Goal: Task Accomplishment & Management: Manage account settings

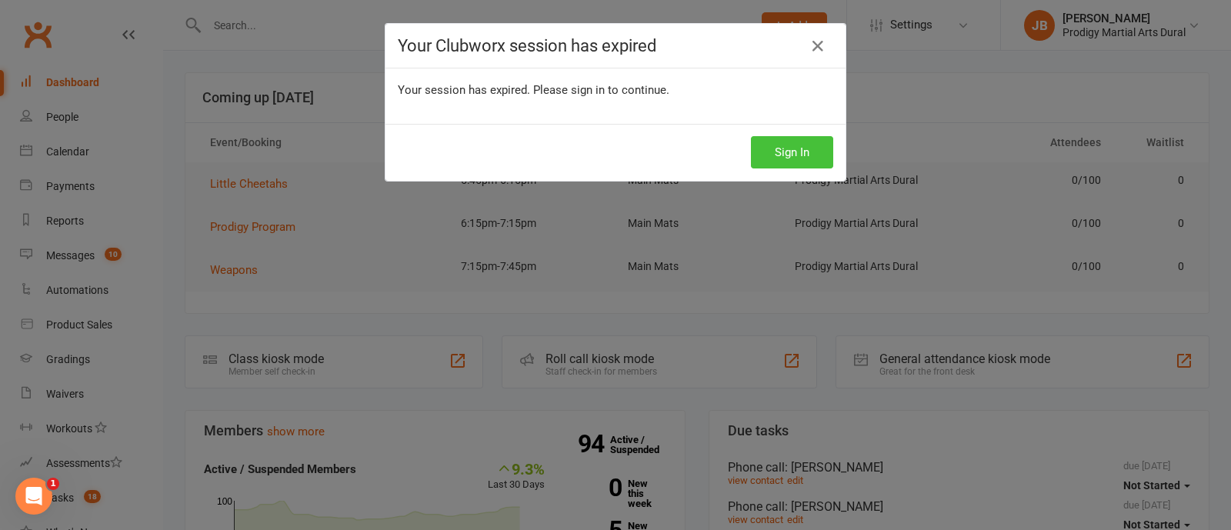
click at [792, 161] on button "Sign In" at bounding box center [792, 152] width 82 height 32
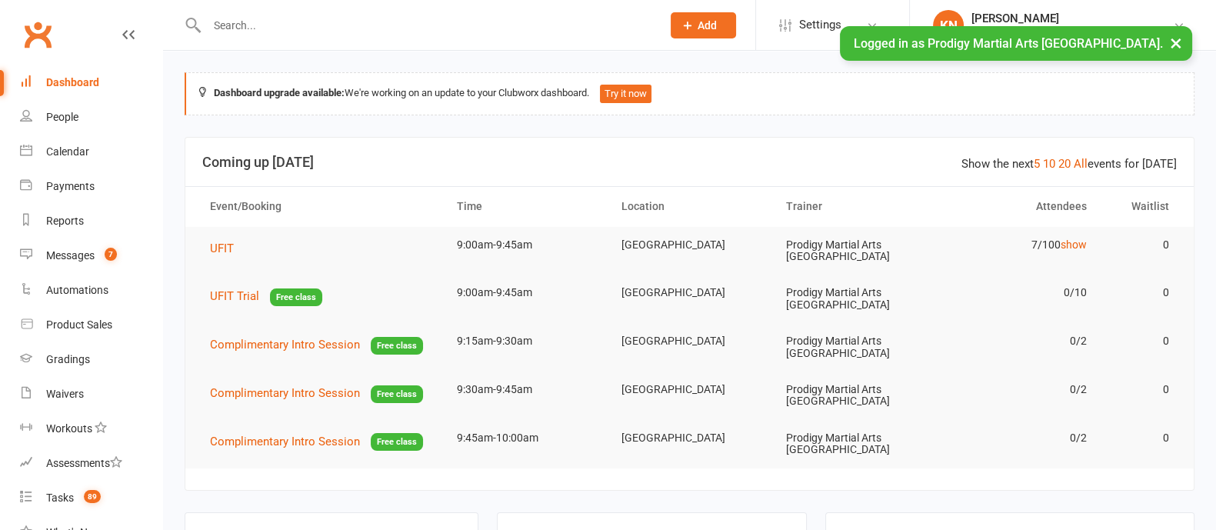
click at [392, 37] on div at bounding box center [418, 25] width 466 height 50
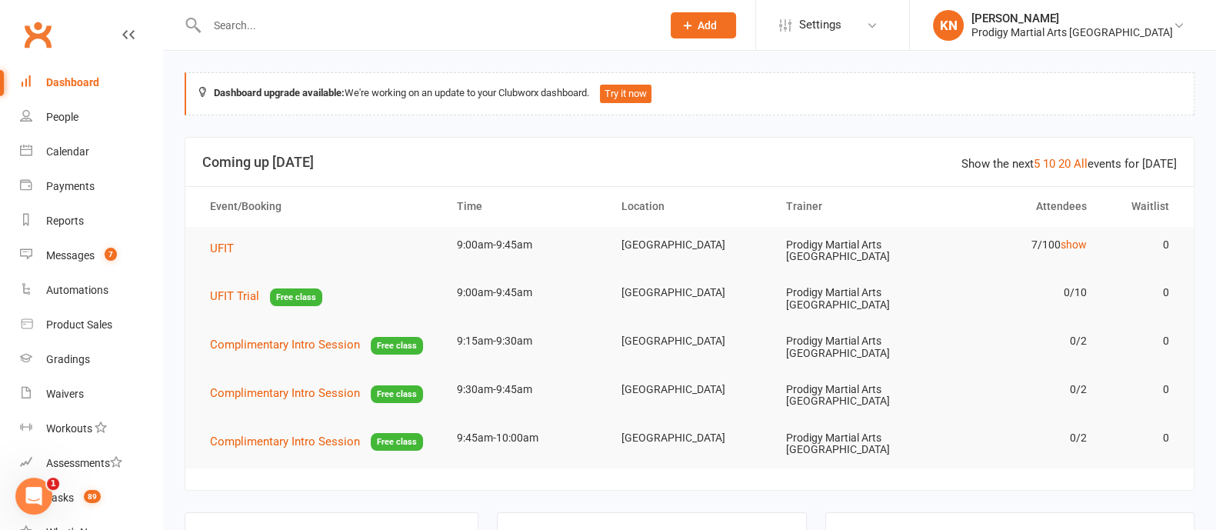
click at [383, 28] on input "text" at bounding box center [426, 26] width 448 height 22
type input "e"
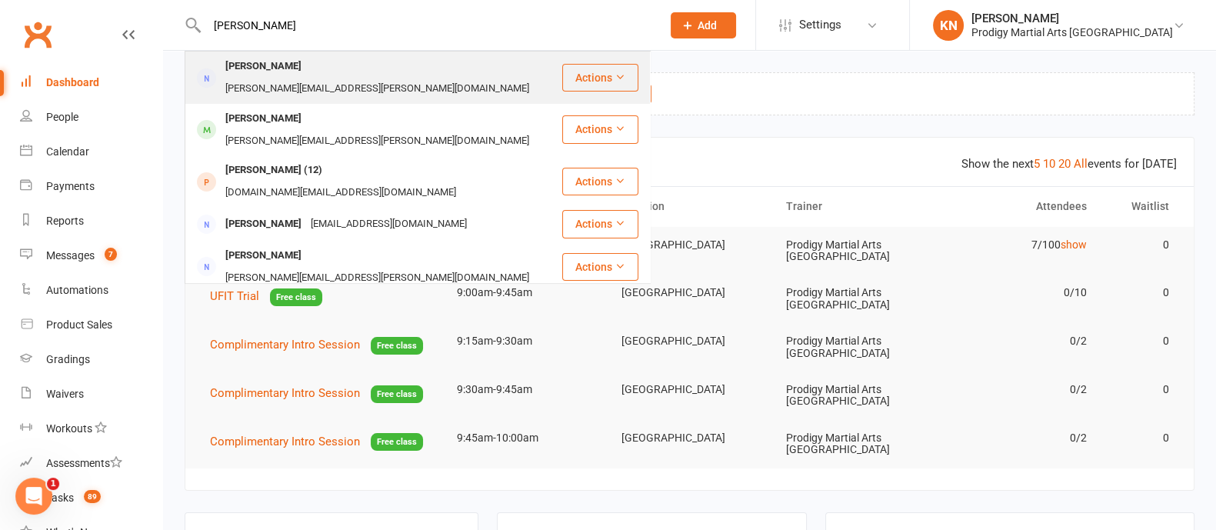
type input "melissa patti"
click at [364, 78] on div "mel.falzon@hotmail.com" at bounding box center [377, 89] width 313 height 22
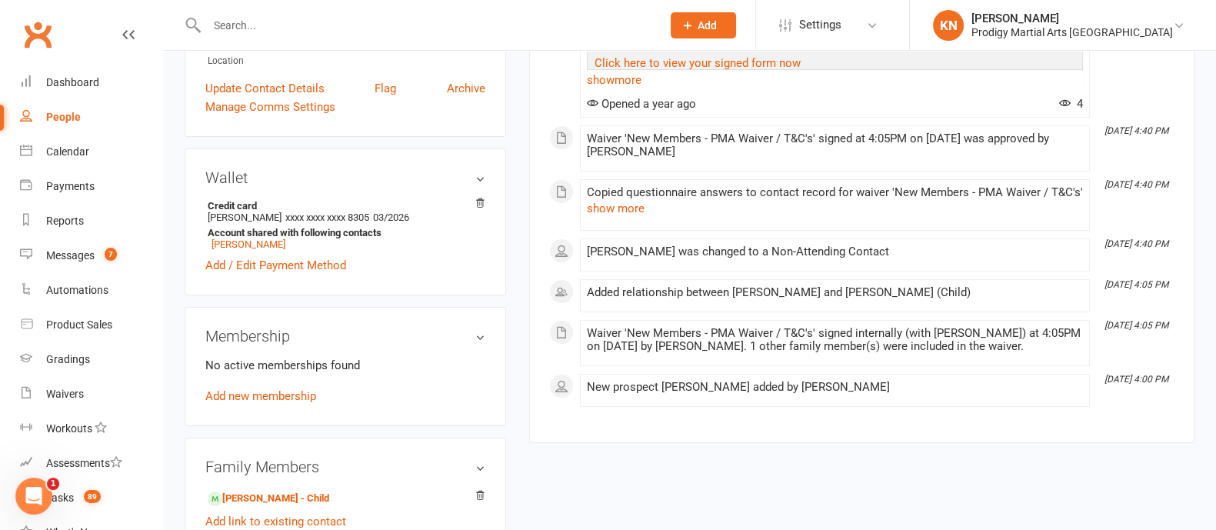
scroll to position [586, 0]
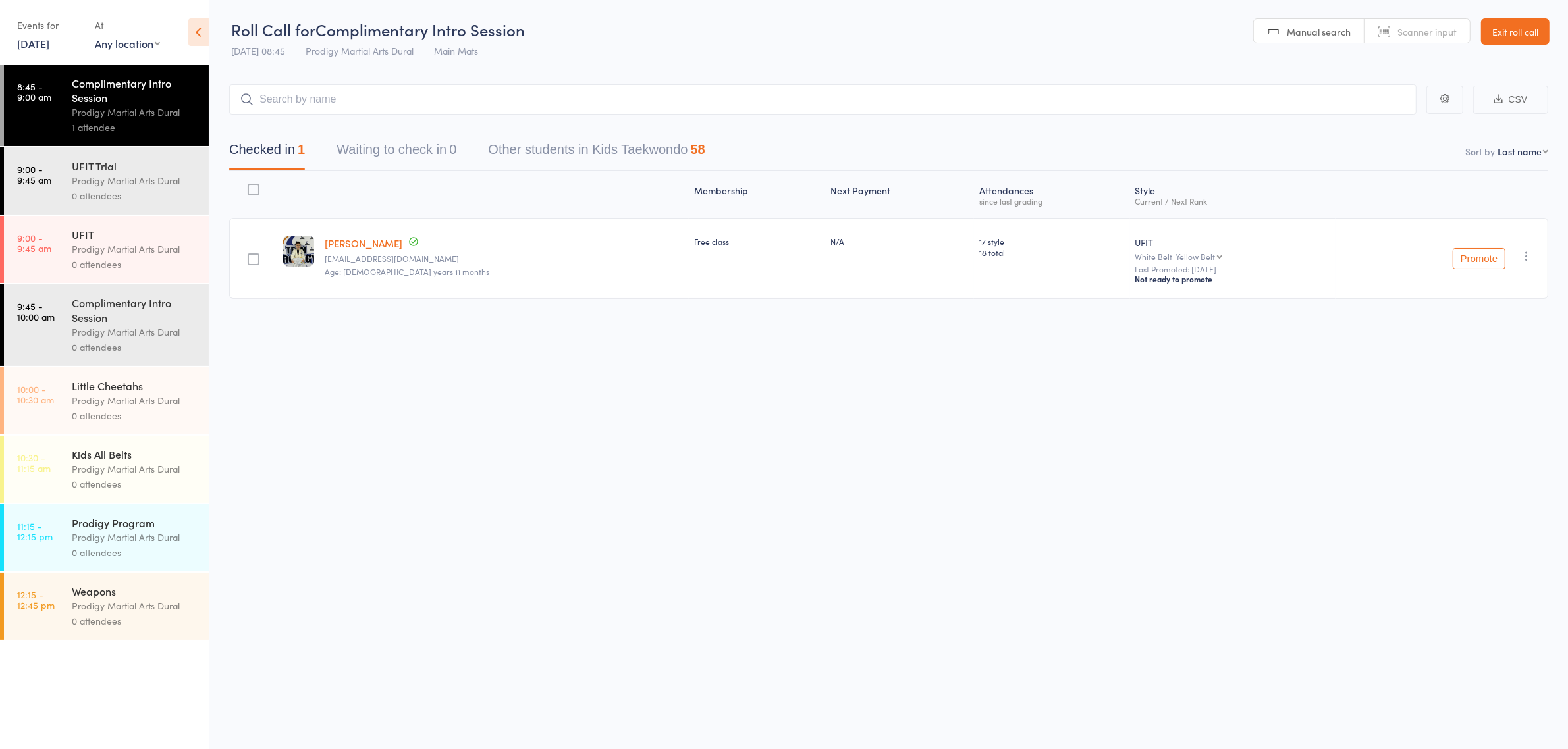
click at [90, 393] on div "Little Cheetahs" at bounding box center [134, 385] width 126 height 15
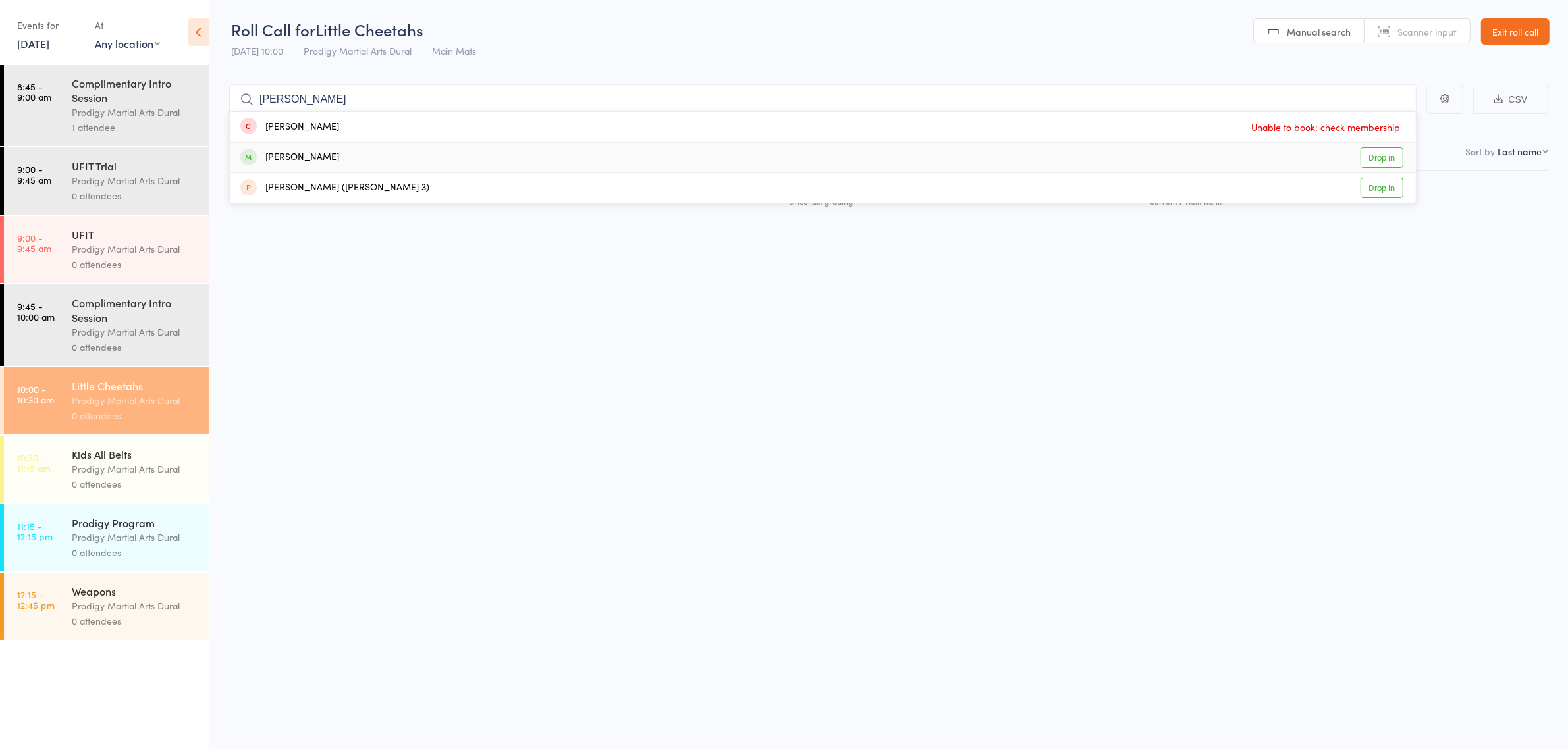
type input "alvie"
click at [301, 160] on div "Alvey Francis" at bounding box center [289, 158] width 98 height 15
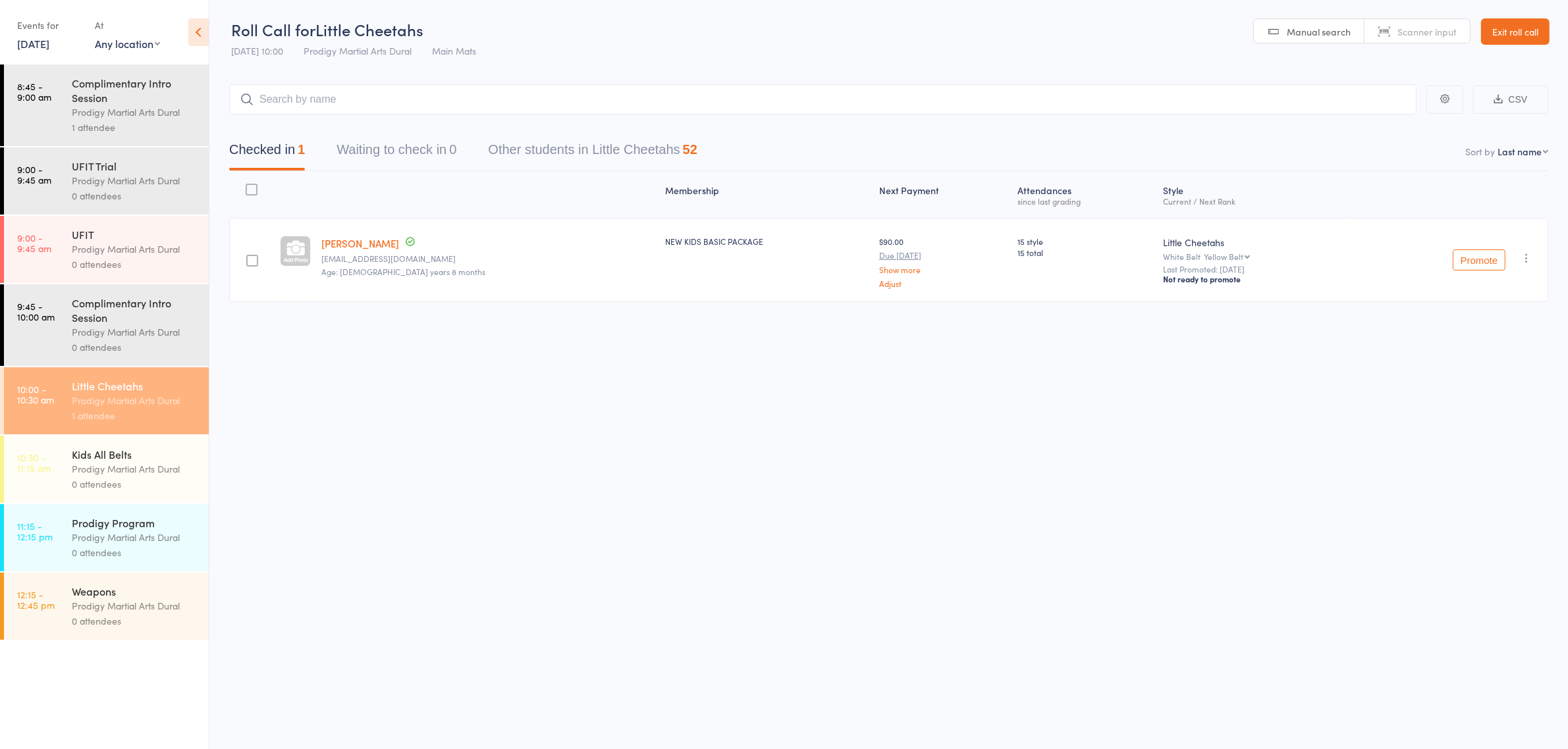
drag, startPoint x: 152, startPoint y: 564, endPoint x: 150, endPoint y: 556, distance: 8.2
click at [152, 564] on div "Prodigy Program Prodigy Martial Arts Dural 0 attendees" at bounding box center [140, 538] width 137 height 67
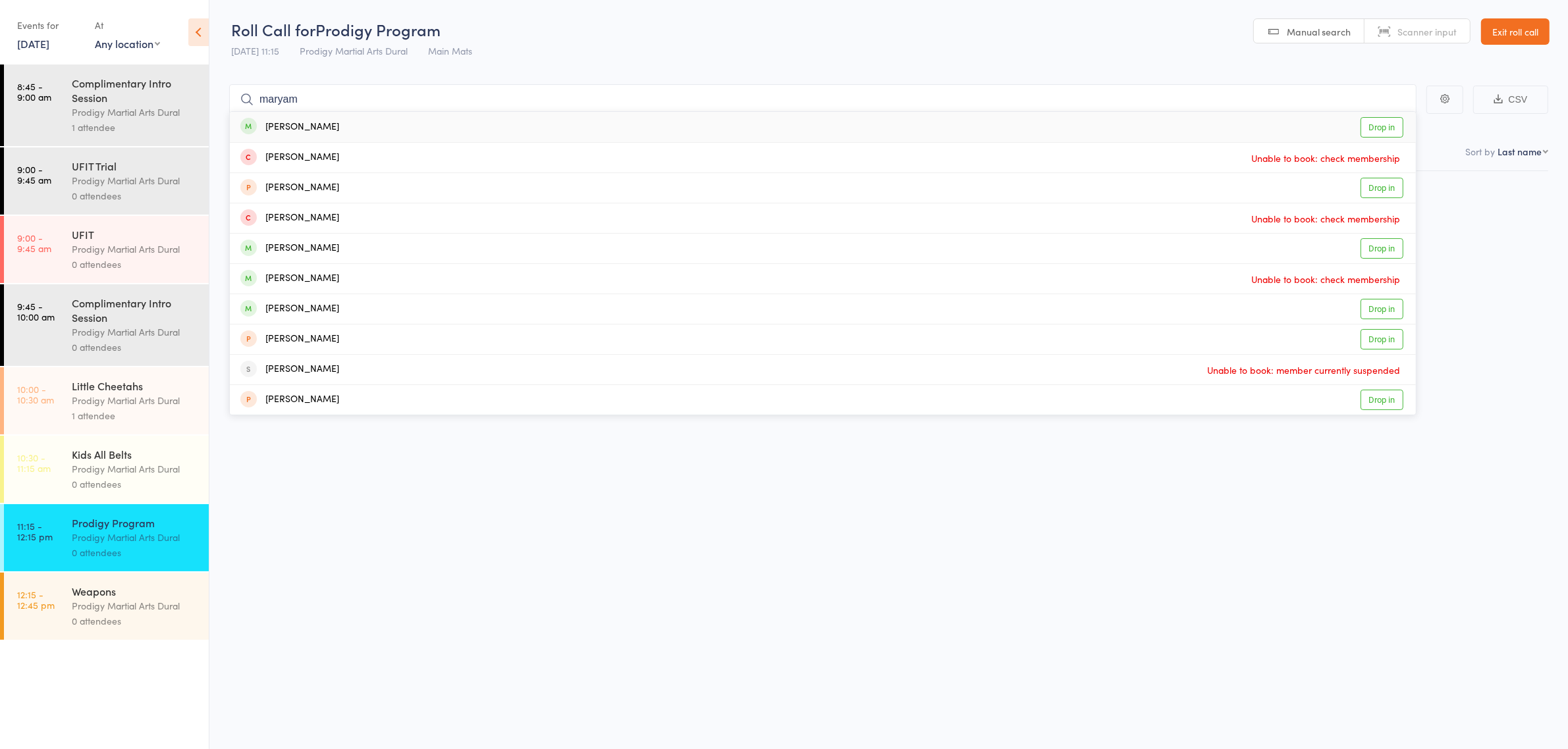
type input "maryam"
click at [1386, 122] on link "Drop in" at bounding box center [1382, 128] width 43 height 21
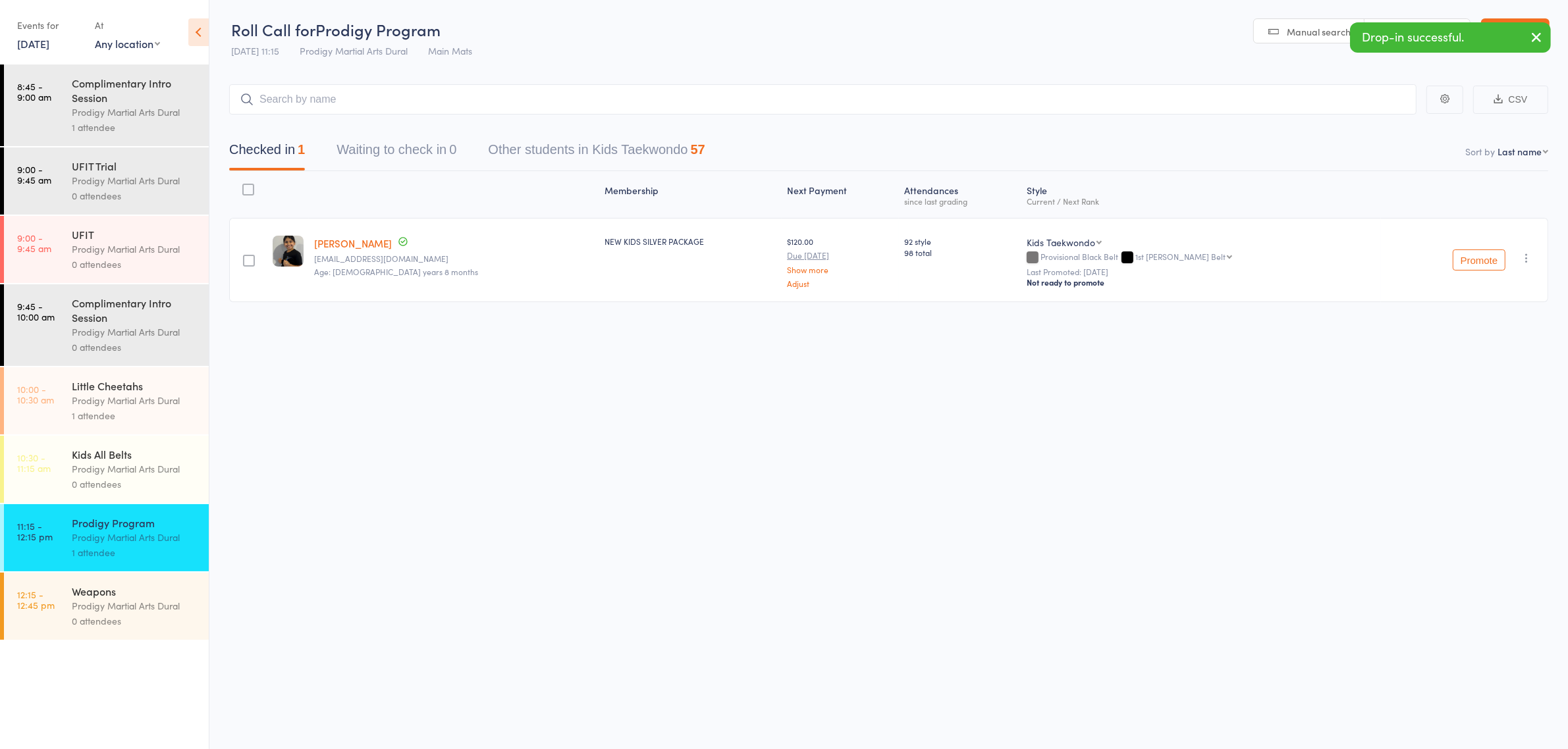
click at [152, 455] on div "Kids All Belts" at bounding box center [134, 454] width 126 height 15
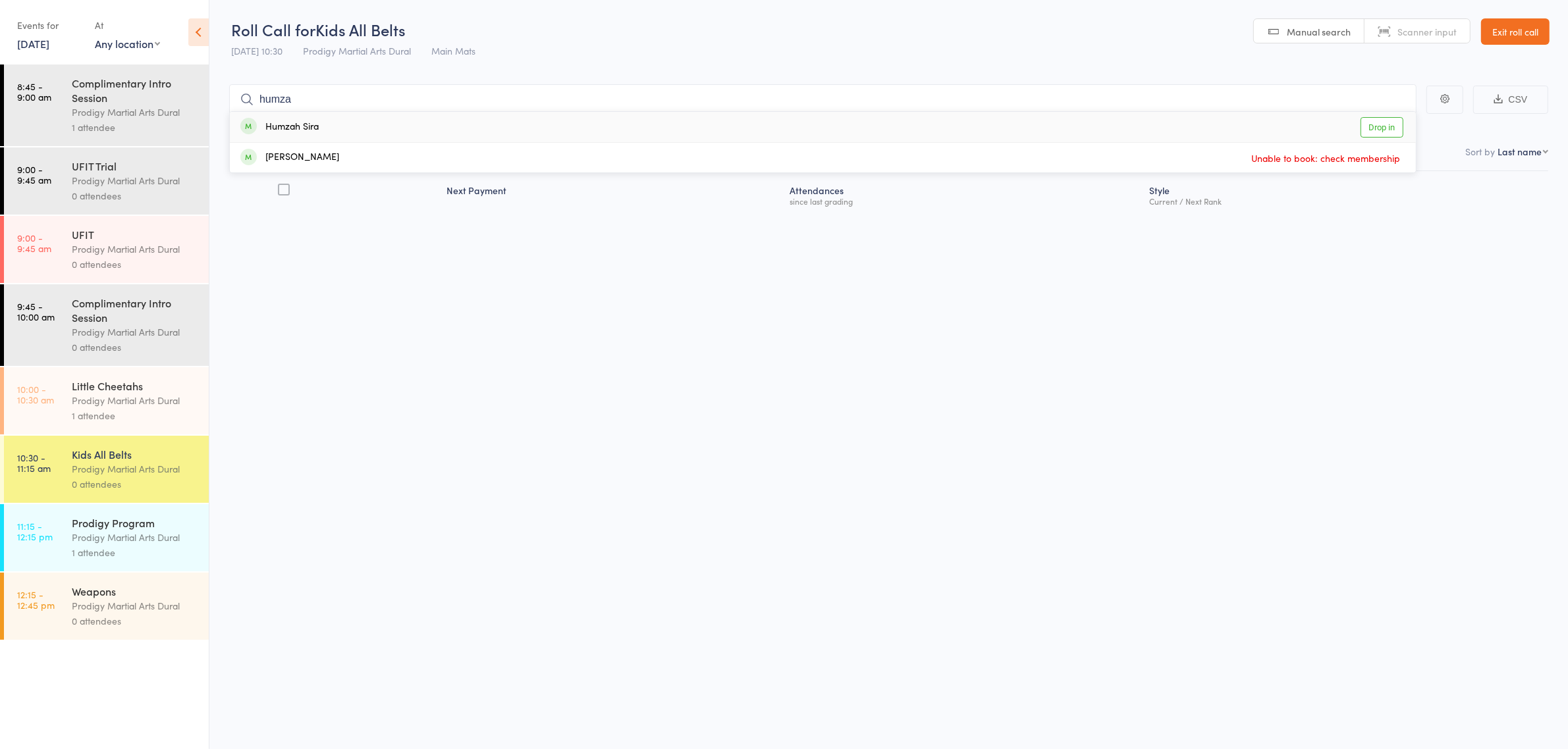
type input "humza"
click at [1384, 133] on link "Drop in" at bounding box center [1382, 128] width 43 height 21
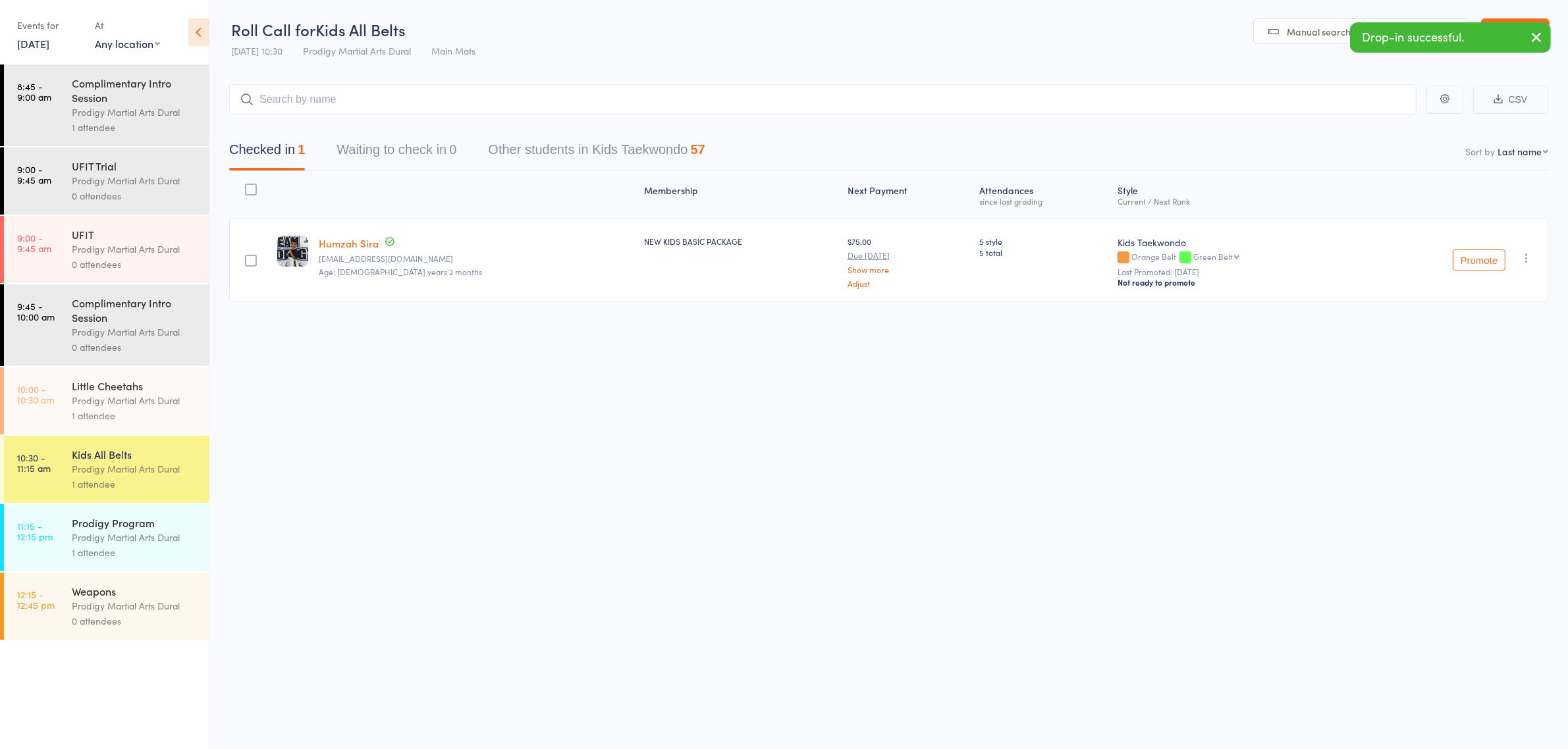
click at [60, 614] on link "12:15 - 12:45 pm Weapons Prodigy Martial Arts Dural 0 attendees" at bounding box center [106, 606] width 205 height 67
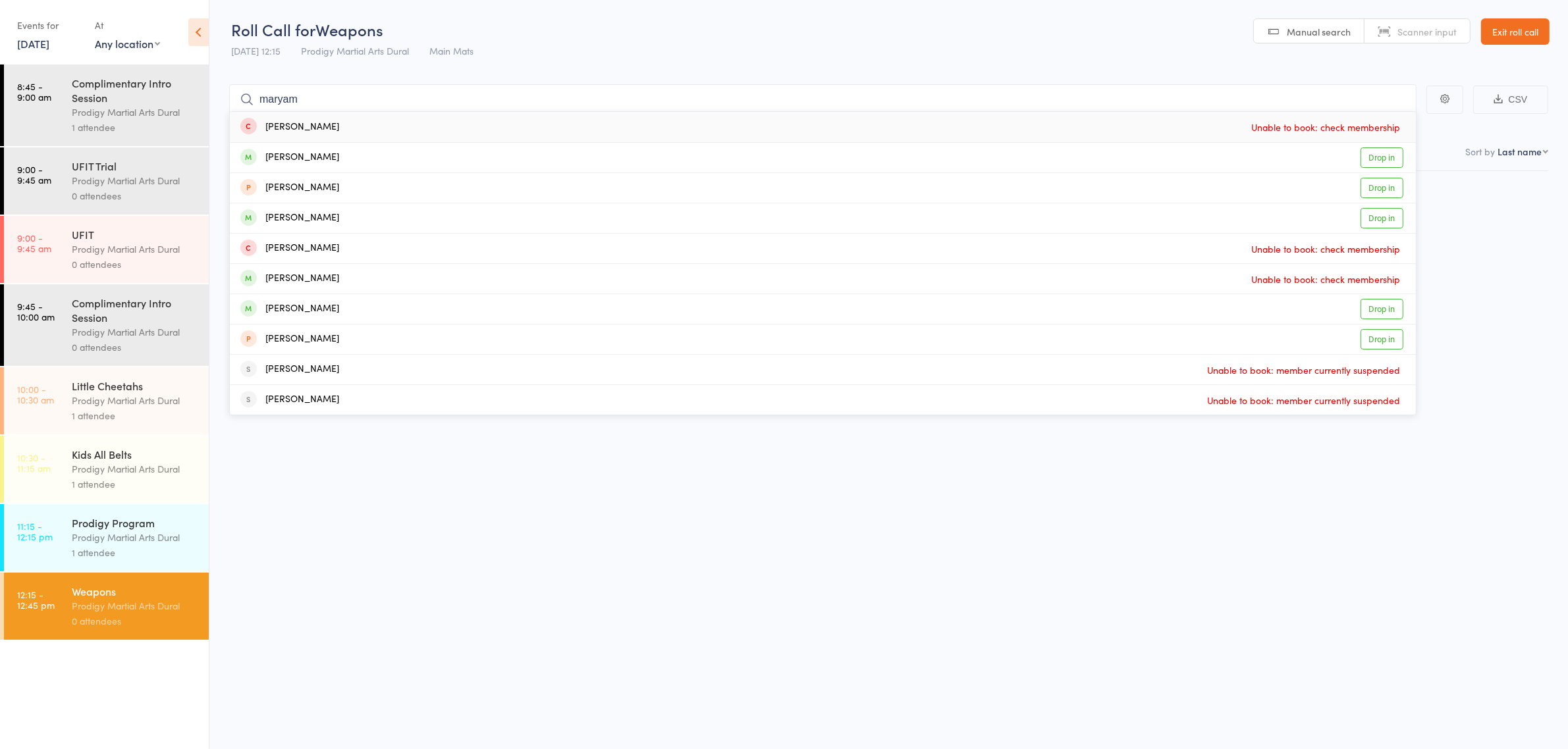
type input "maryam"
click at [331, 129] on div "Maryam Sira Unable to book: check membership" at bounding box center [822, 127] width 1186 height 30
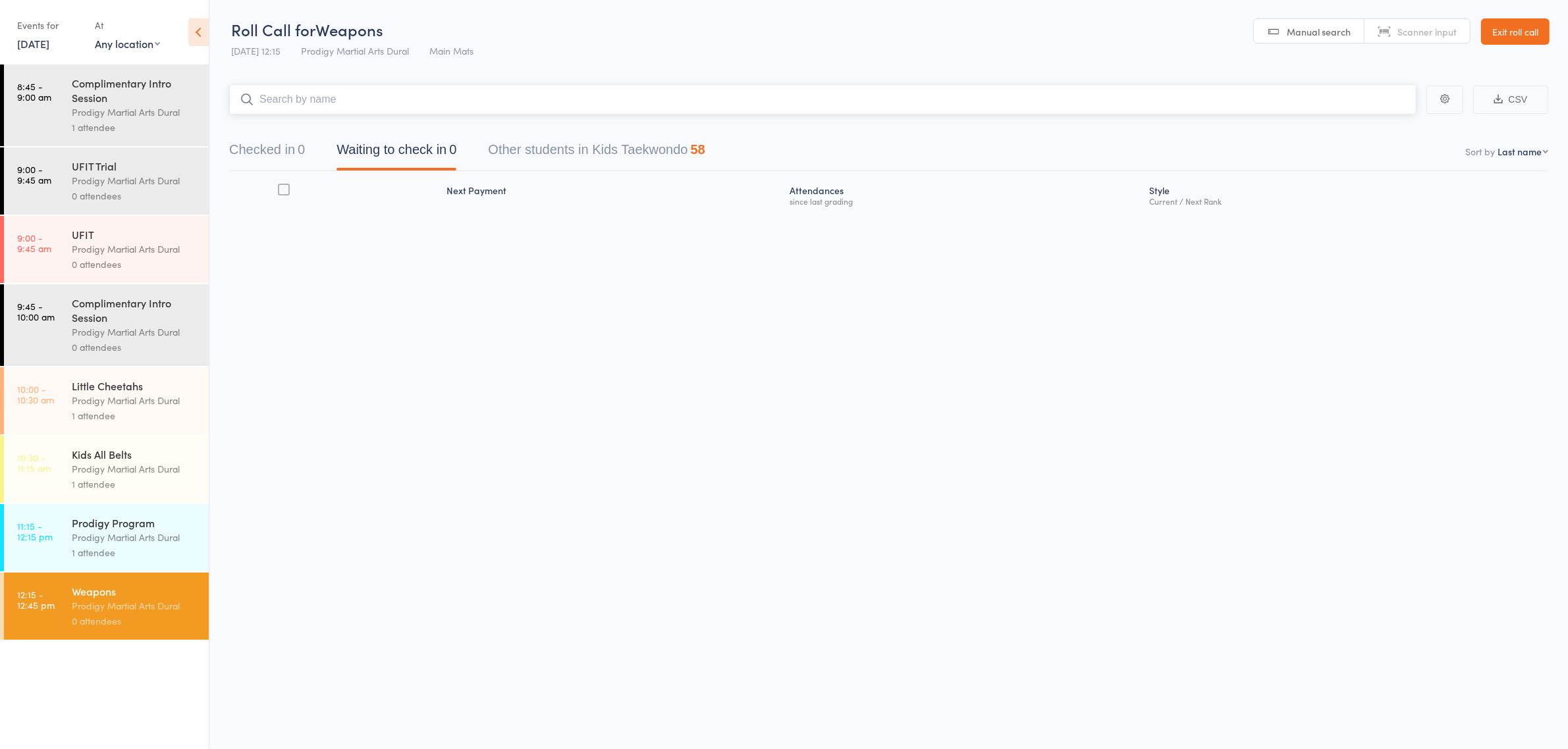
click at [338, 110] on input "search" at bounding box center [823, 98] width 1188 height 30
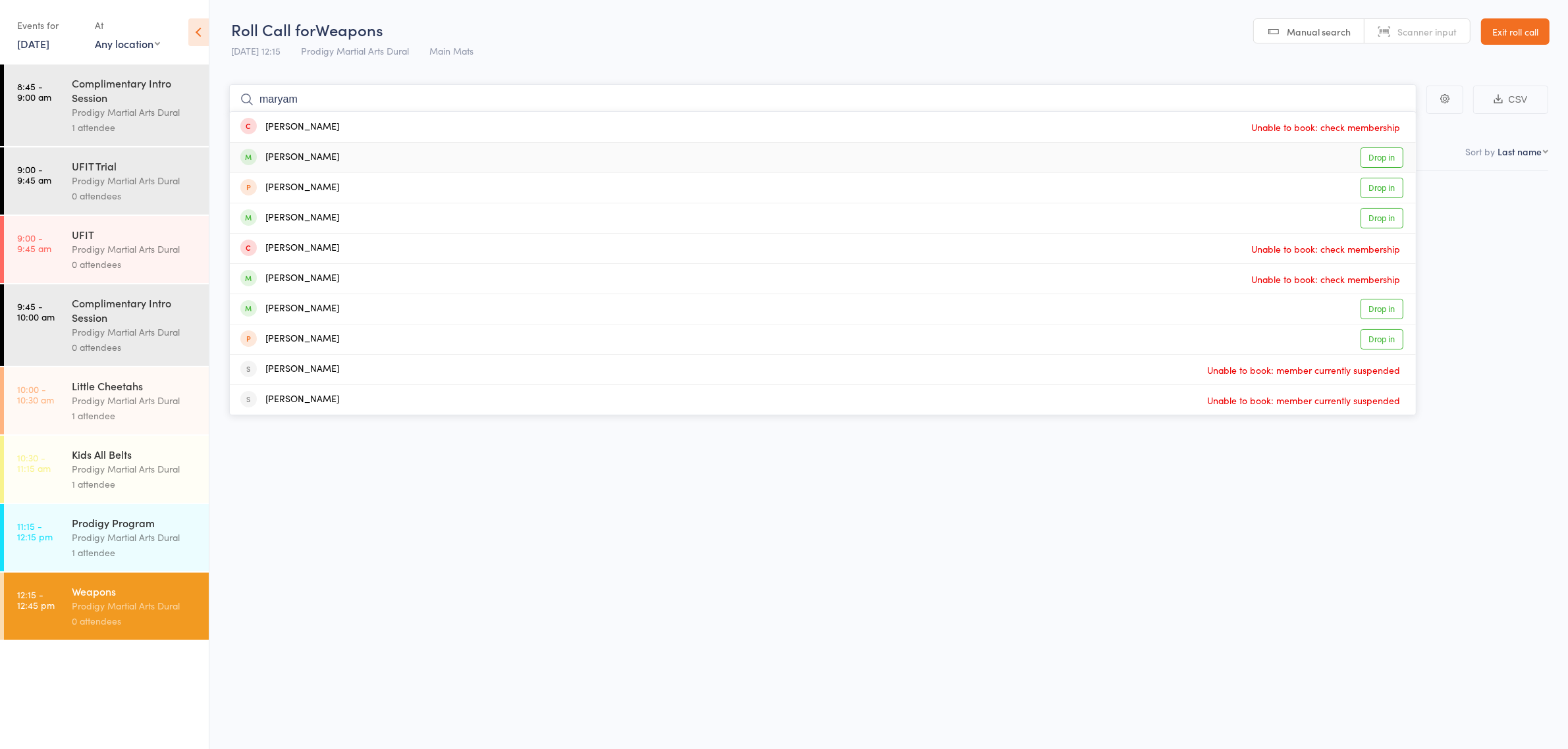
type input "maryam"
click at [1370, 152] on link "Drop in" at bounding box center [1382, 158] width 43 height 21
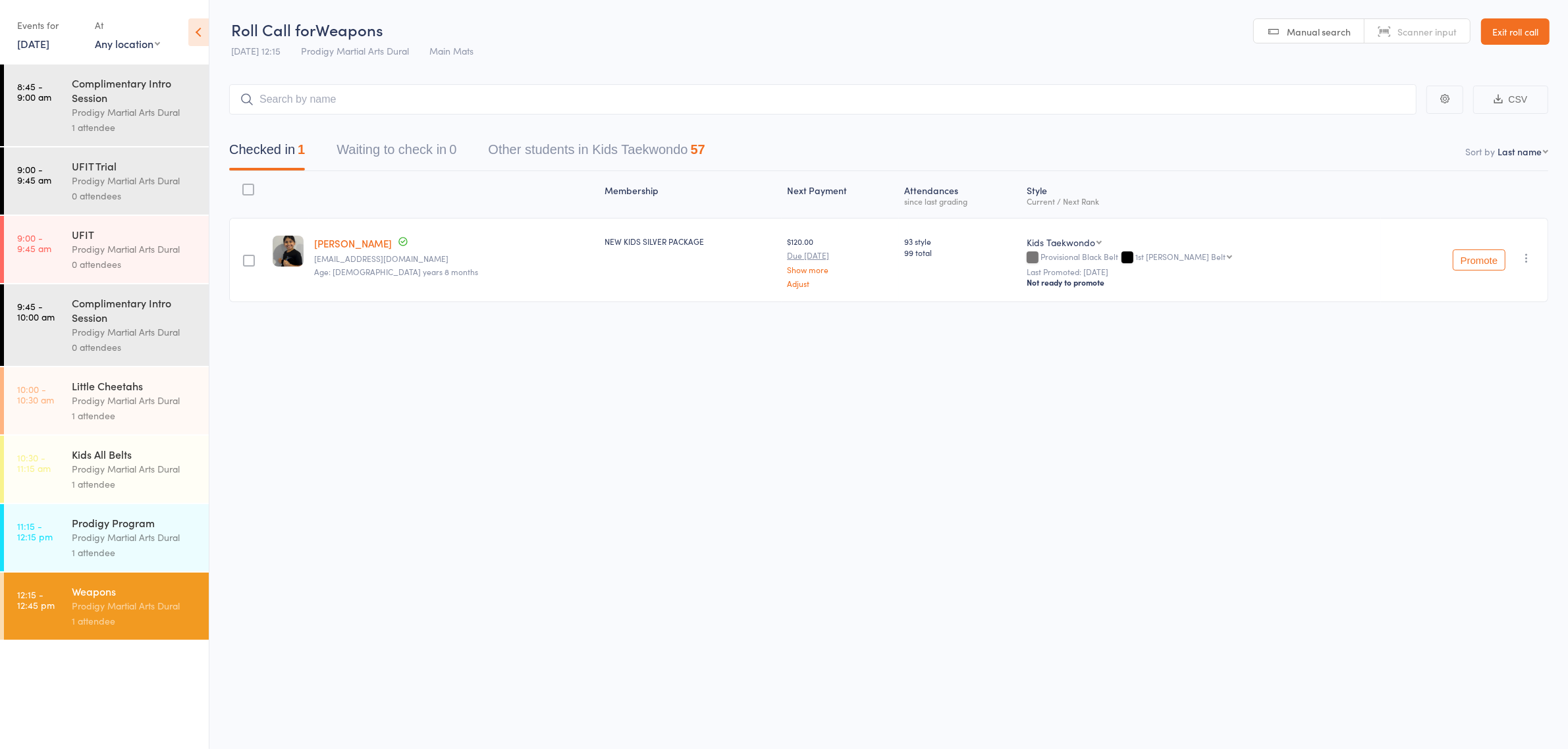
click at [130, 390] on div "Little Cheetahs" at bounding box center [134, 385] width 126 height 15
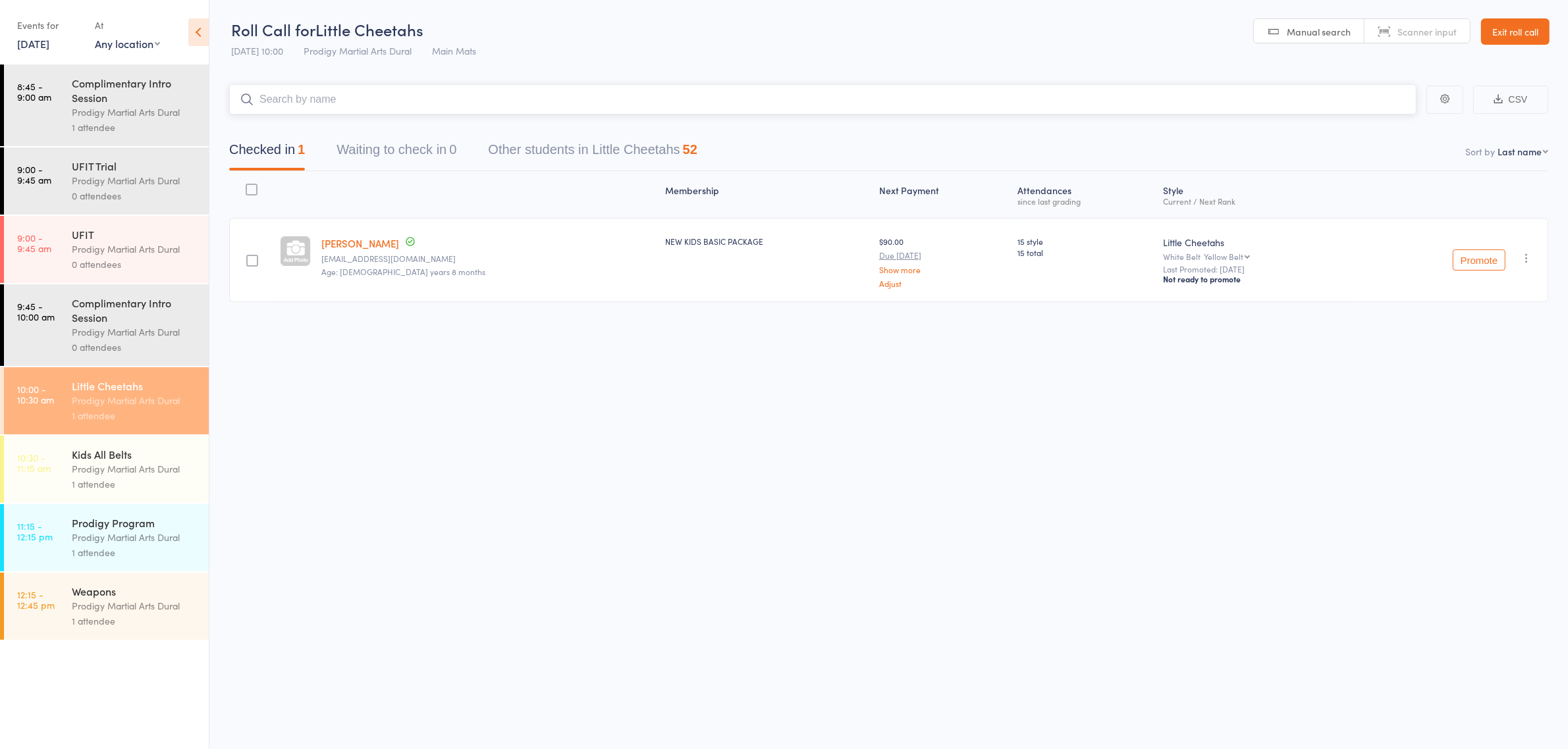
click at [343, 113] on input "search" at bounding box center [823, 98] width 1188 height 30
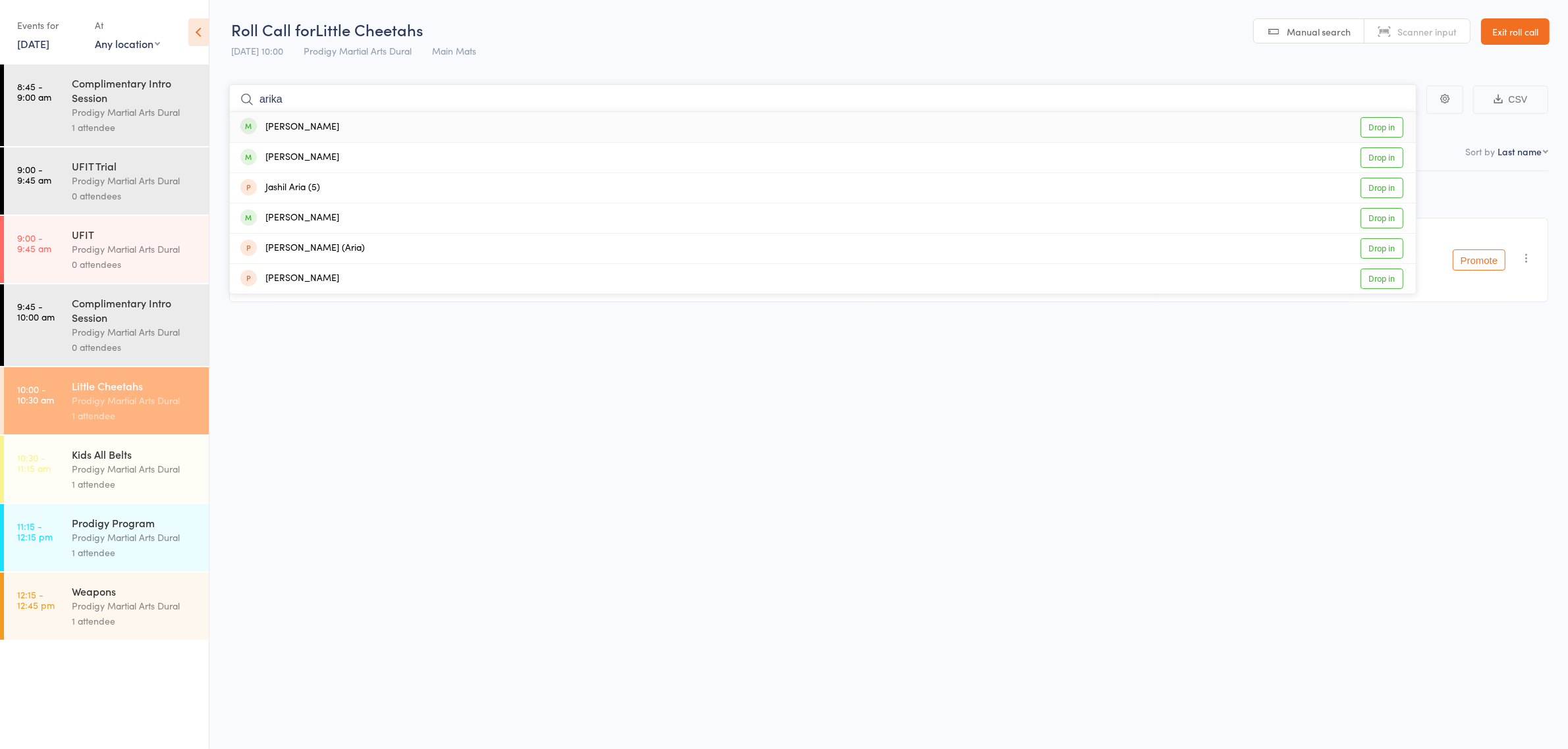
type input "arika"
click at [1309, 134] on div "Arika Sarkar Drop in" at bounding box center [822, 127] width 1186 height 30
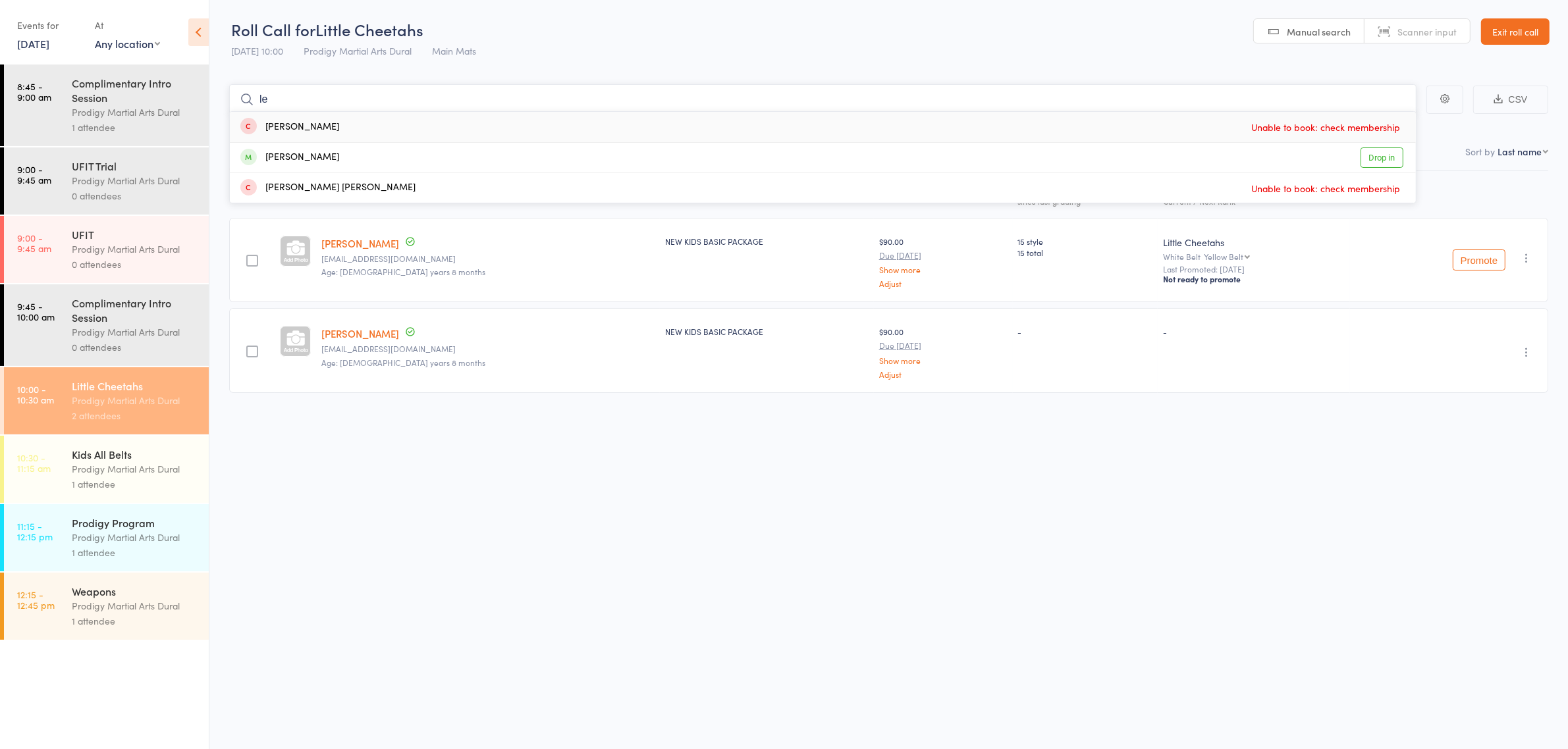
type input "l"
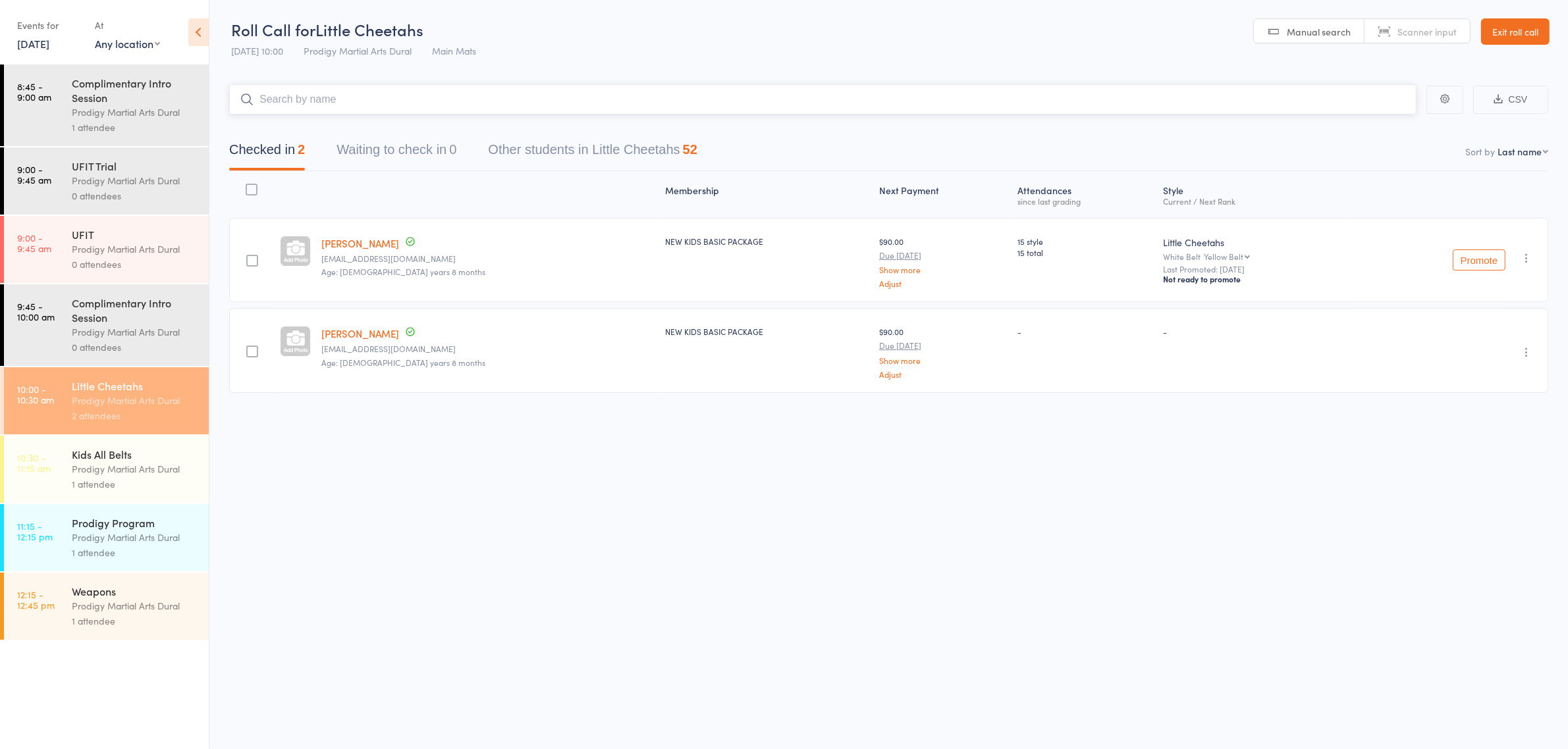
click at [283, 103] on input "search" at bounding box center [823, 98] width 1188 height 30
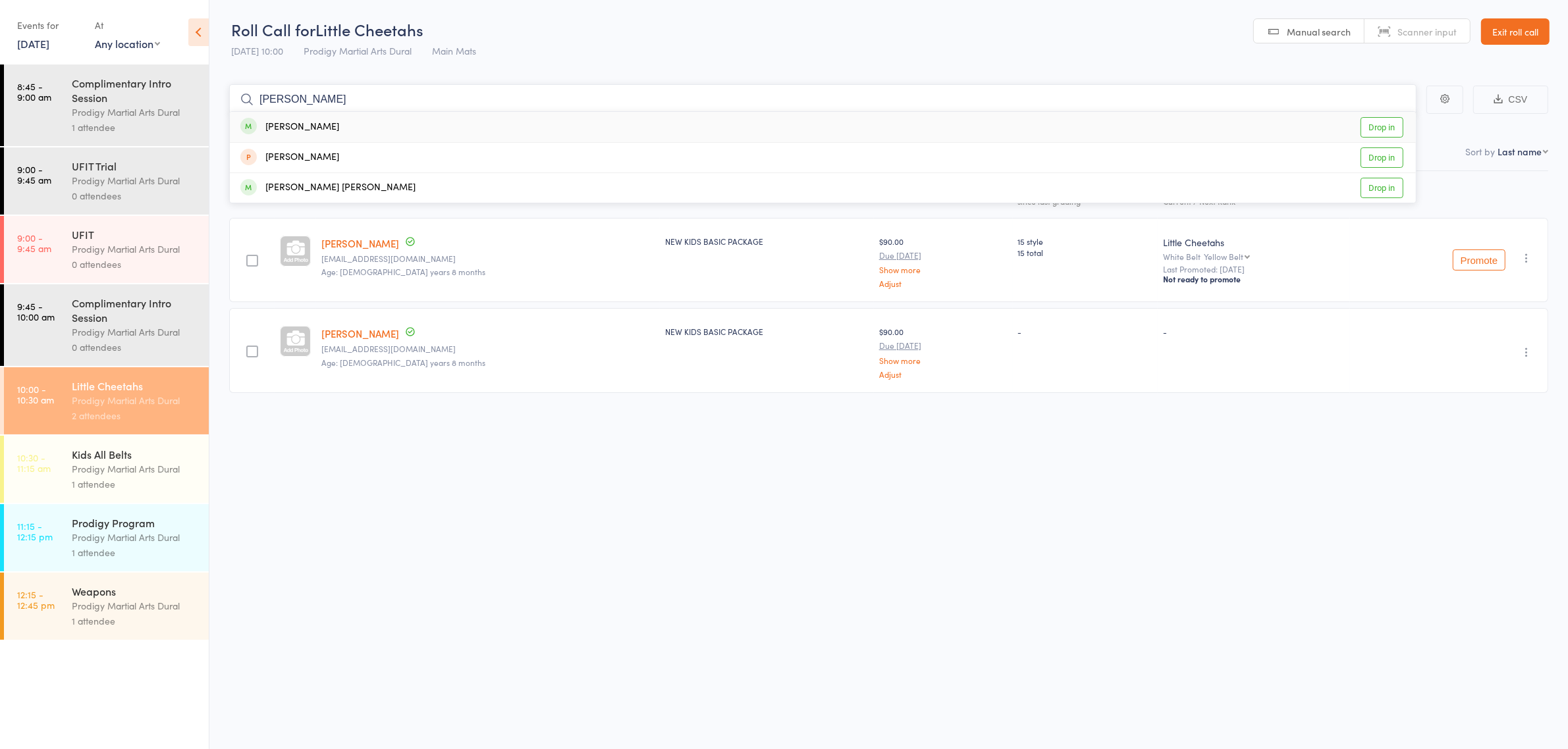
click at [402, 96] on input "cooper" at bounding box center [823, 98] width 1188 height 30
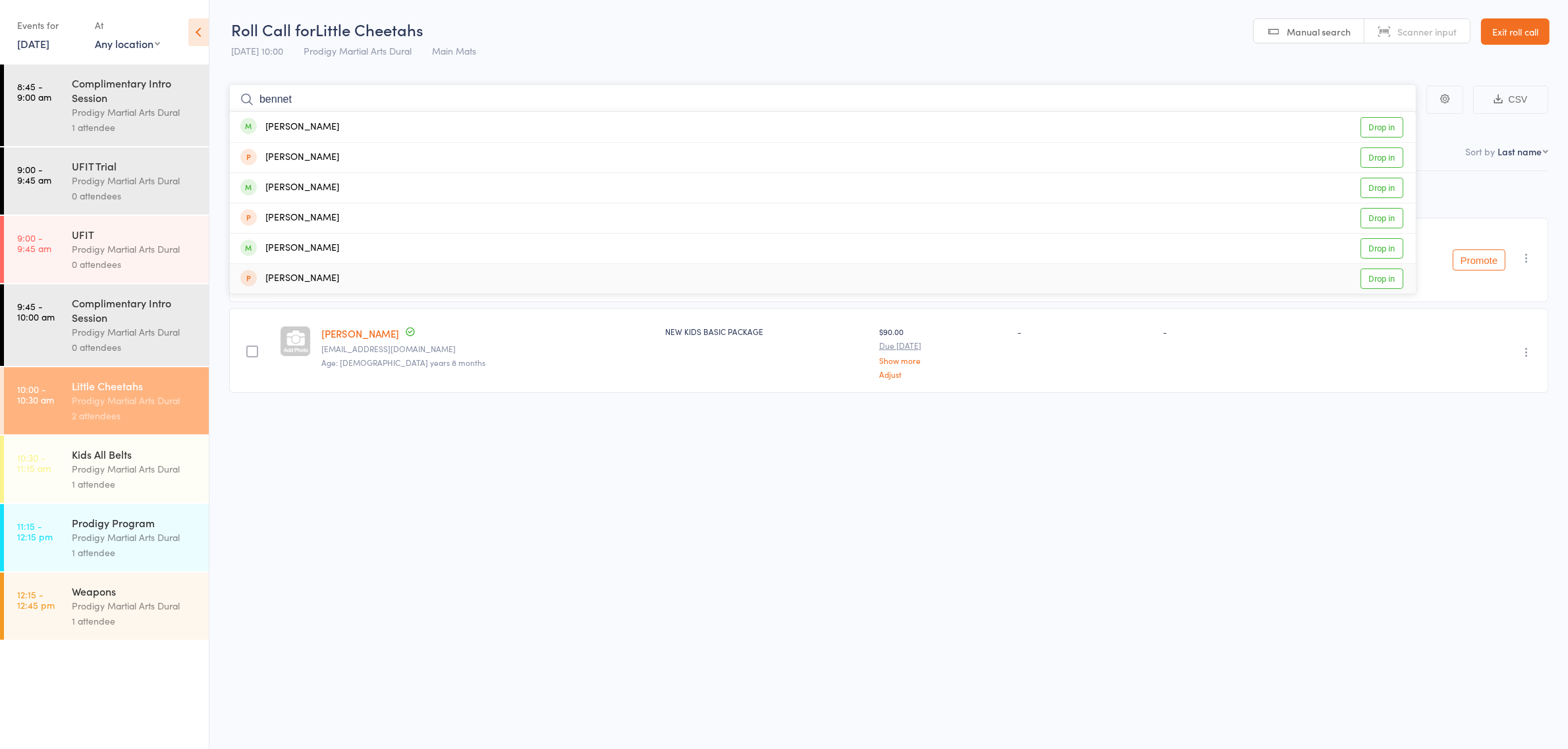
type input "bennet"
click at [403, 415] on div "Membership Next Payment Atten­dances since last grading Style Current / Next Ra…" at bounding box center [889, 312] width 1320 height 281
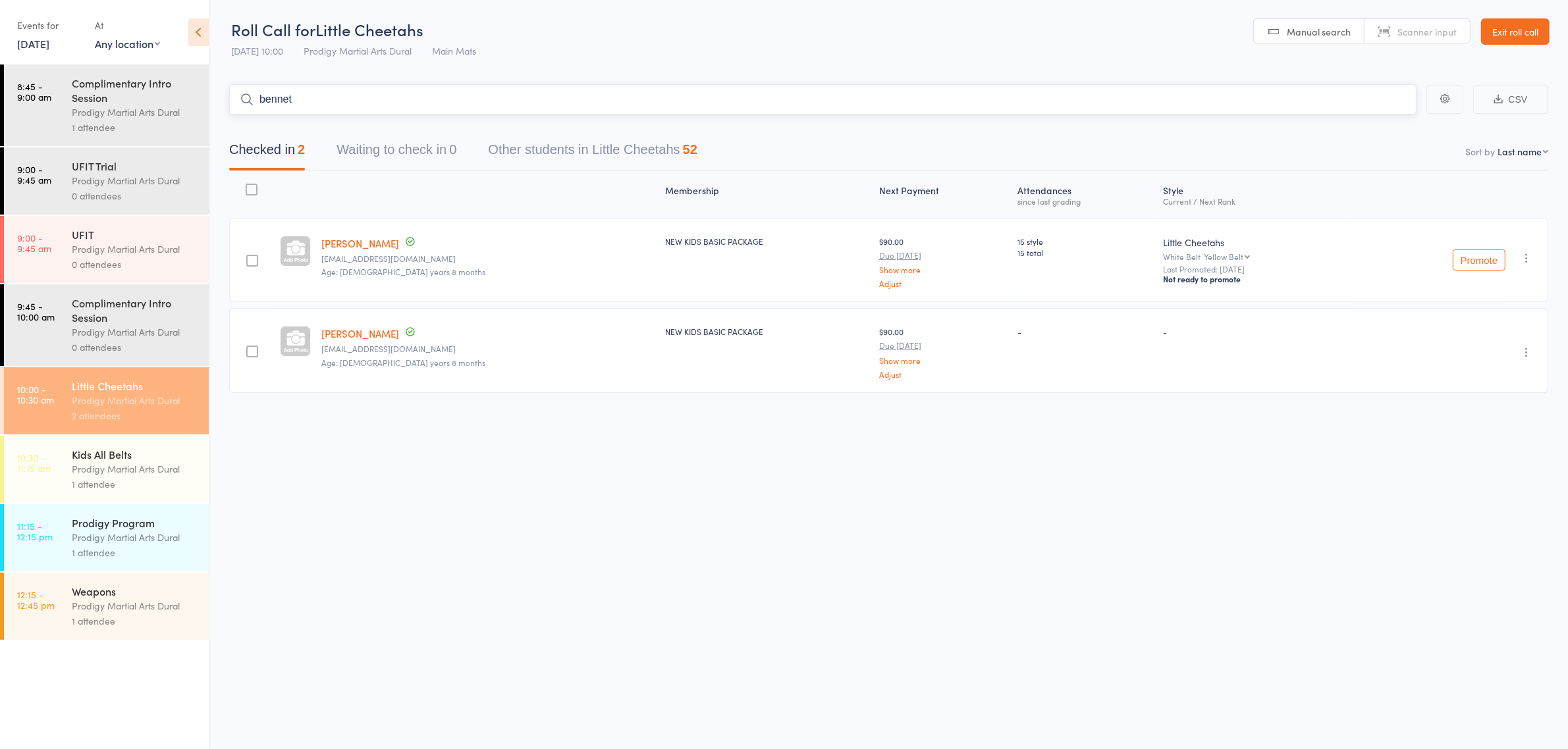
click at [324, 110] on input "bennet" at bounding box center [823, 98] width 1188 height 30
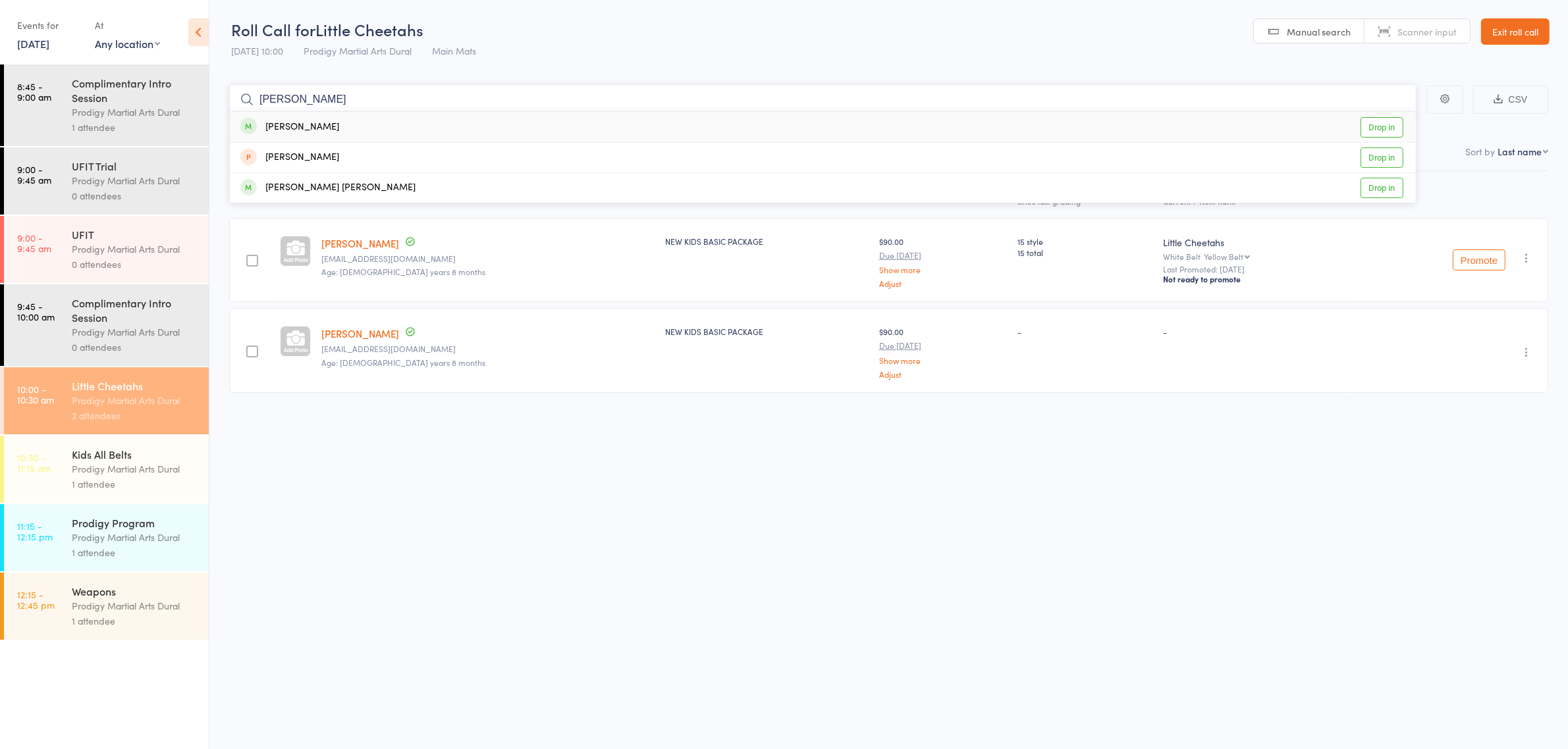
type input "cooper"
click at [331, 125] on div "Cooper Bennett Drop in" at bounding box center [822, 127] width 1186 height 30
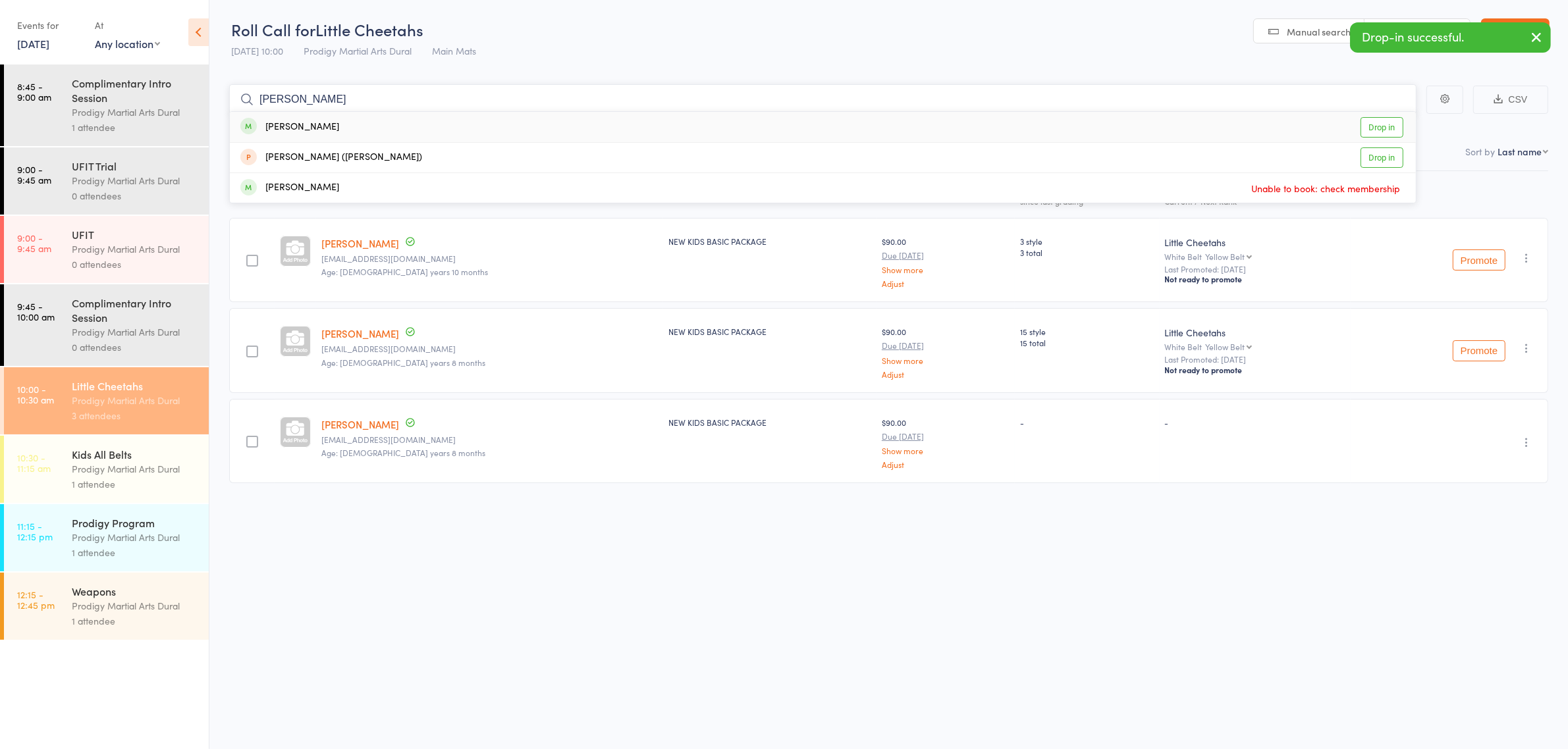
type input "roy"
click at [331, 128] on div "Roy Bennett Drop in" at bounding box center [822, 127] width 1186 height 30
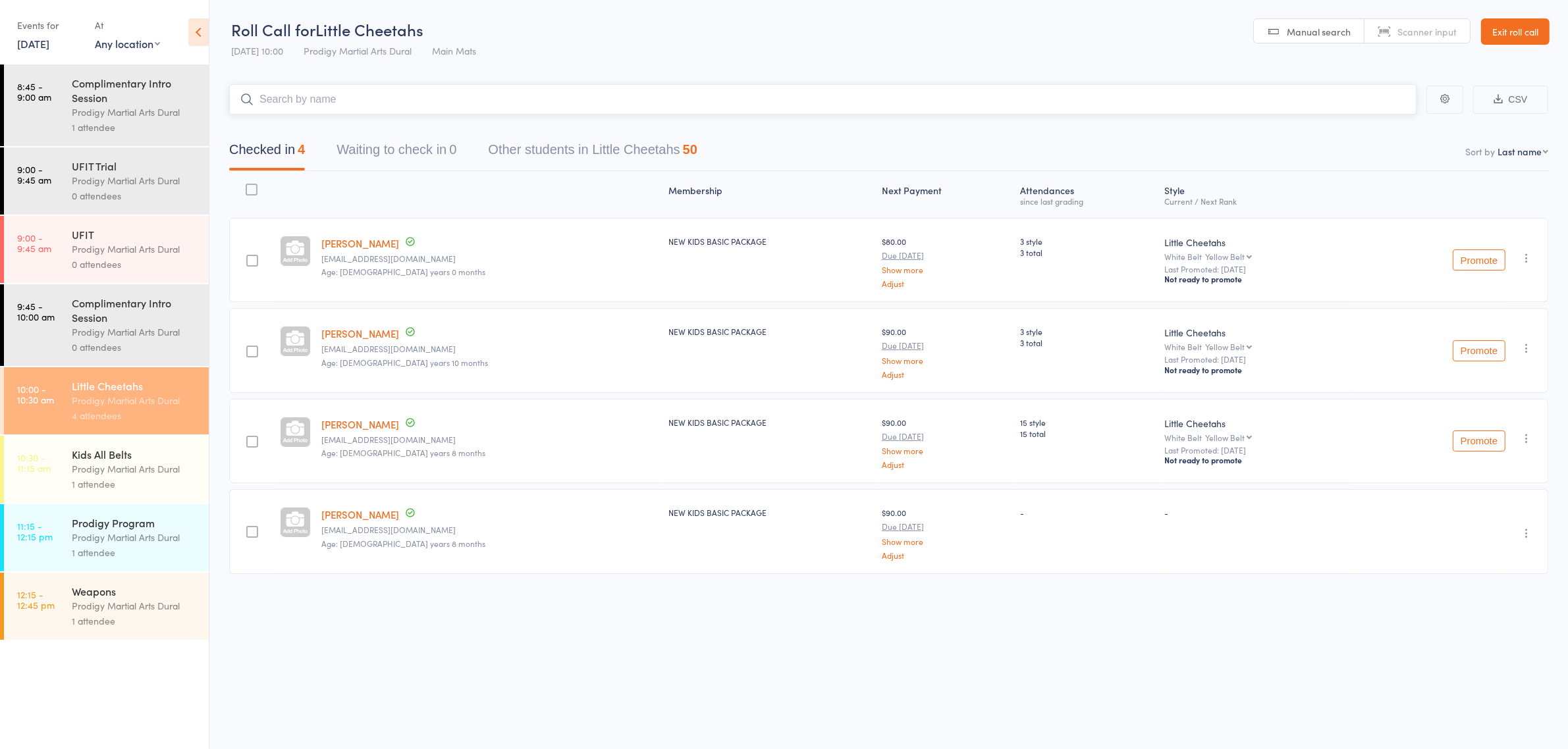
click at [292, 102] on input "search" at bounding box center [823, 98] width 1188 height 30
type input "kaena"
click at [320, 127] on div "Kaena Lui-Curac" at bounding box center [304, 128] width 128 height 15
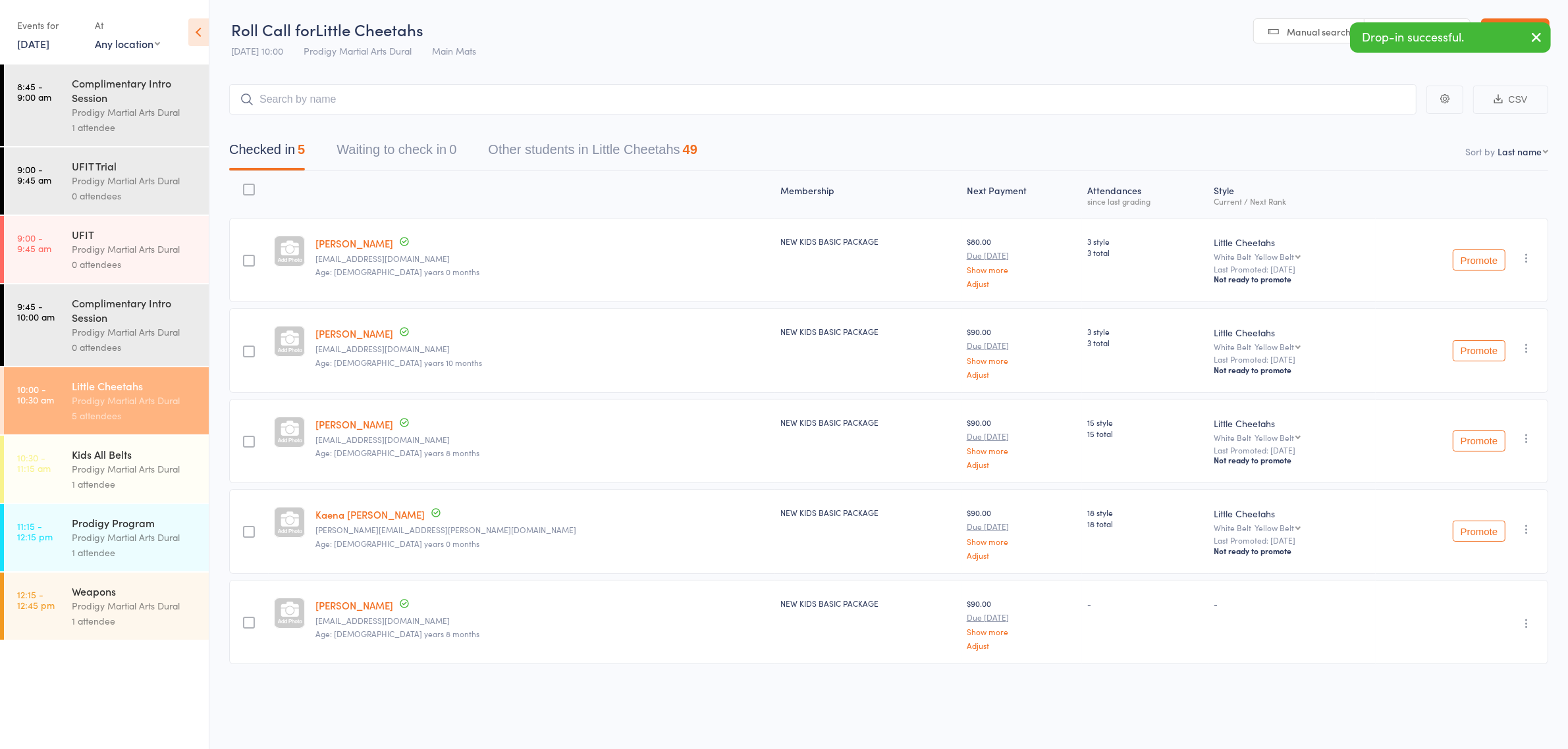
click at [483, 193] on div at bounding box center [542, 194] width 465 height 35
click at [386, 87] on input "search" at bounding box center [823, 98] width 1188 height 30
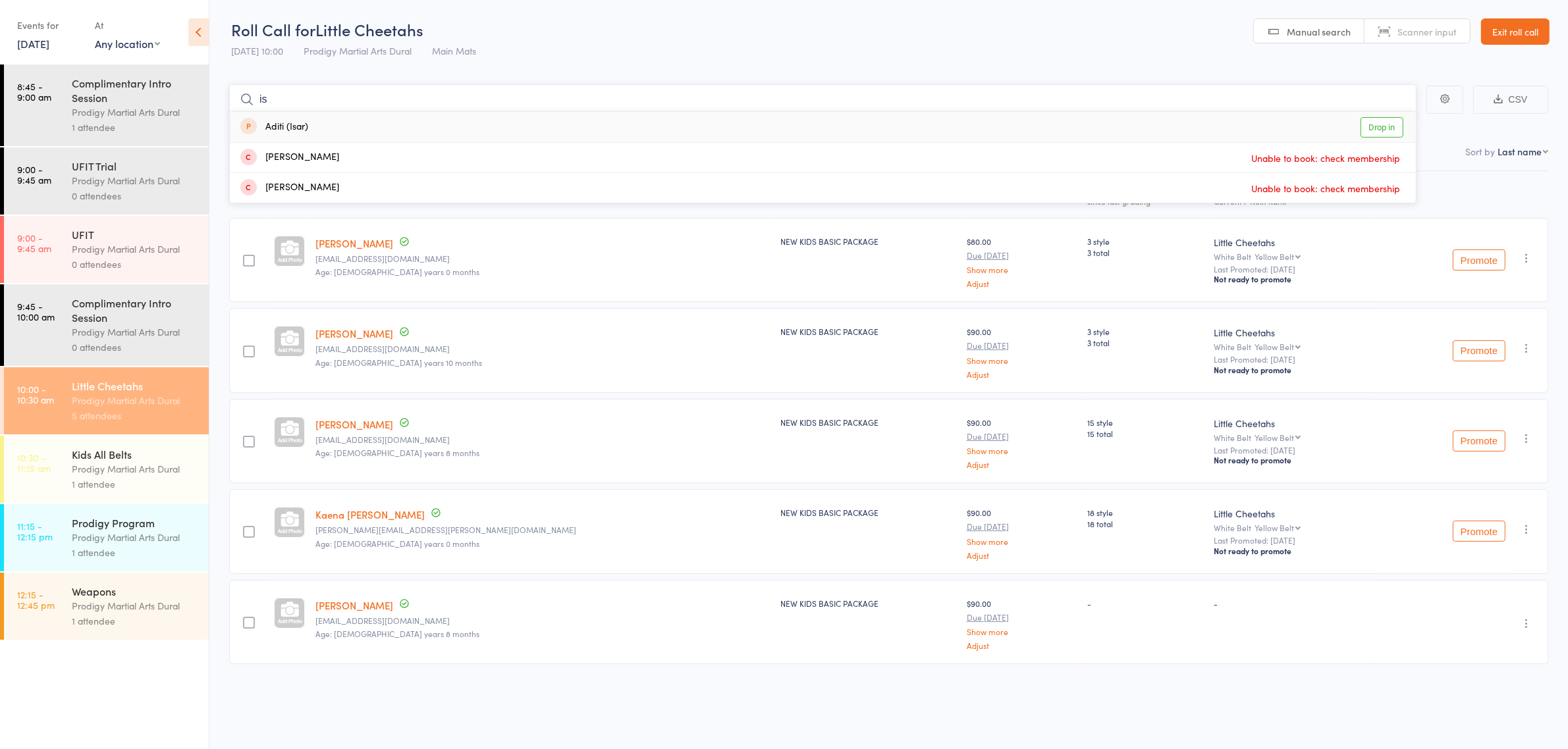
type input "i"
type input "kenji"
click at [301, 125] on div "Kenji Suwahjo" at bounding box center [289, 128] width 98 height 15
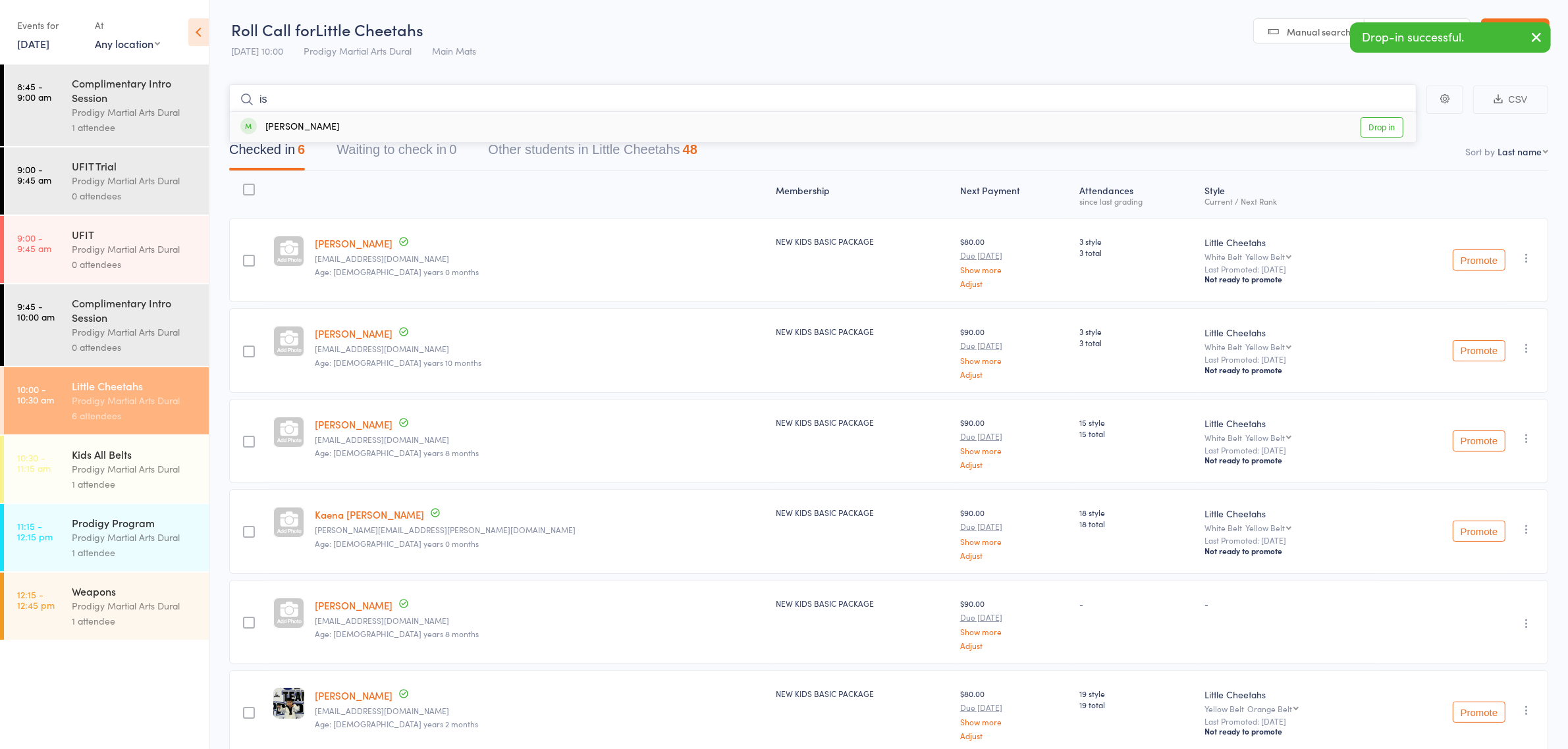
type input "i"
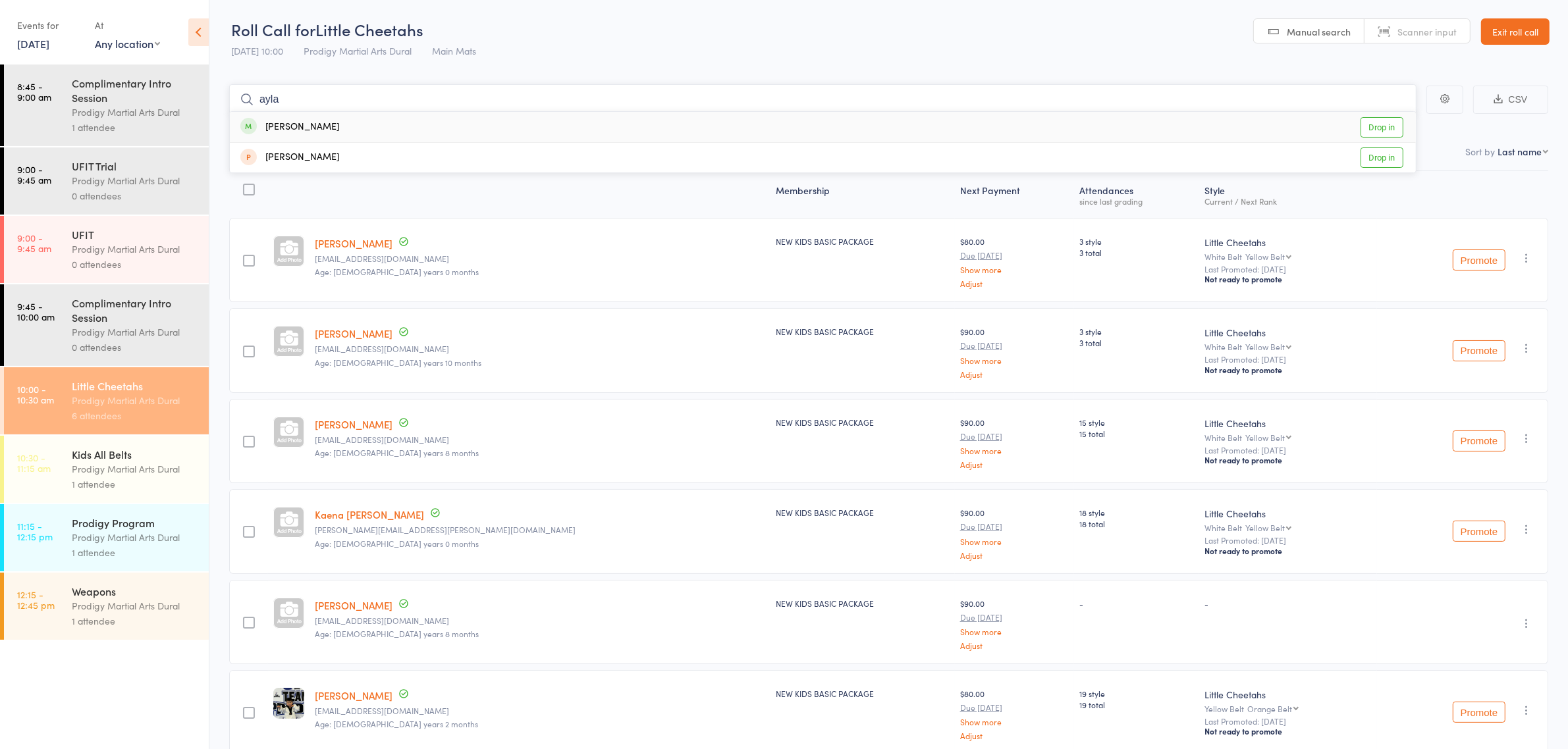
type input "ayla"
click at [348, 121] on div "Ayla Suwahjo Drop in" at bounding box center [822, 127] width 1186 height 30
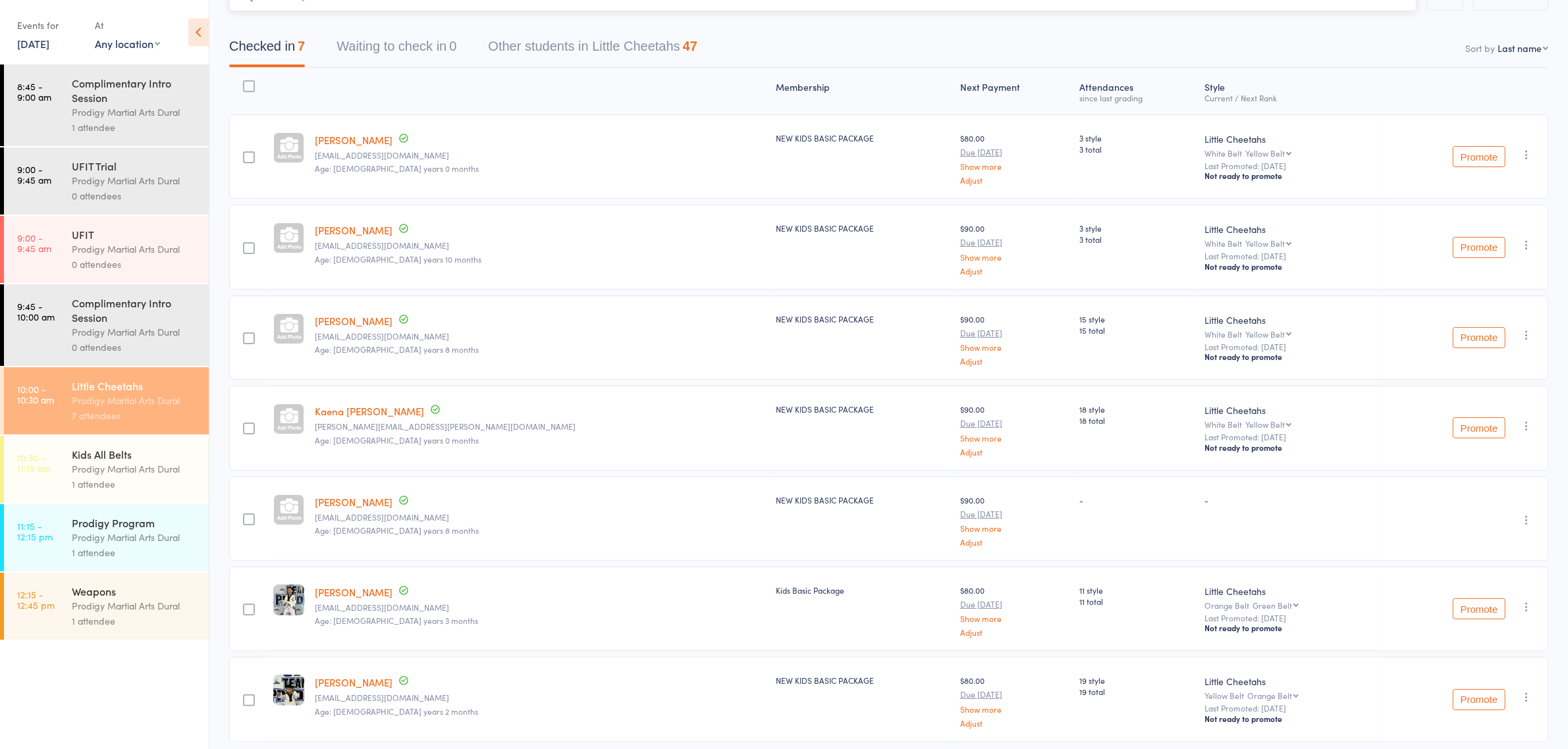
scroll to position [74, 0]
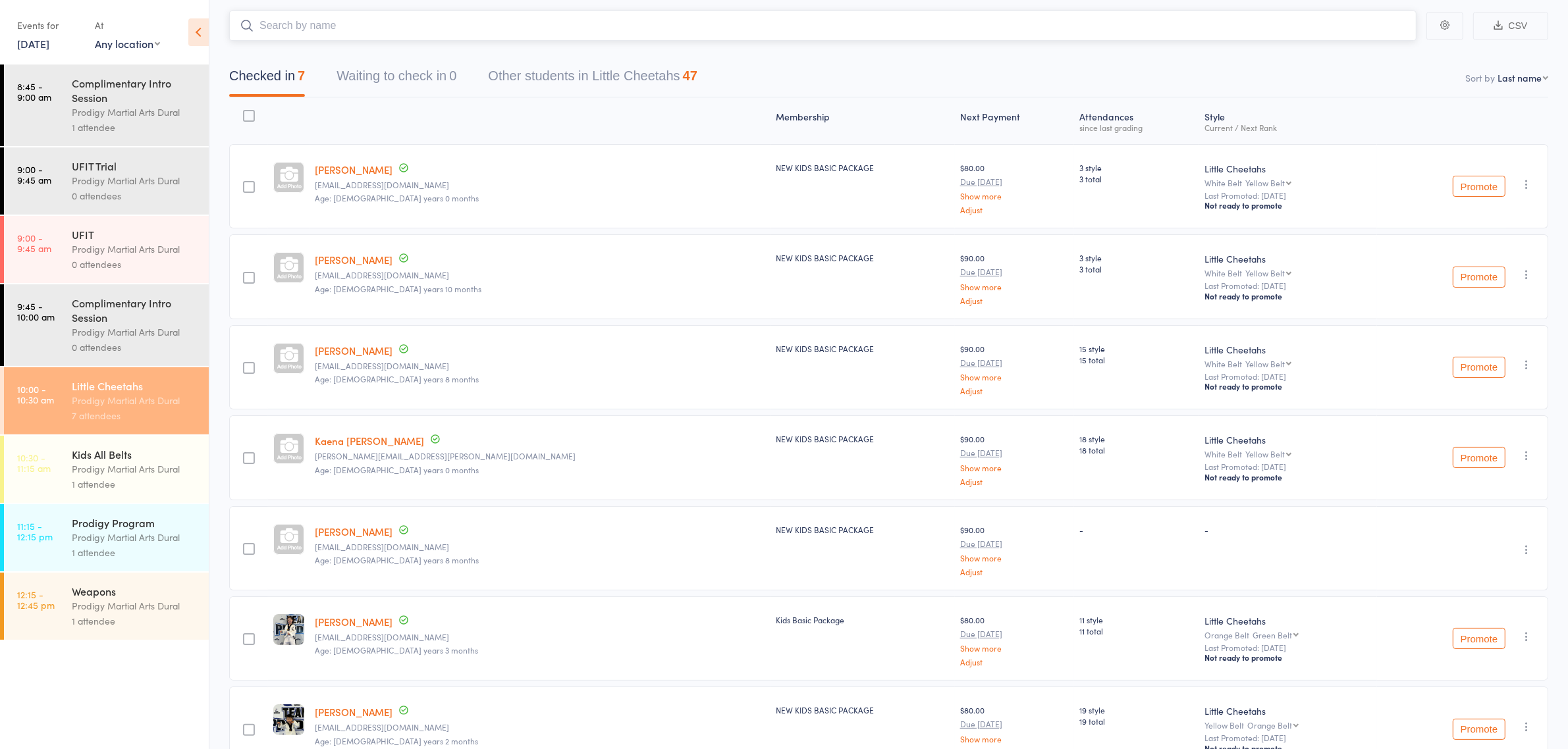
click at [401, 33] on input "search" at bounding box center [823, 25] width 1188 height 30
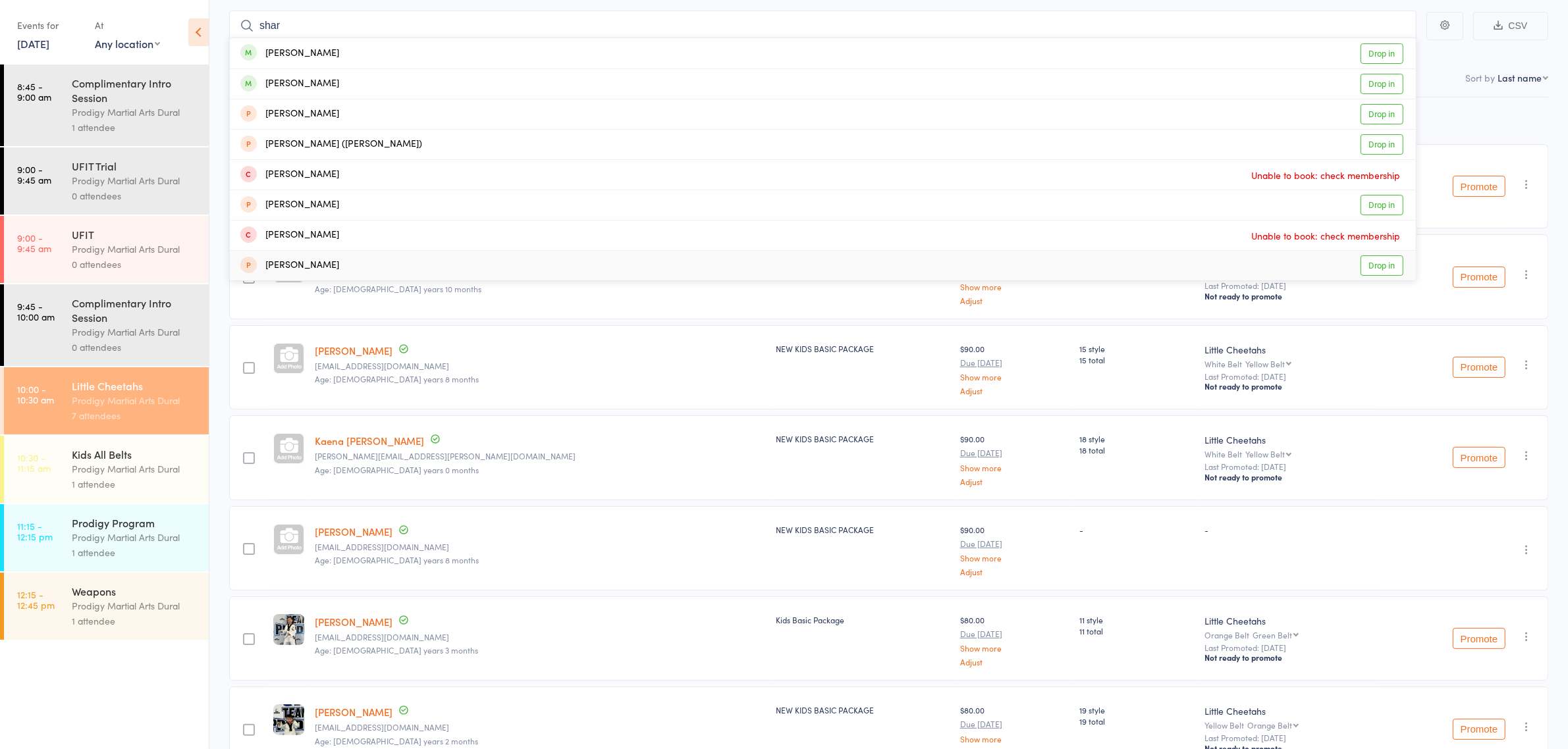
click at [223, 301] on main "shar Aria Sharma Drop in Aarvi Sharma Drop in Chandan Sharma Drop in Sharna War…" at bounding box center [889, 410] width 1359 height 840
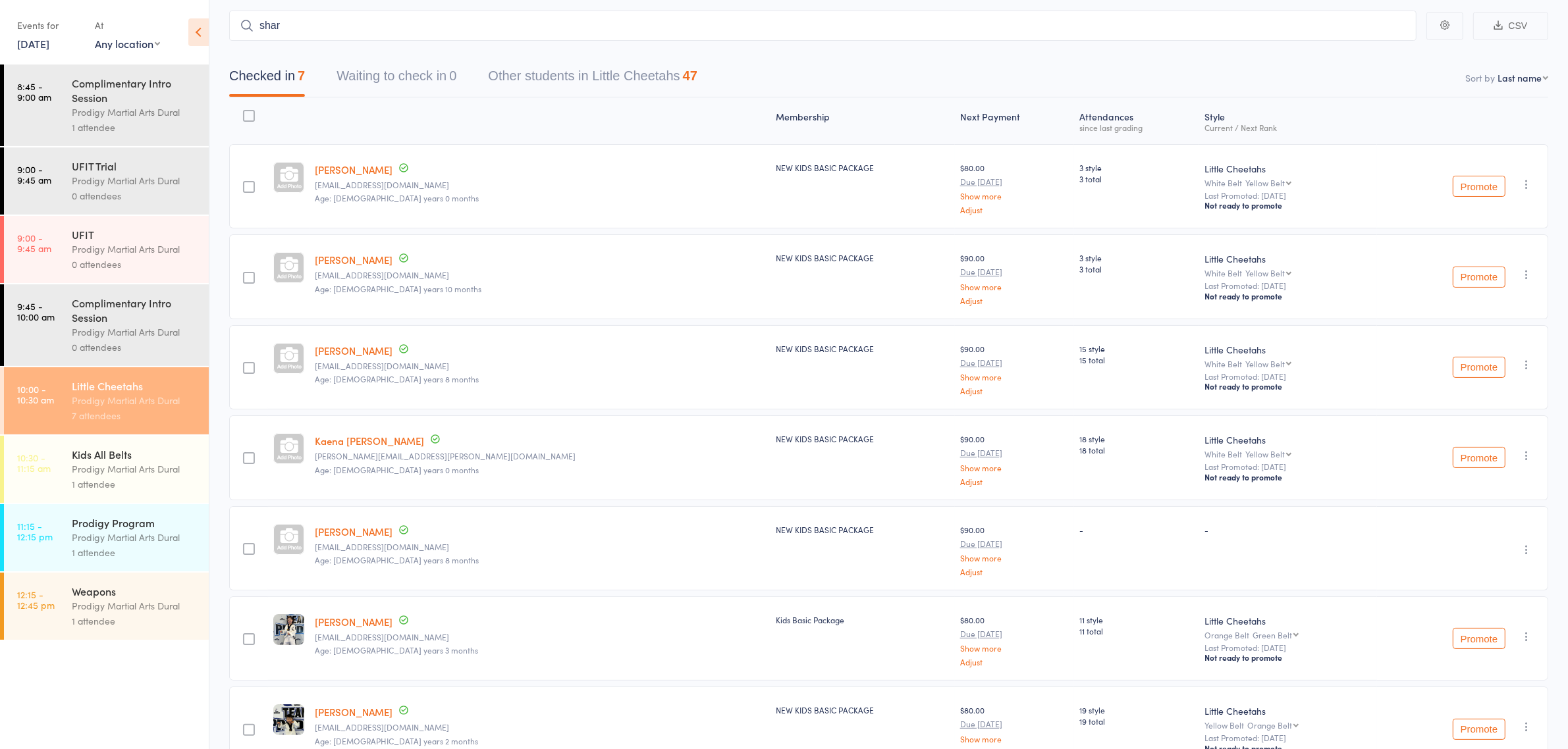
click at [268, 107] on strong at bounding box center [248, 121] width 39 height 35
click at [343, 23] on input "shar" at bounding box center [823, 25] width 1188 height 30
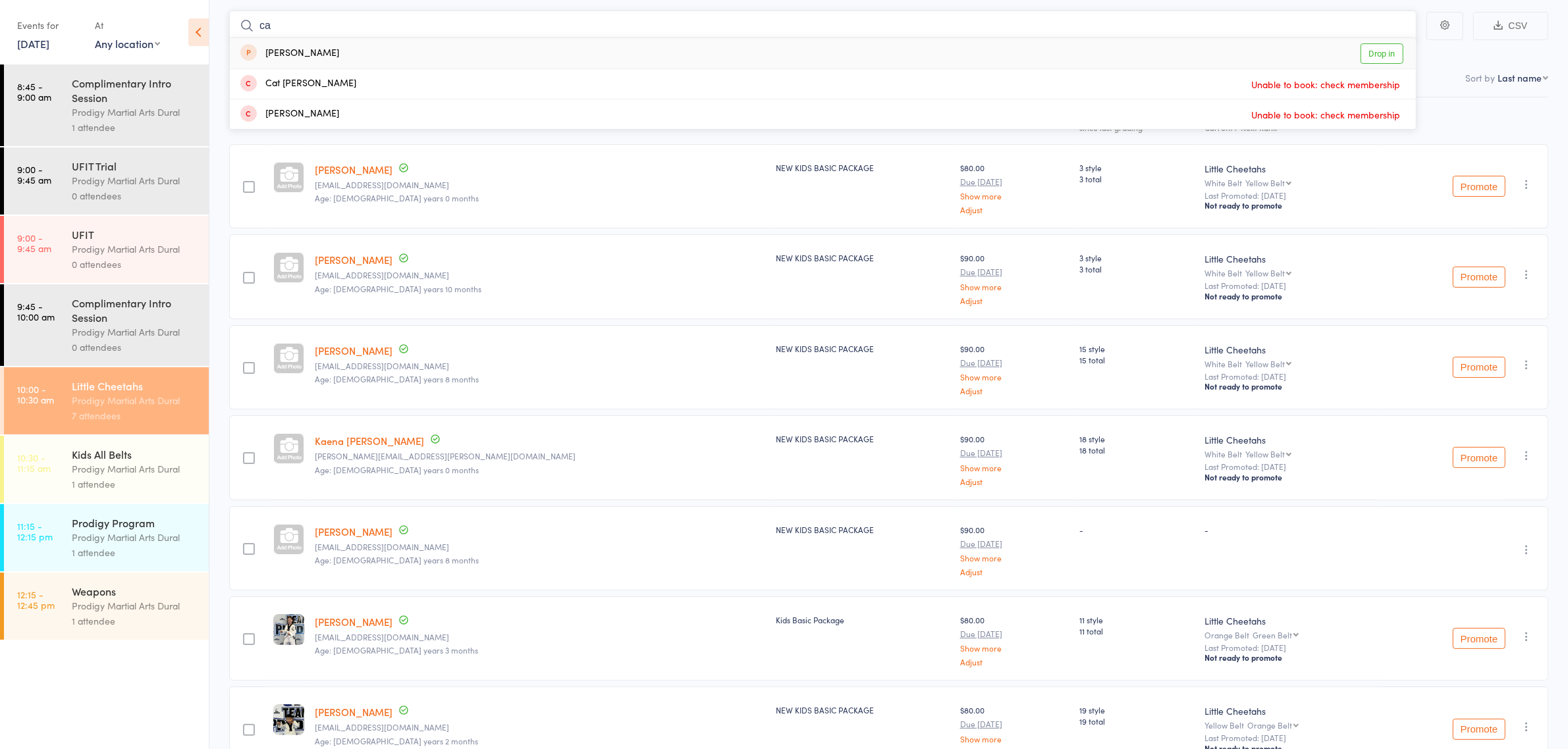
type input "c"
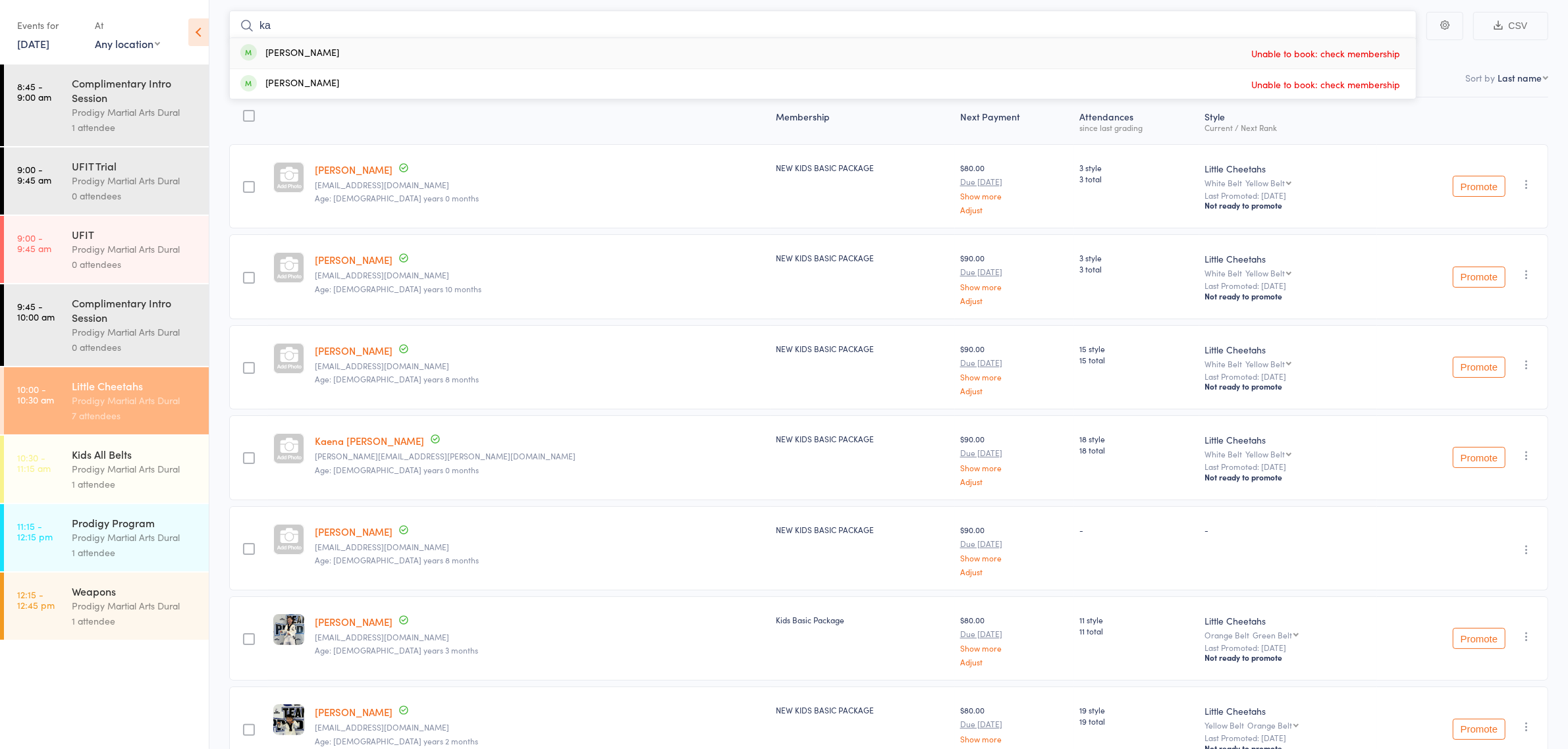
type input "k"
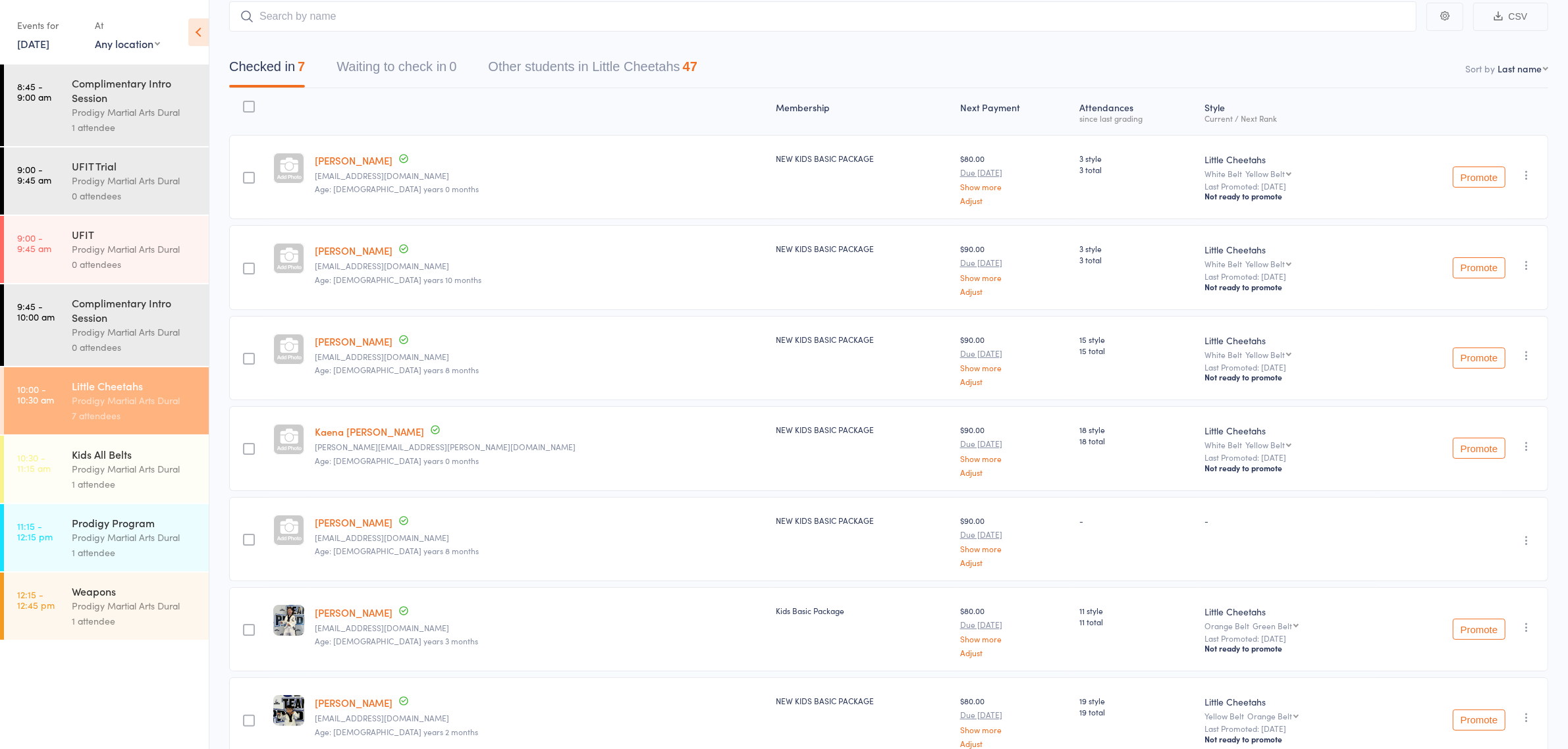
scroll to position [156, 0]
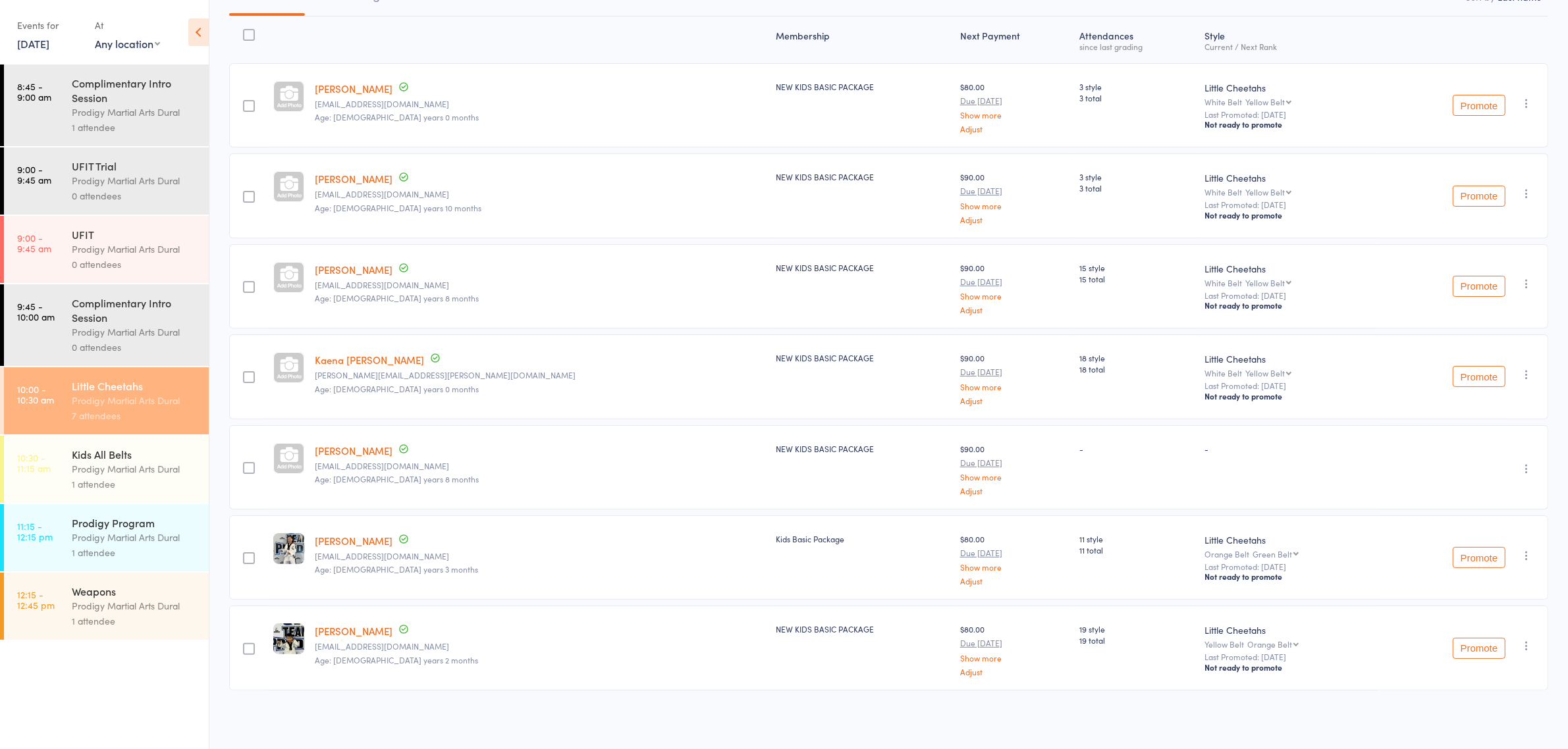
click at [127, 467] on div "Prodigy Martial Arts Dural" at bounding box center [134, 469] width 126 height 15
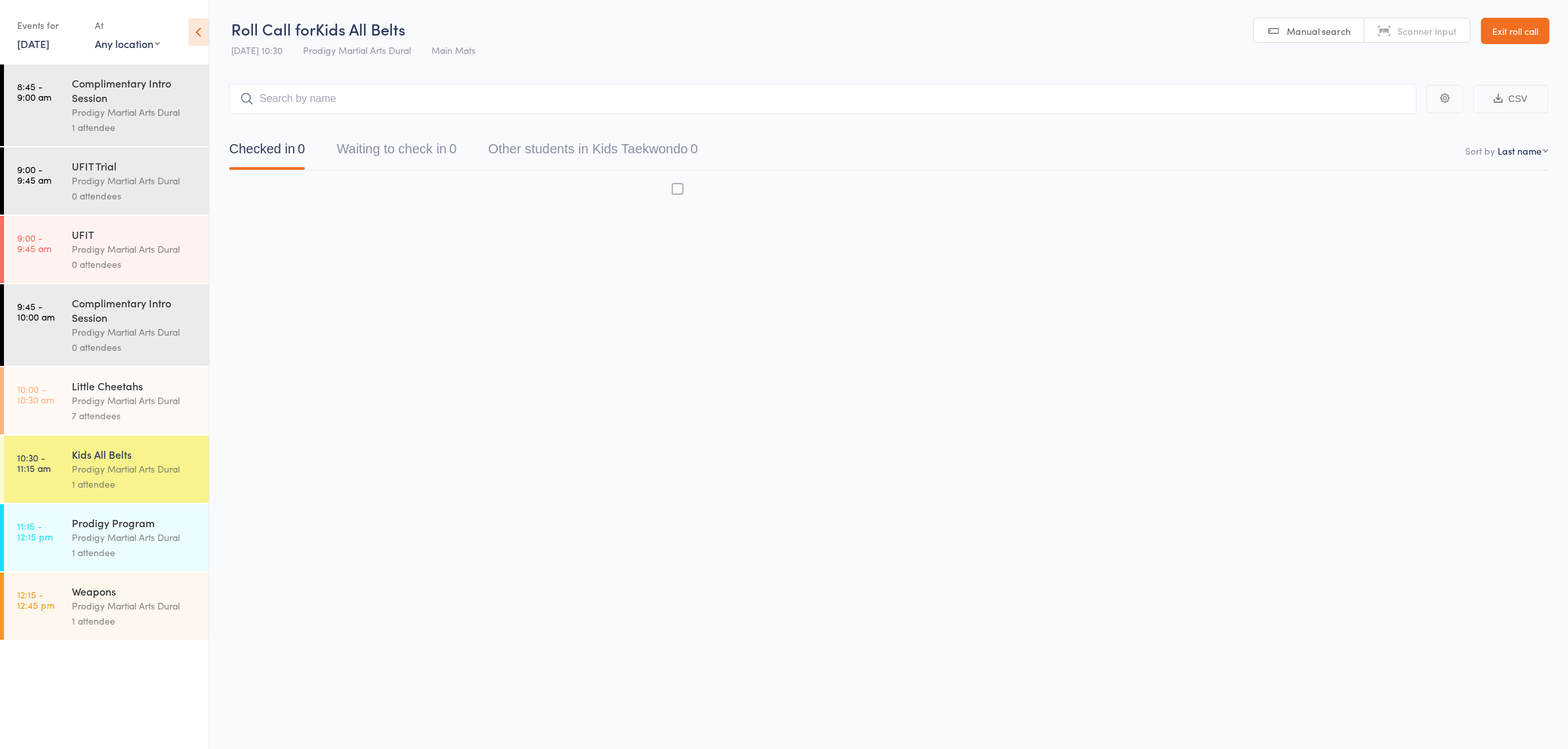
scroll to position [1, 0]
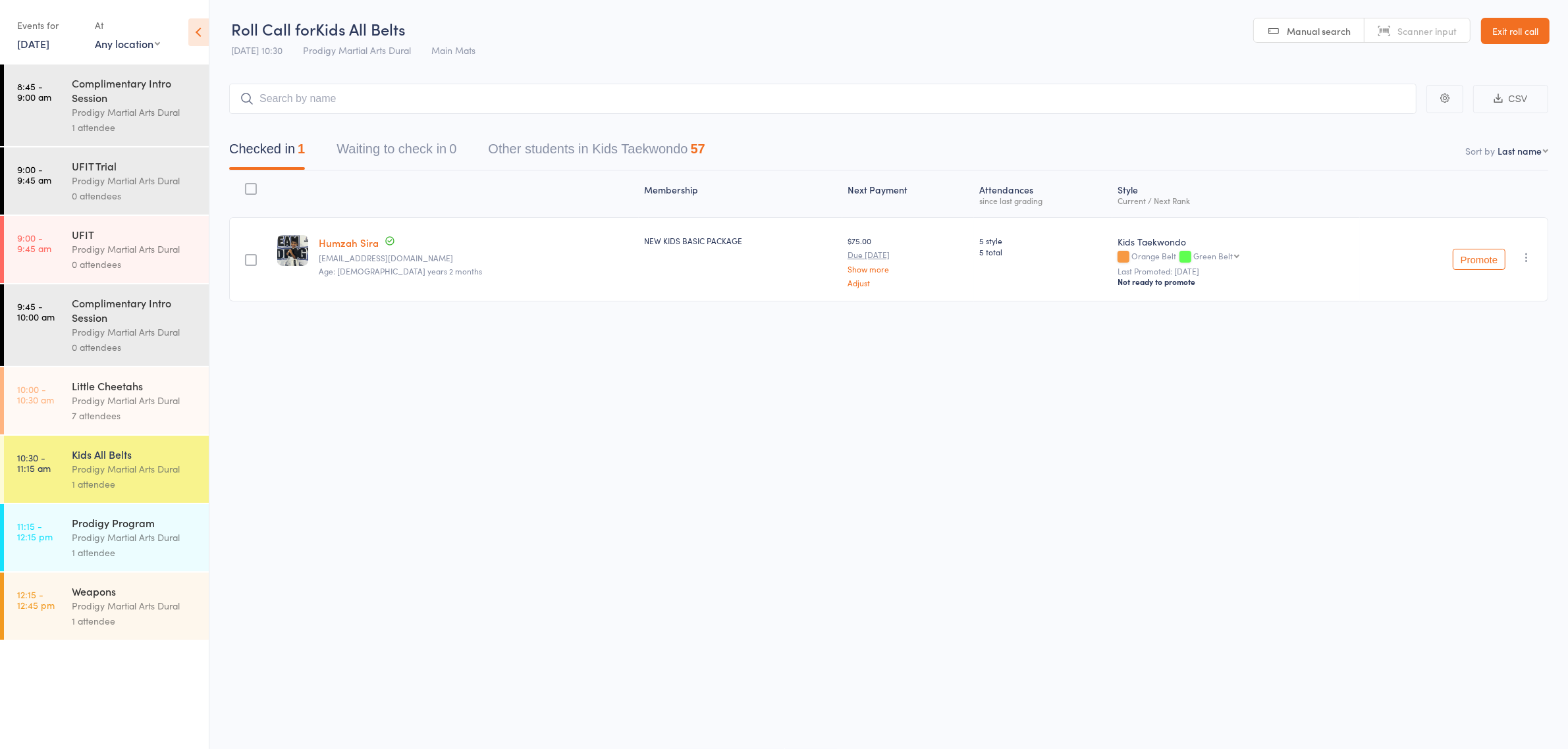
click at [405, 96] on input "search" at bounding box center [823, 98] width 1188 height 30
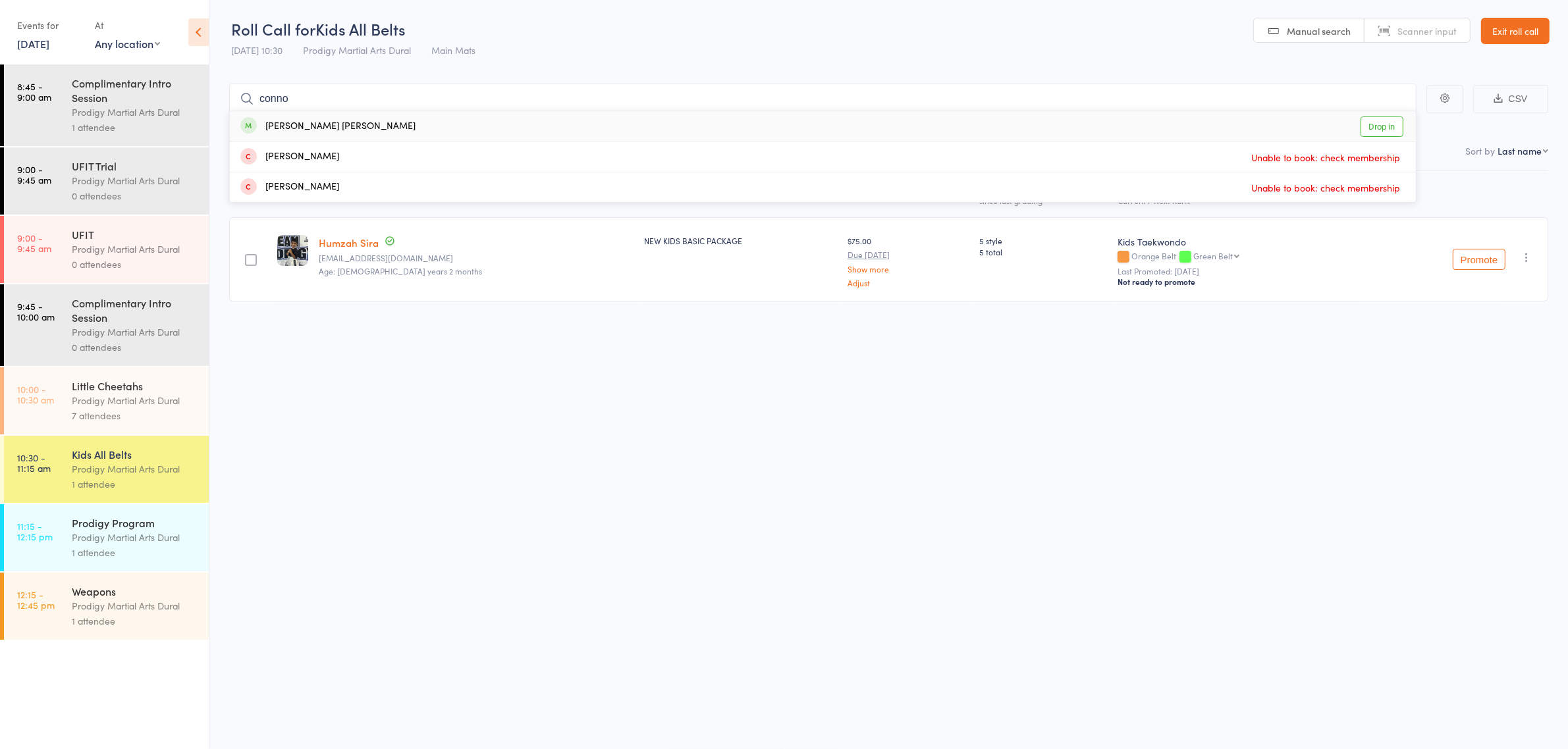
type input "conno"
click at [402, 130] on div "Connor Turner Drop in" at bounding box center [822, 126] width 1186 height 30
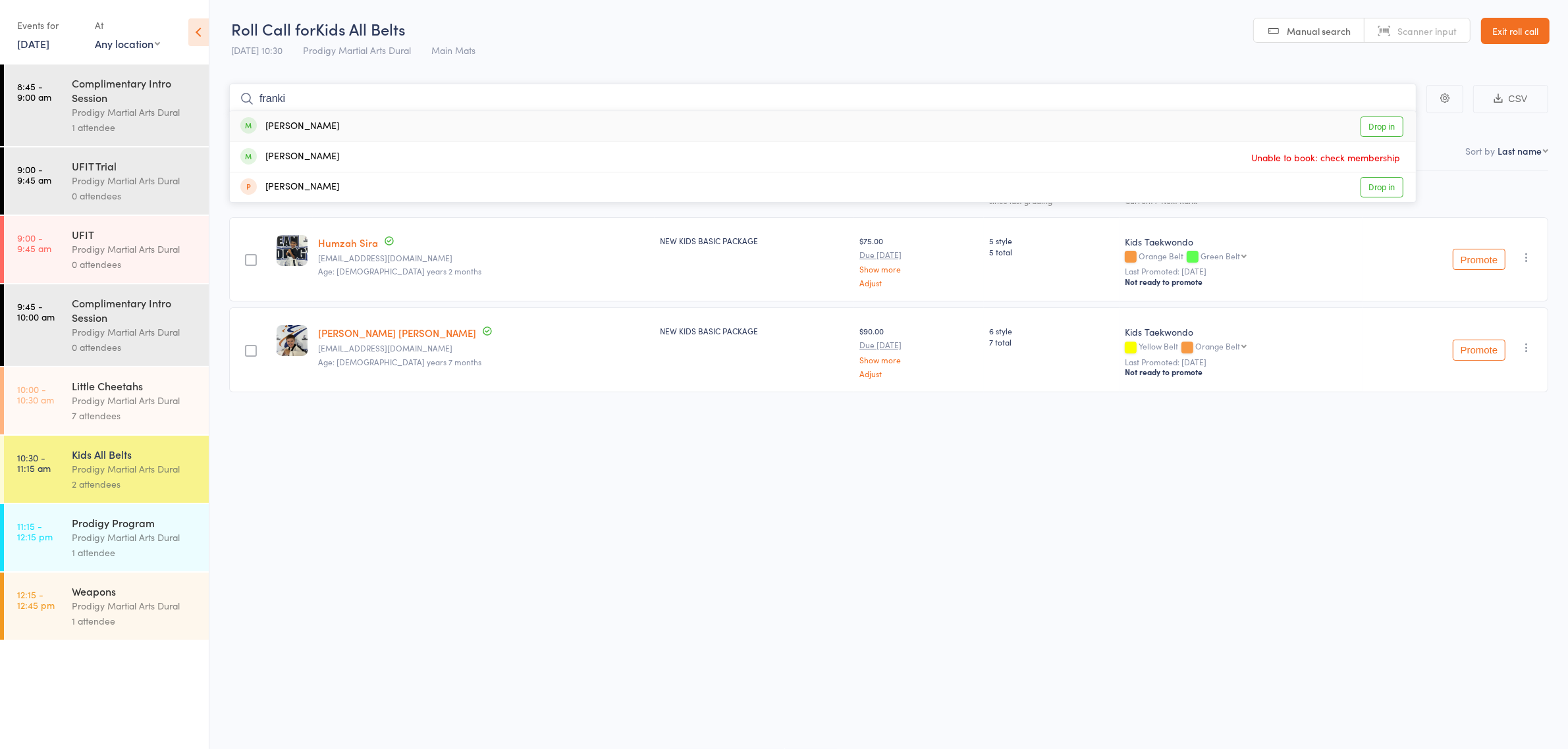
type input "franki"
click at [386, 133] on div "Frankie Francis Drop in" at bounding box center [822, 126] width 1186 height 30
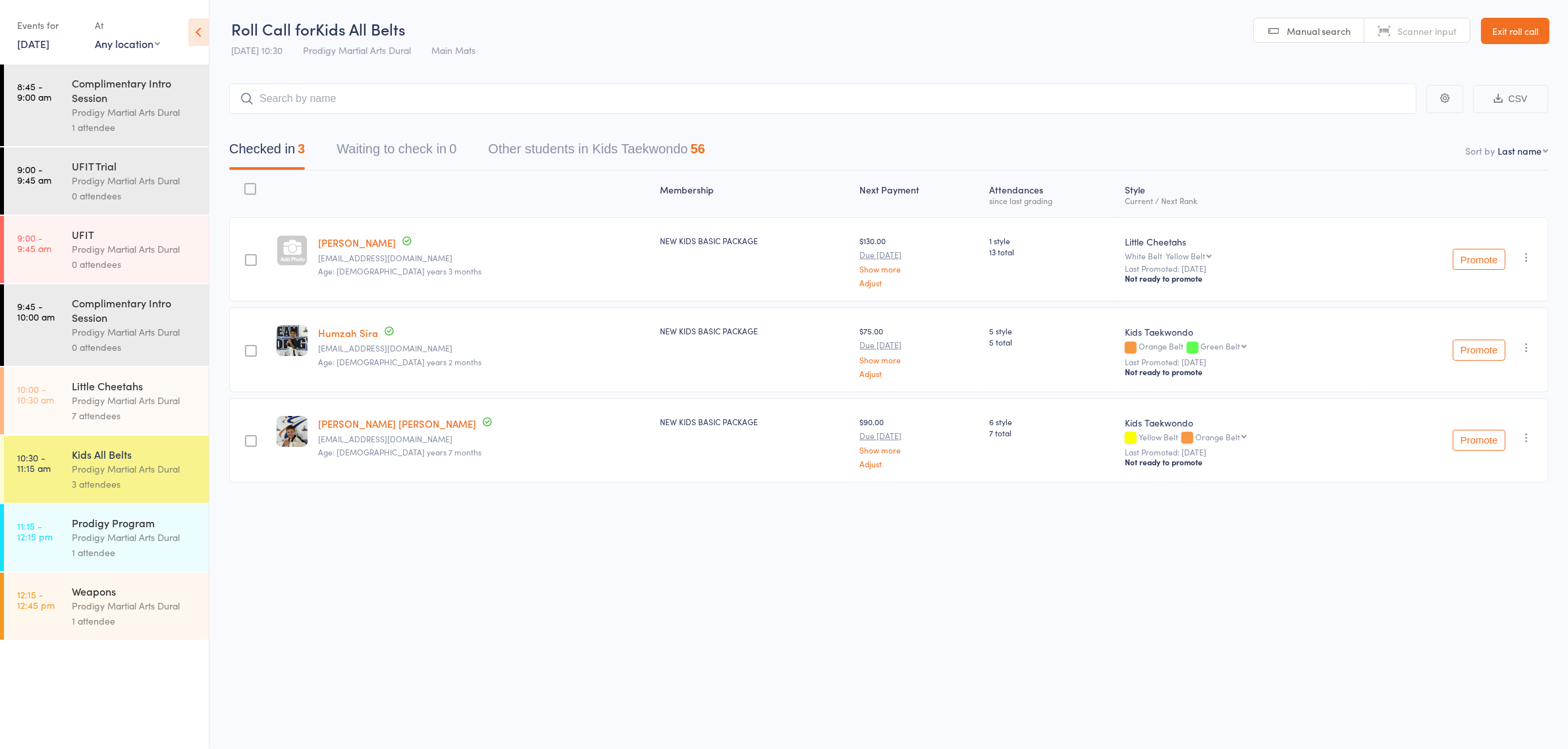
click at [156, 537] on div "Prodigy Martial Arts Dural" at bounding box center [134, 538] width 126 height 15
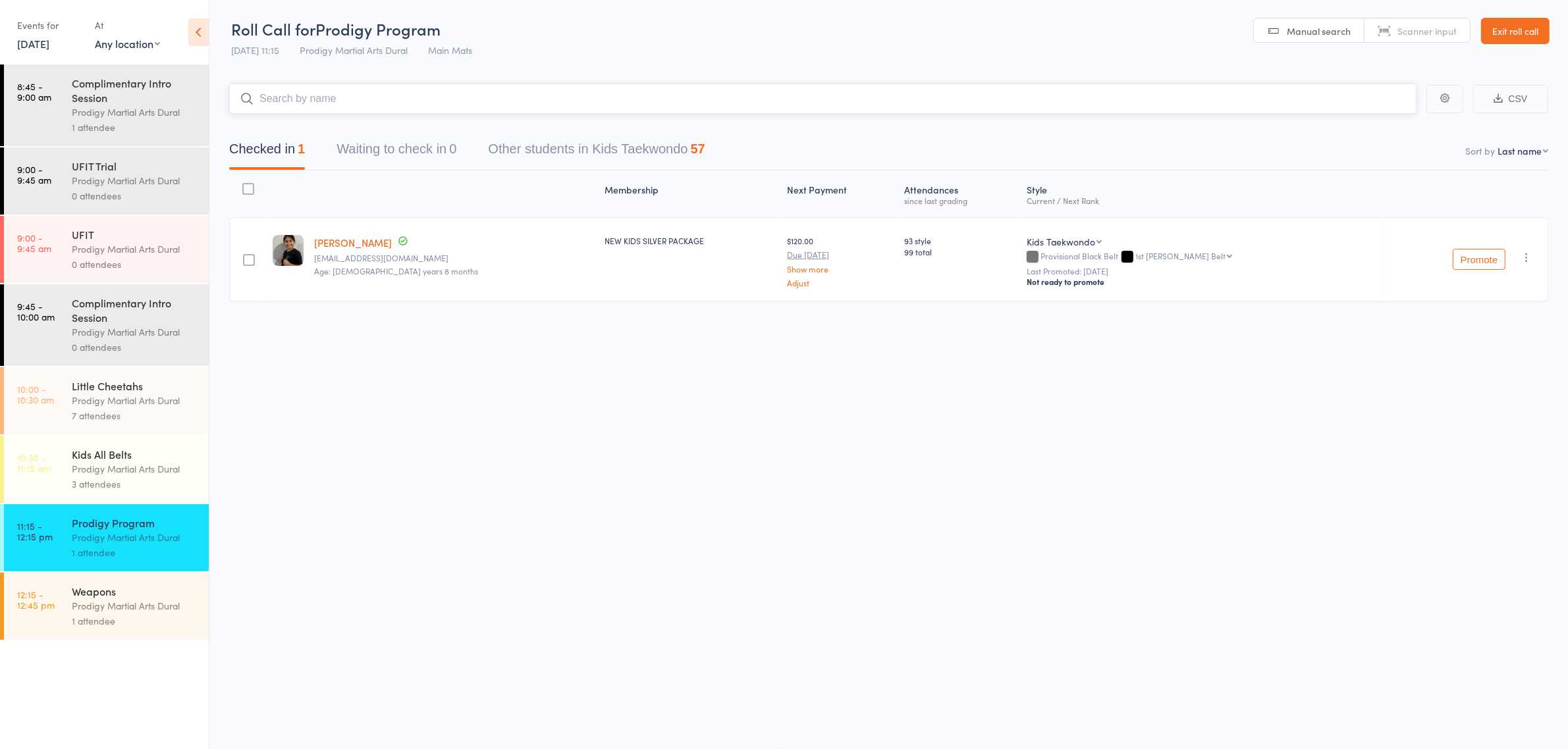
click at [364, 98] on input "search" at bounding box center [823, 98] width 1188 height 30
type input "evie"
click at [354, 132] on div "Evie Kent Drop in" at bounding box center [822, 126] width 1186 height 30
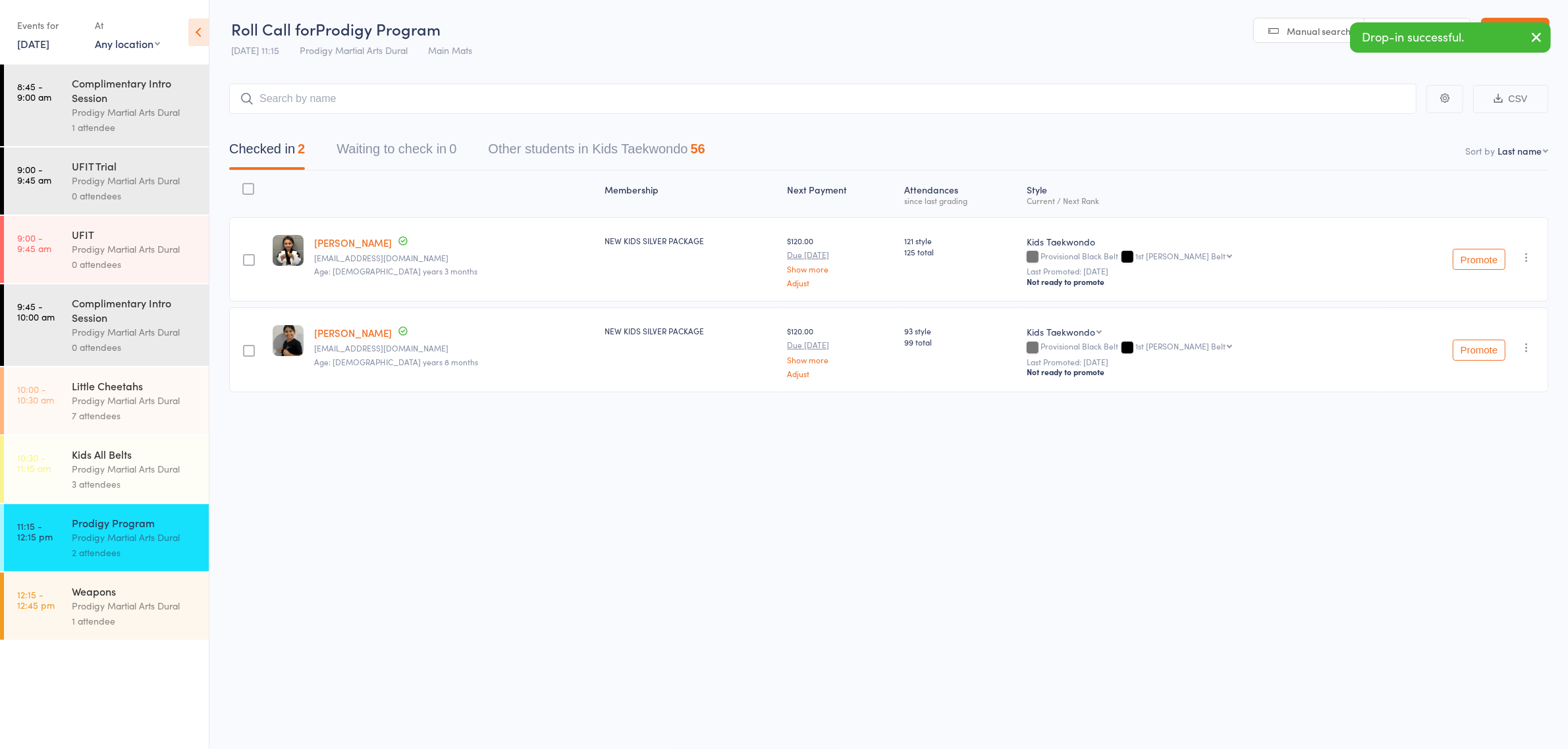
click at [150, 598] on div "Weapons" at bounding box center [134, 591] width 126 height 15
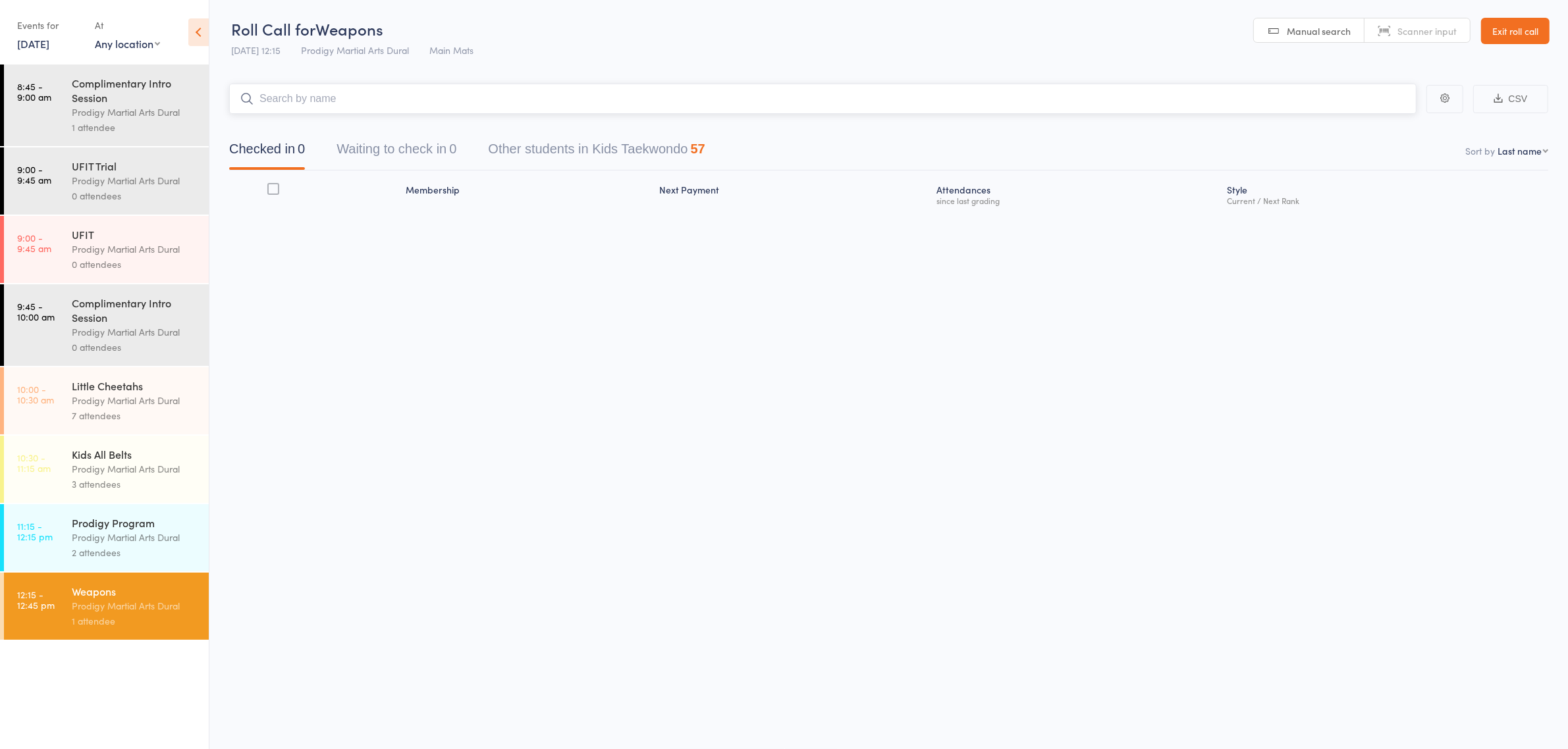
click at [346, 94] on input "search" at bounding box center [823, 98] width 1188 height 30
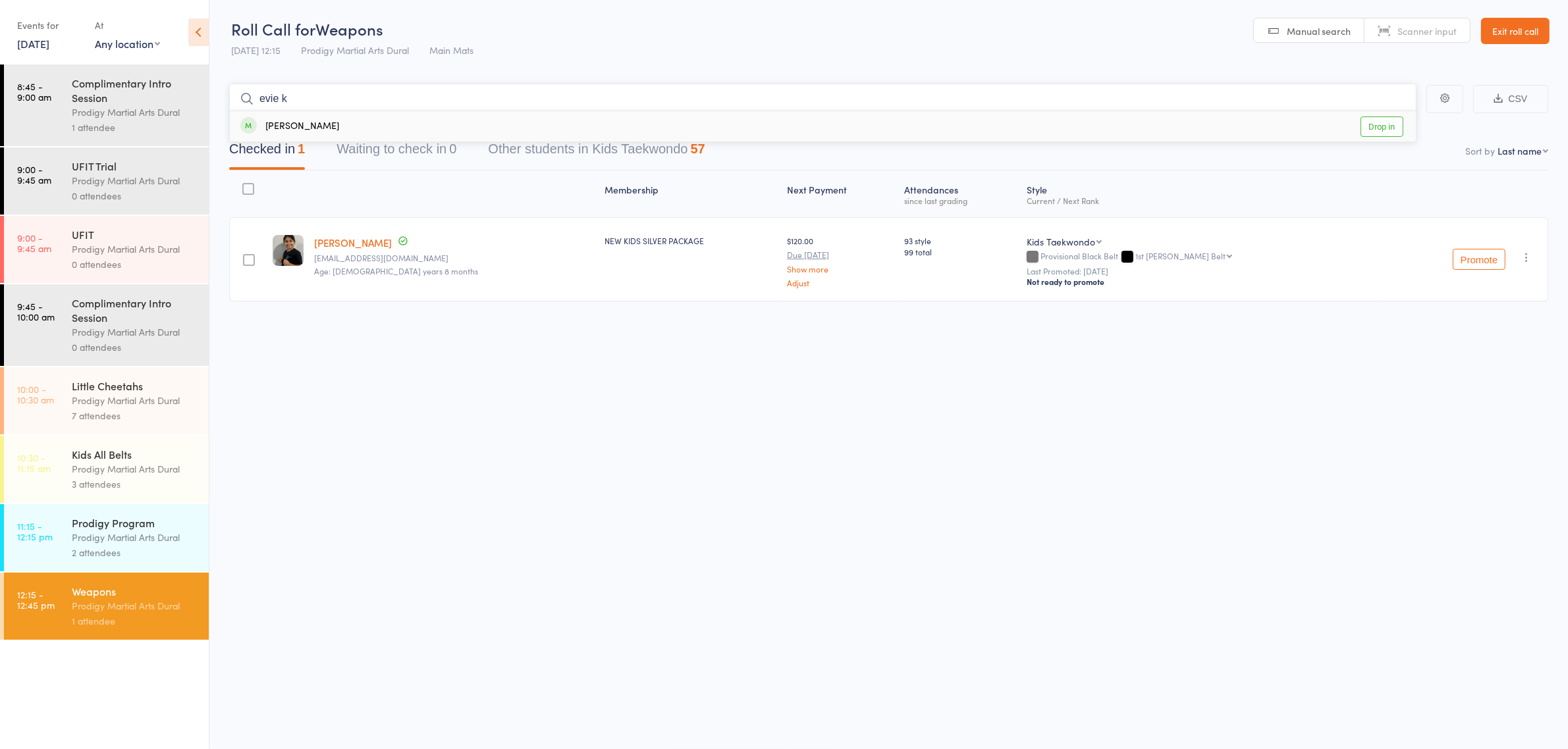
type input "evie k"
click at [355, 126] on div "Evie Kent Drop in" at bounding box center [822, 126] width 1186 height 30
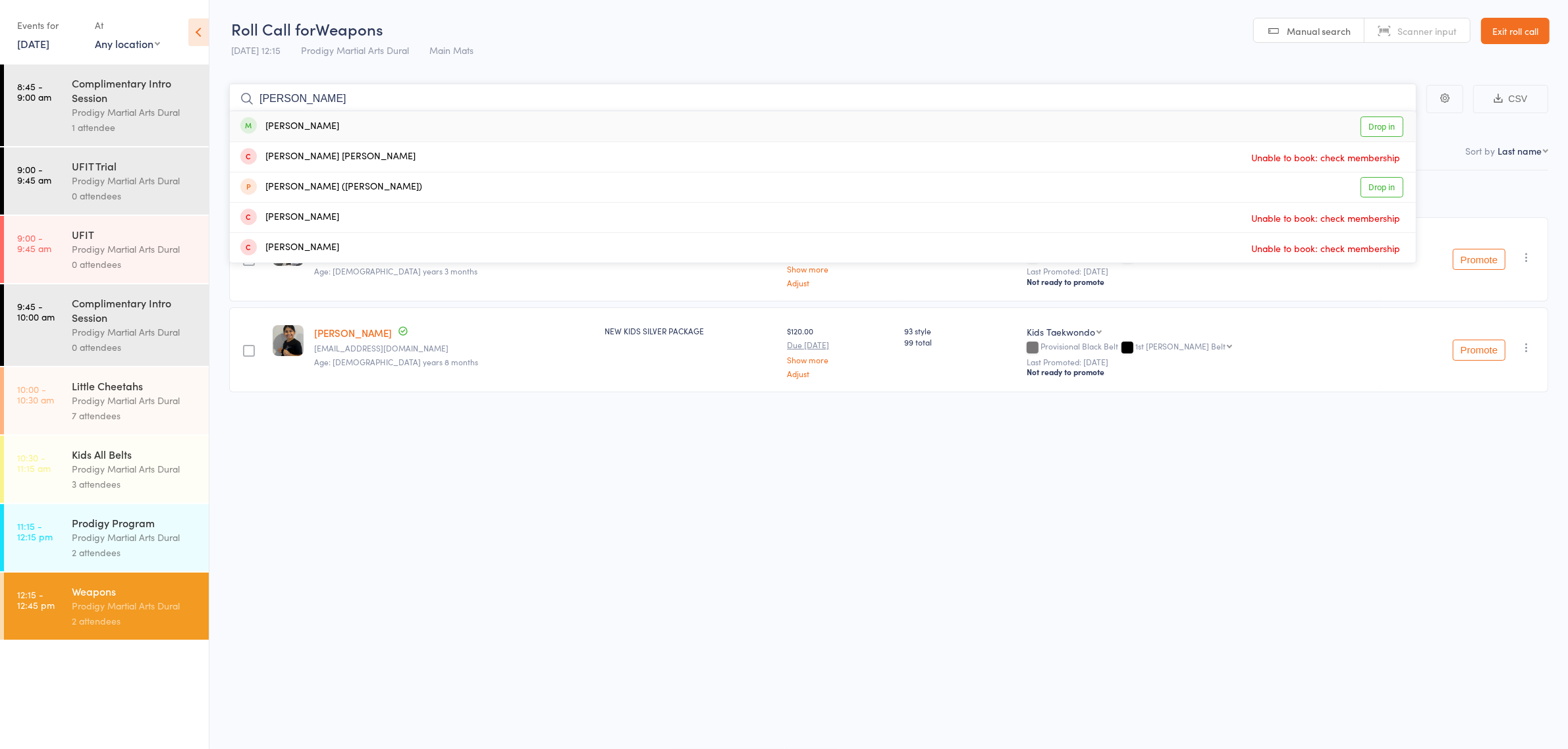
type input "oliver"
click at [362, 125] on div "Oliver Sim Drop in" at bounding box center [822, 126] width 1186 height 30
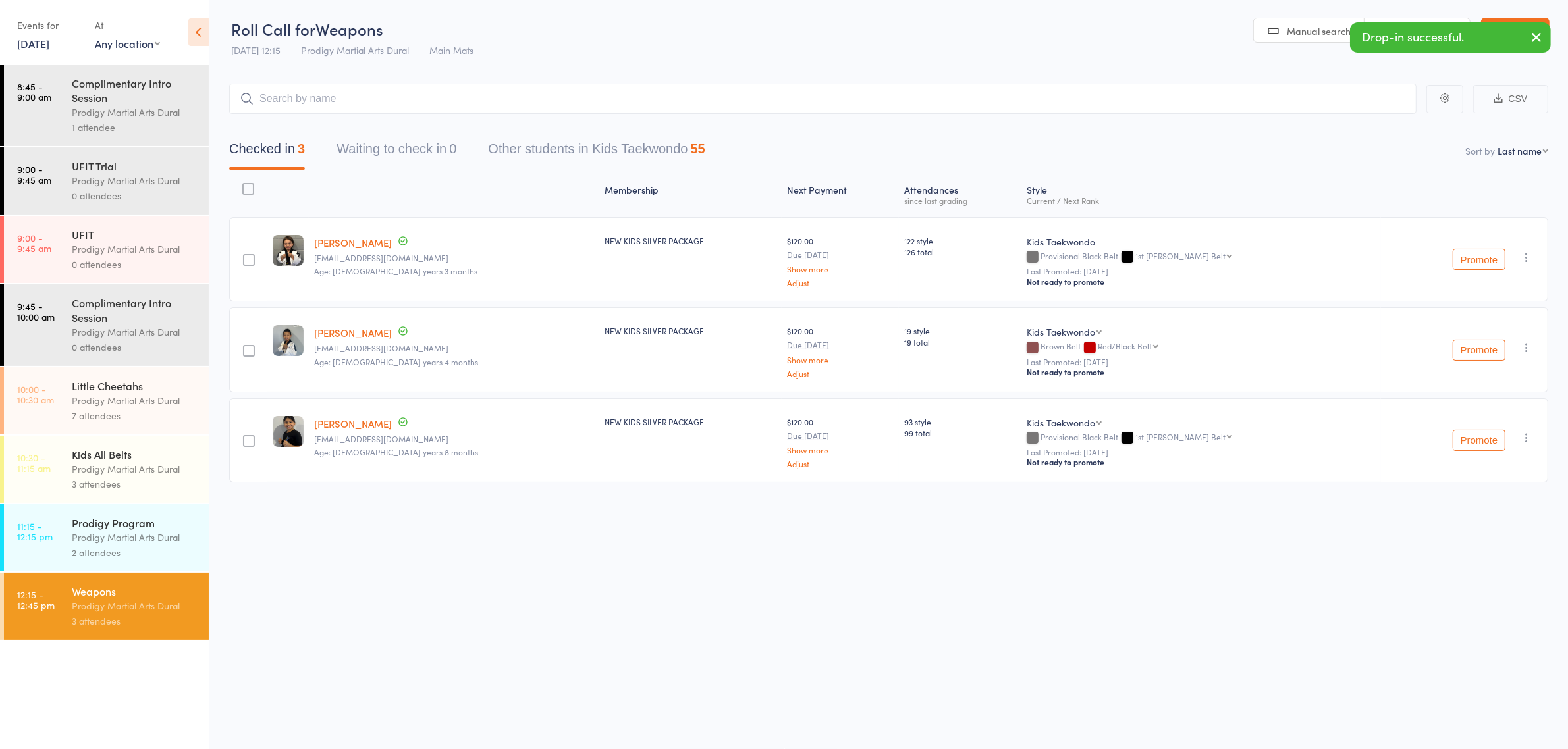
click at [99, 556] on div "2 attendees" at bounding box center [134, 553] width 126 height 15
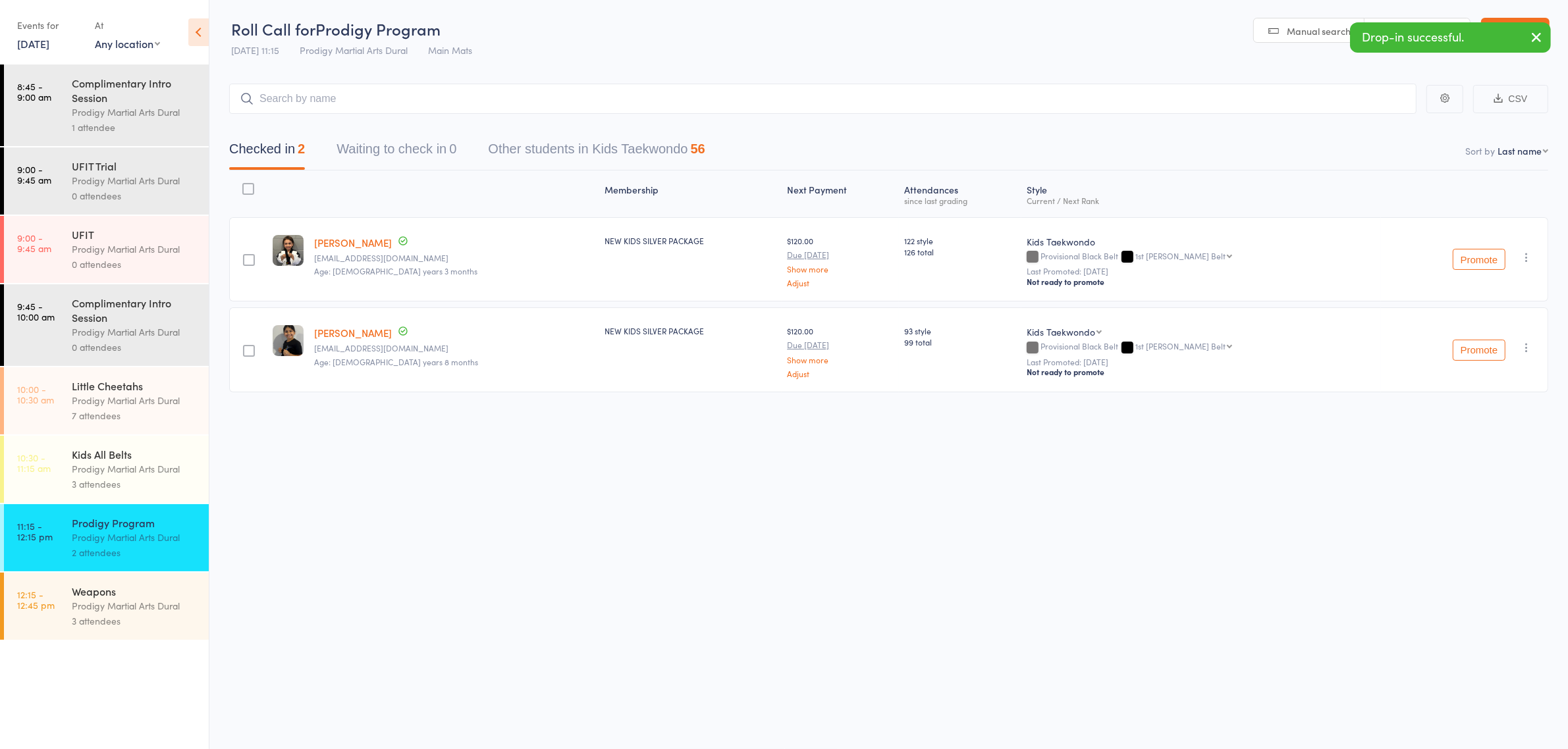
click at [361, 91] on input "search" at bounding box center [823, 98] width 1188 height 30
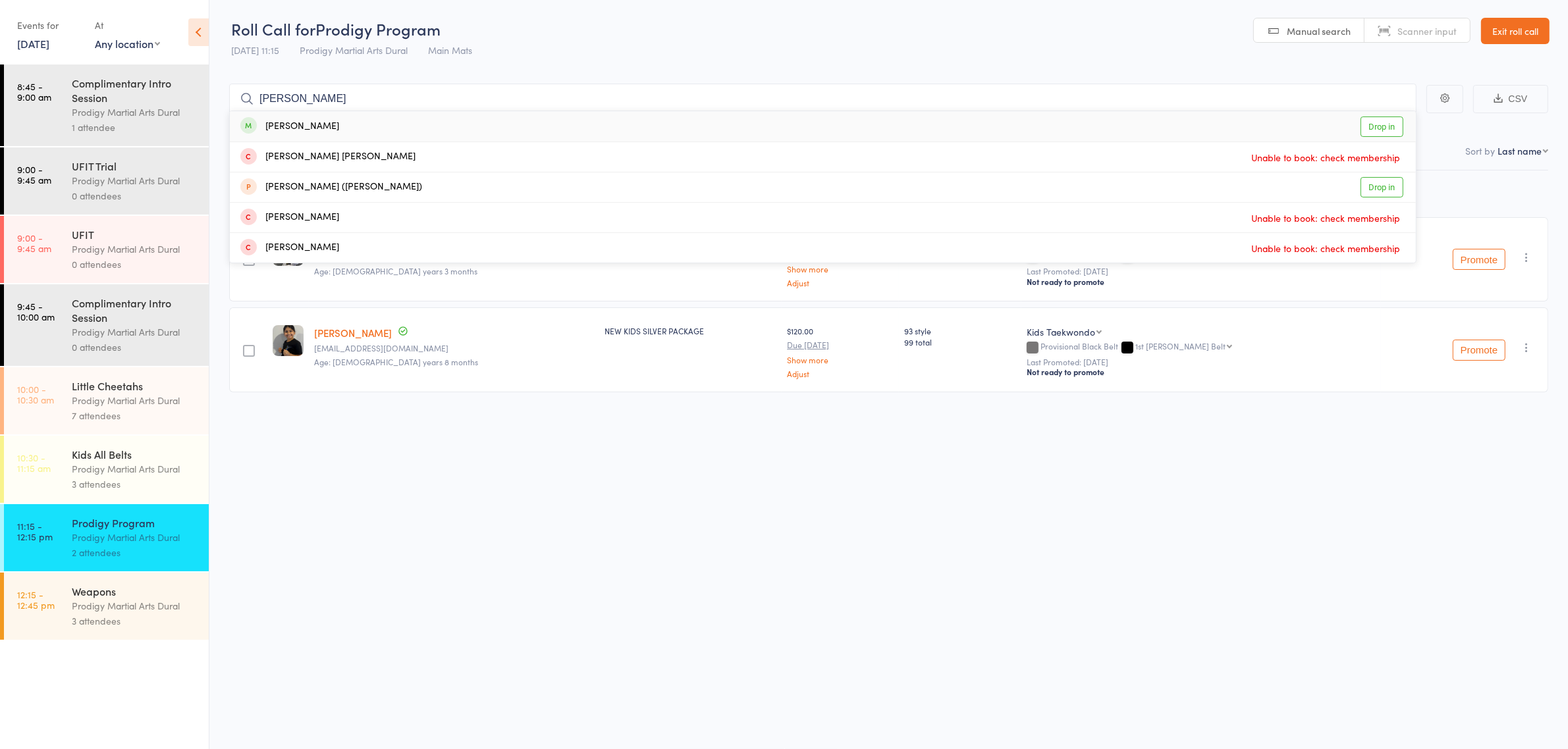
type input "oliver"
click at [350, 120] on div "Oliver Sim Drop in" at bounding box center [822, 126] width 1186 height 30
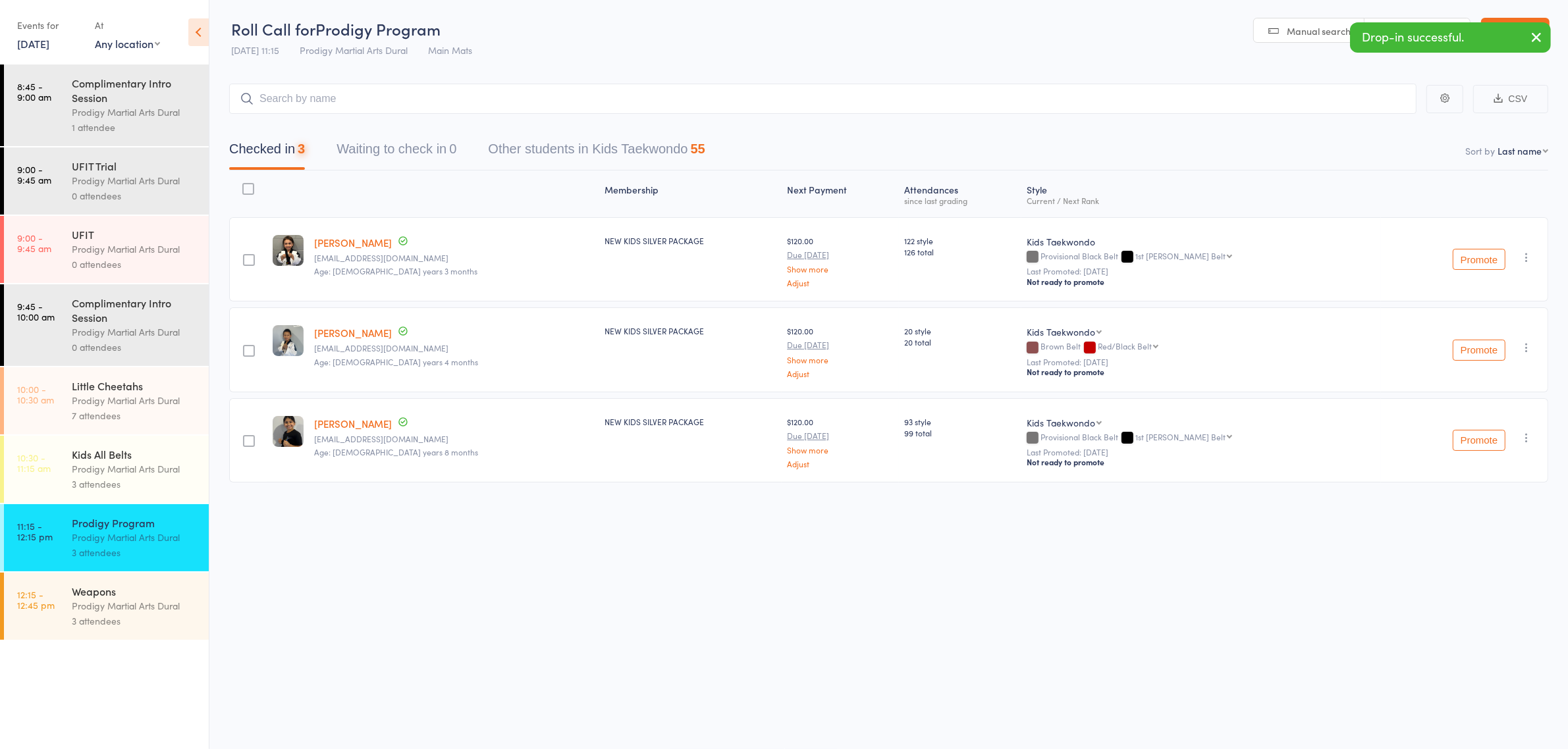
click at [410, 520] on div "Membership Next Payment Atten­dances since last grading Style Current / Next Ra…" at bounding box center [889, 355] width 1320 height 371
click at [297, 102] on input "search" at bounding box center [823, 98] width 1188 height 30
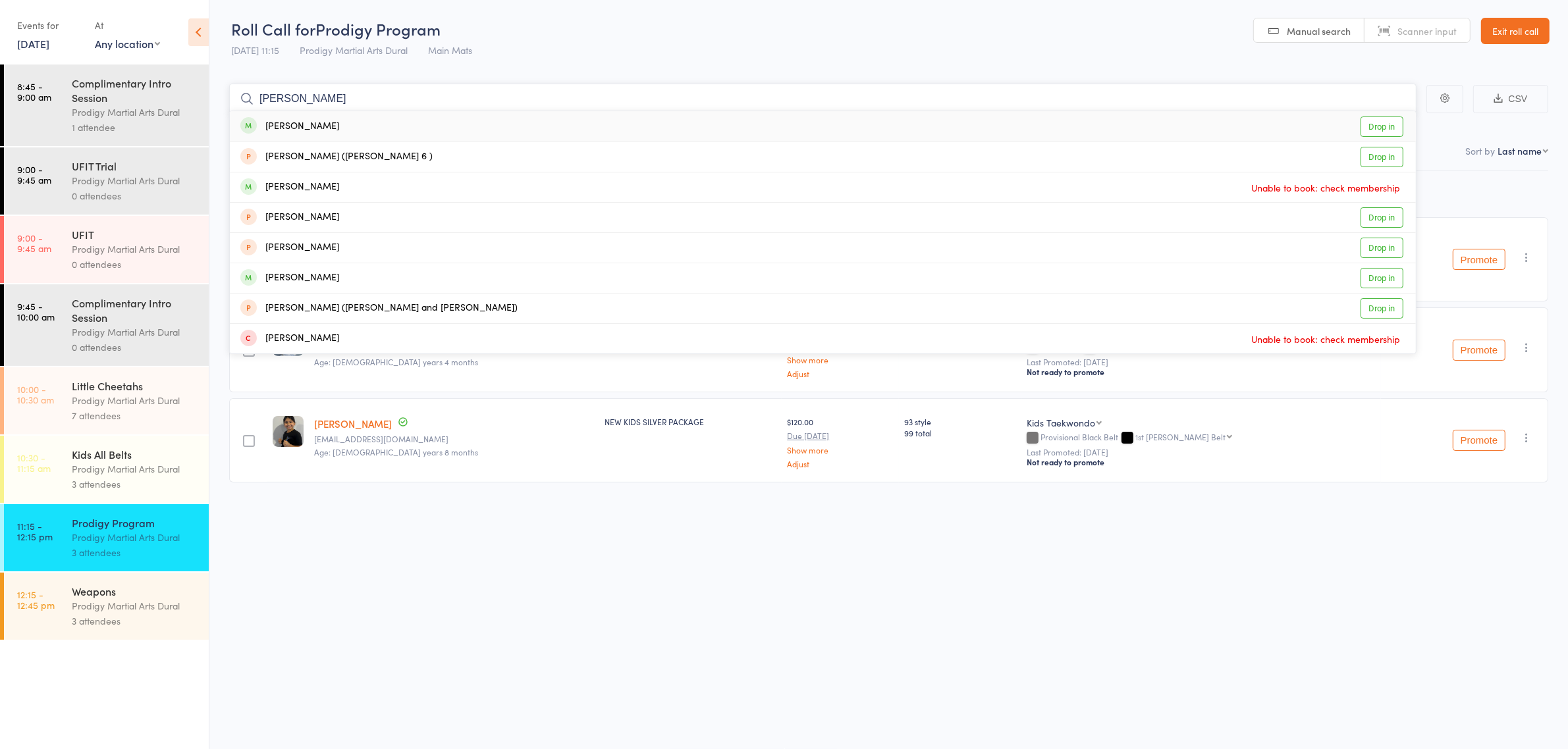
type input "charlott"
click at [313, 125] on div "Charlotte McGrath" at bounding box center [289, 127] width 98 height 15
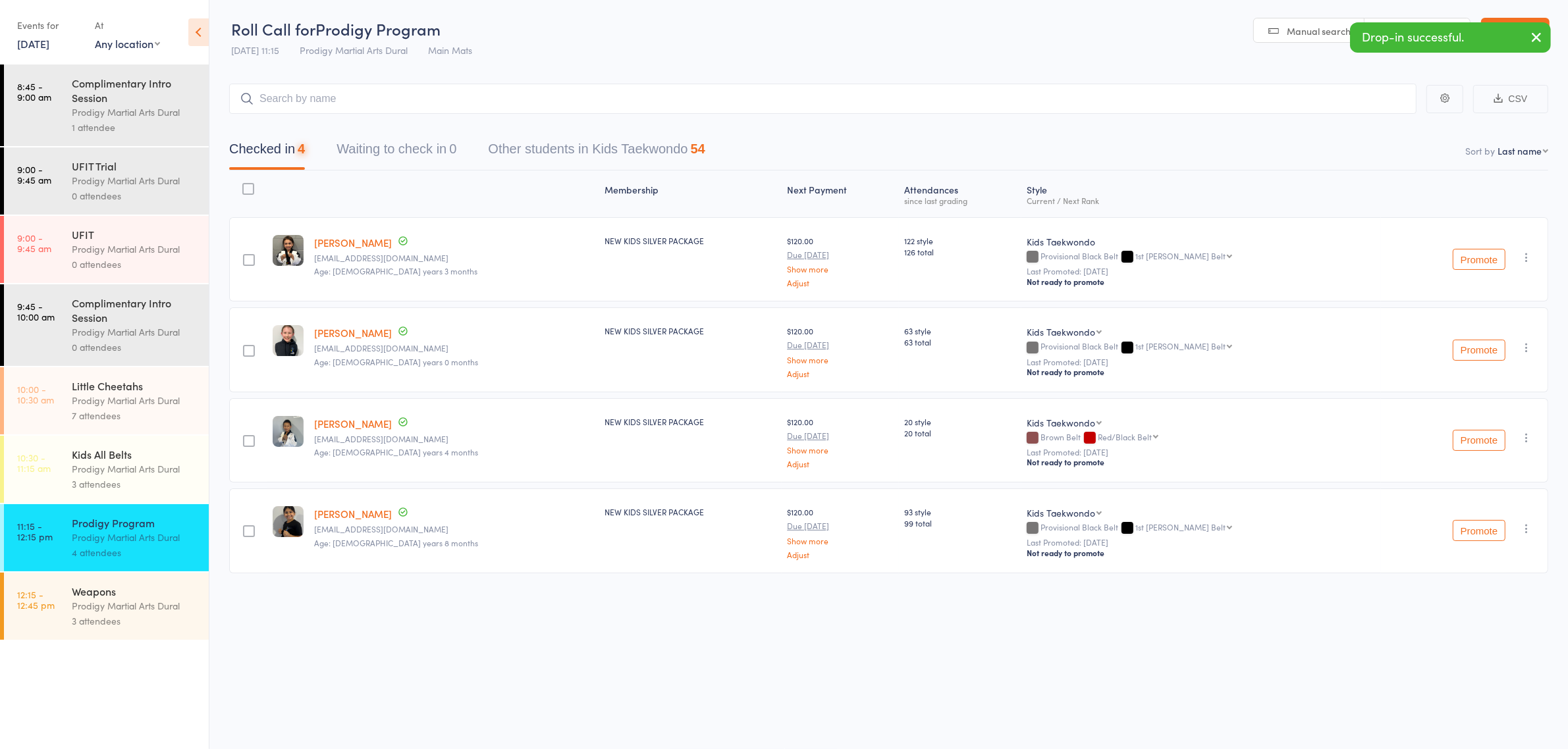
click at [134, 613] on div "Prodigy Martial Arts Dural" at bounding box center [134, 606] width 126 height 15
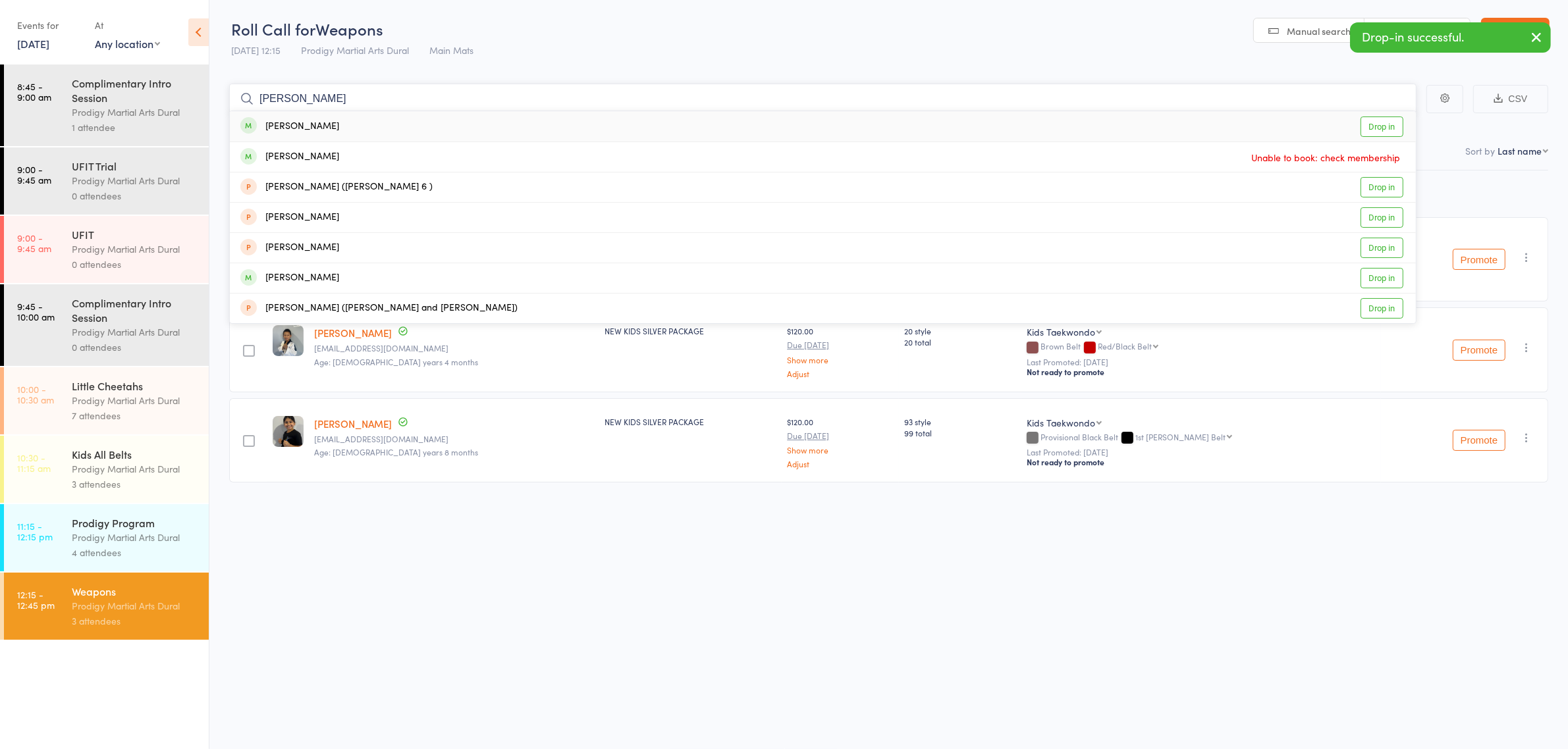
type input "charlot"
click at [307, 130] on div "Charlotte McGrath" at bounding box center [289, 127] width 98 height 15
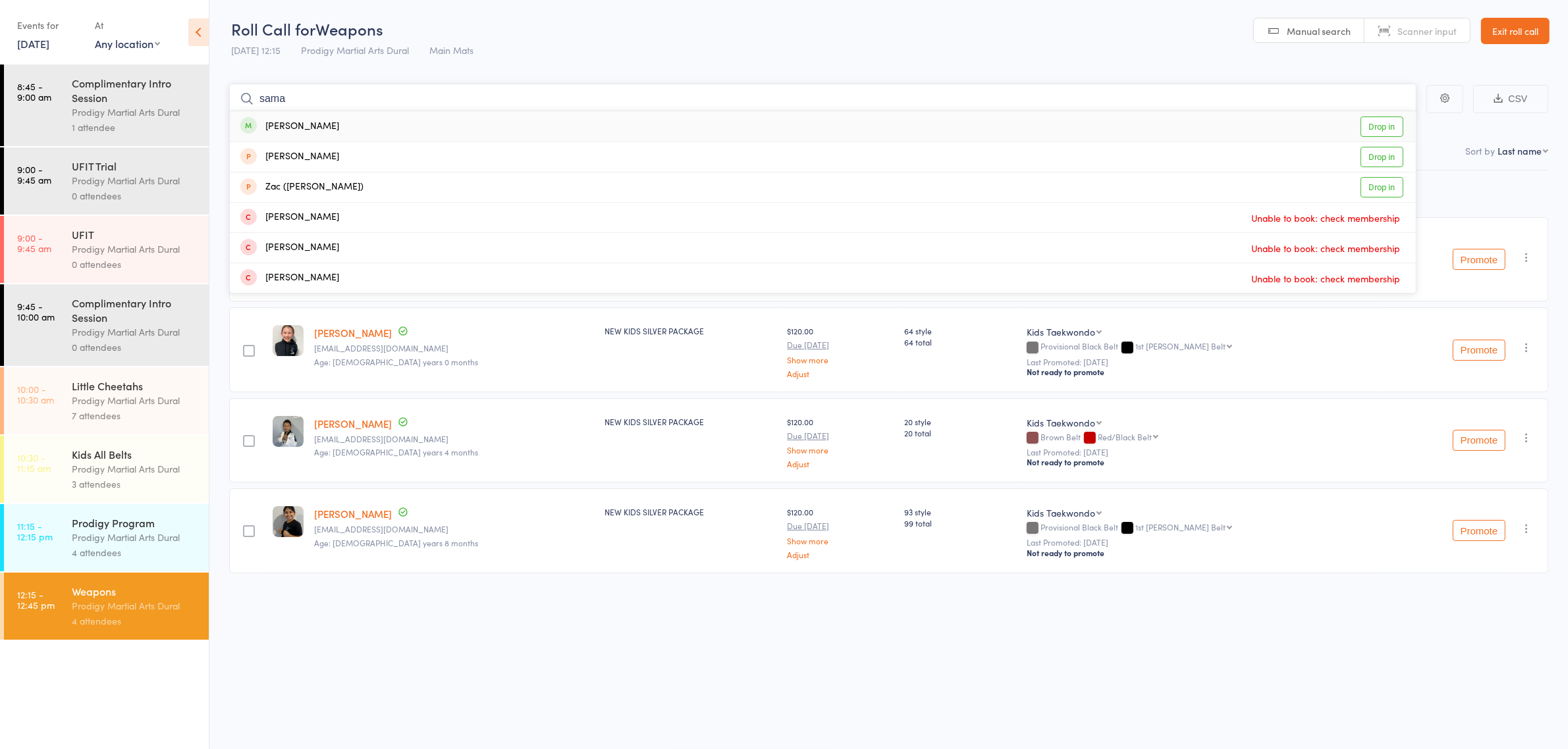
type input "sama"
click at [403, 136] on div "Samara D'souza Drop in" at bounding box center [822, 126] width 1186 height 30
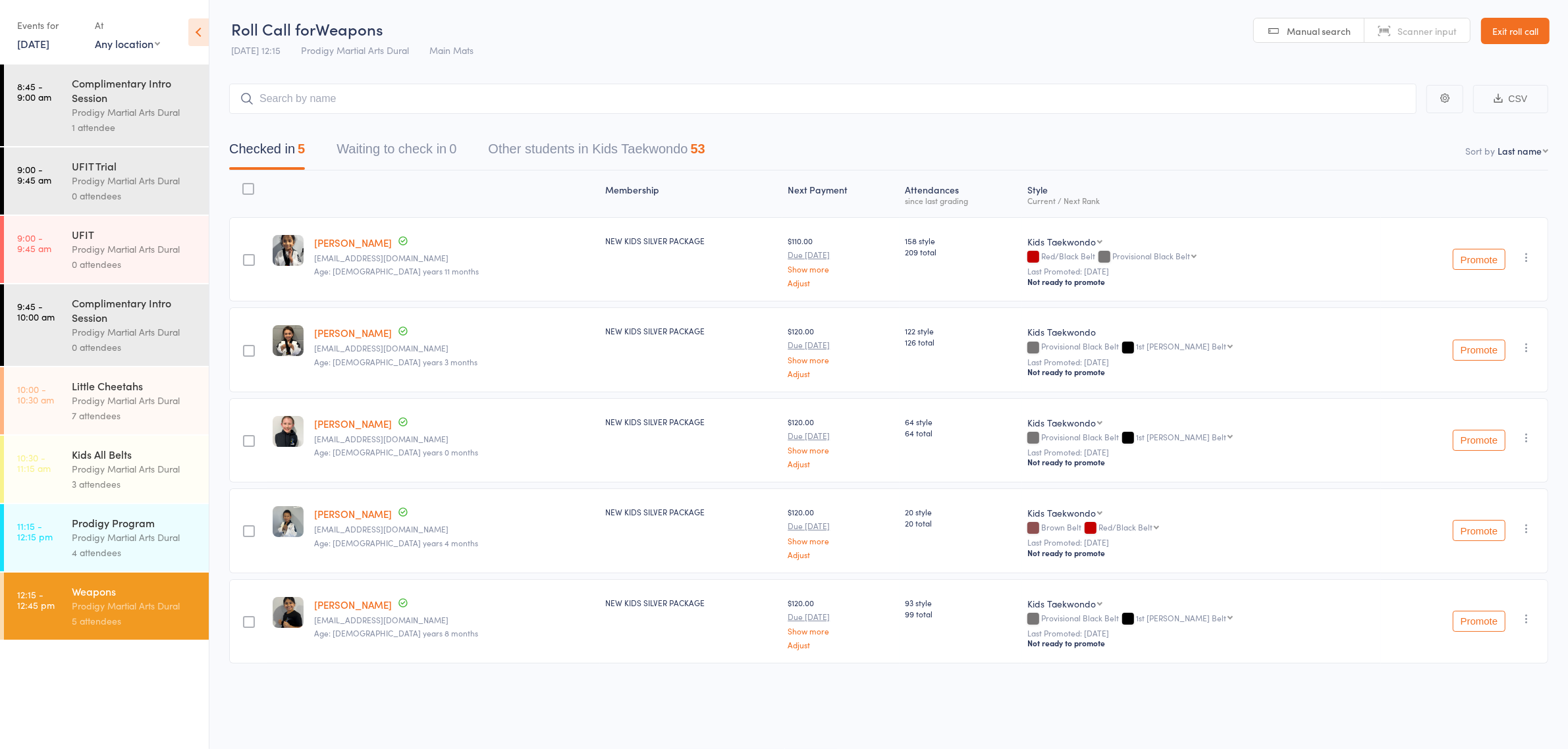
click at [1520, 253] on icon "button" at bounding box center [1526, 257] width 13 height 13
click at [1479, 383] on li "Remove" at bounding box center [1479, 389] width 109 height 18
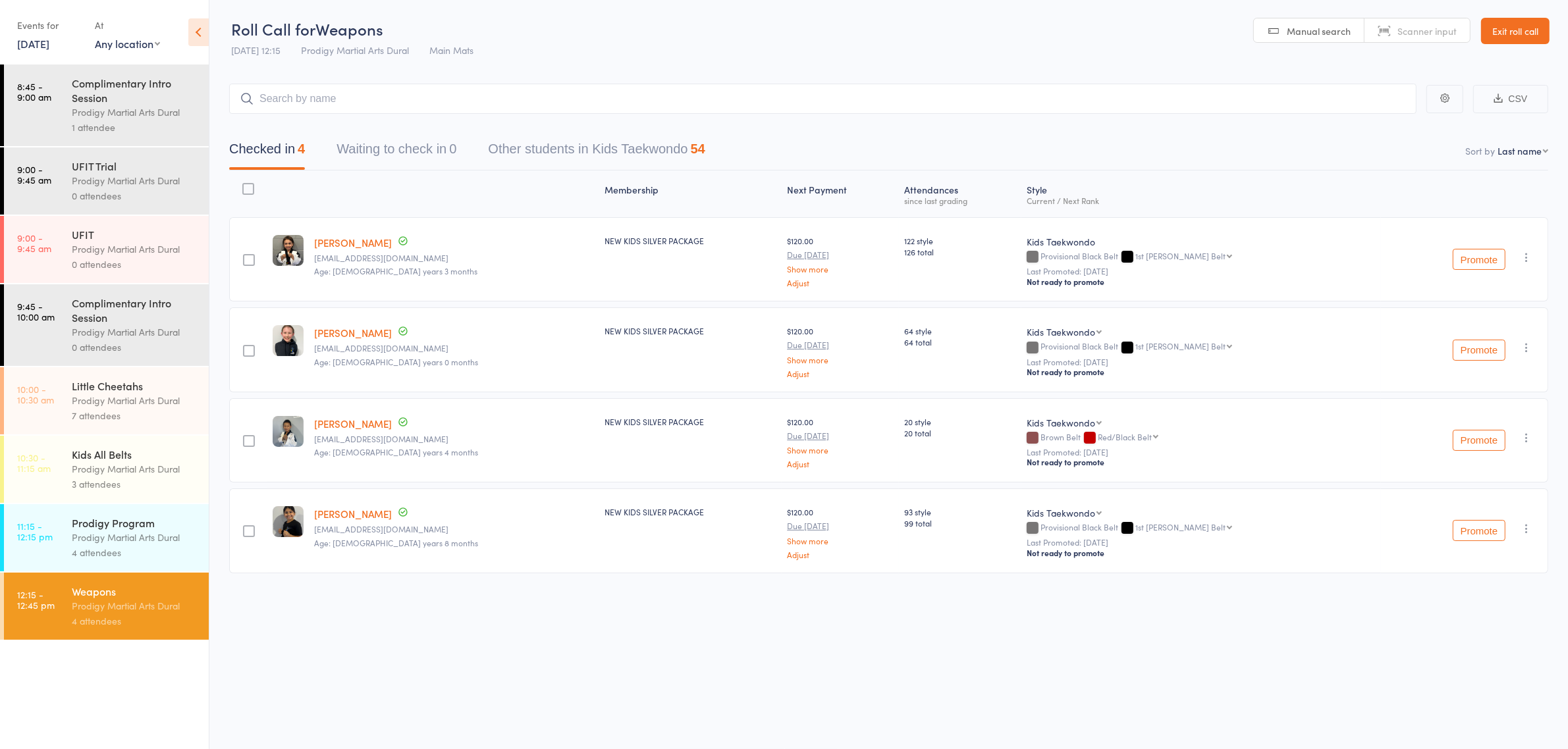
click at [94, 554] on div "4 attendees" at bounding box center [134, 553] width 126 height 15
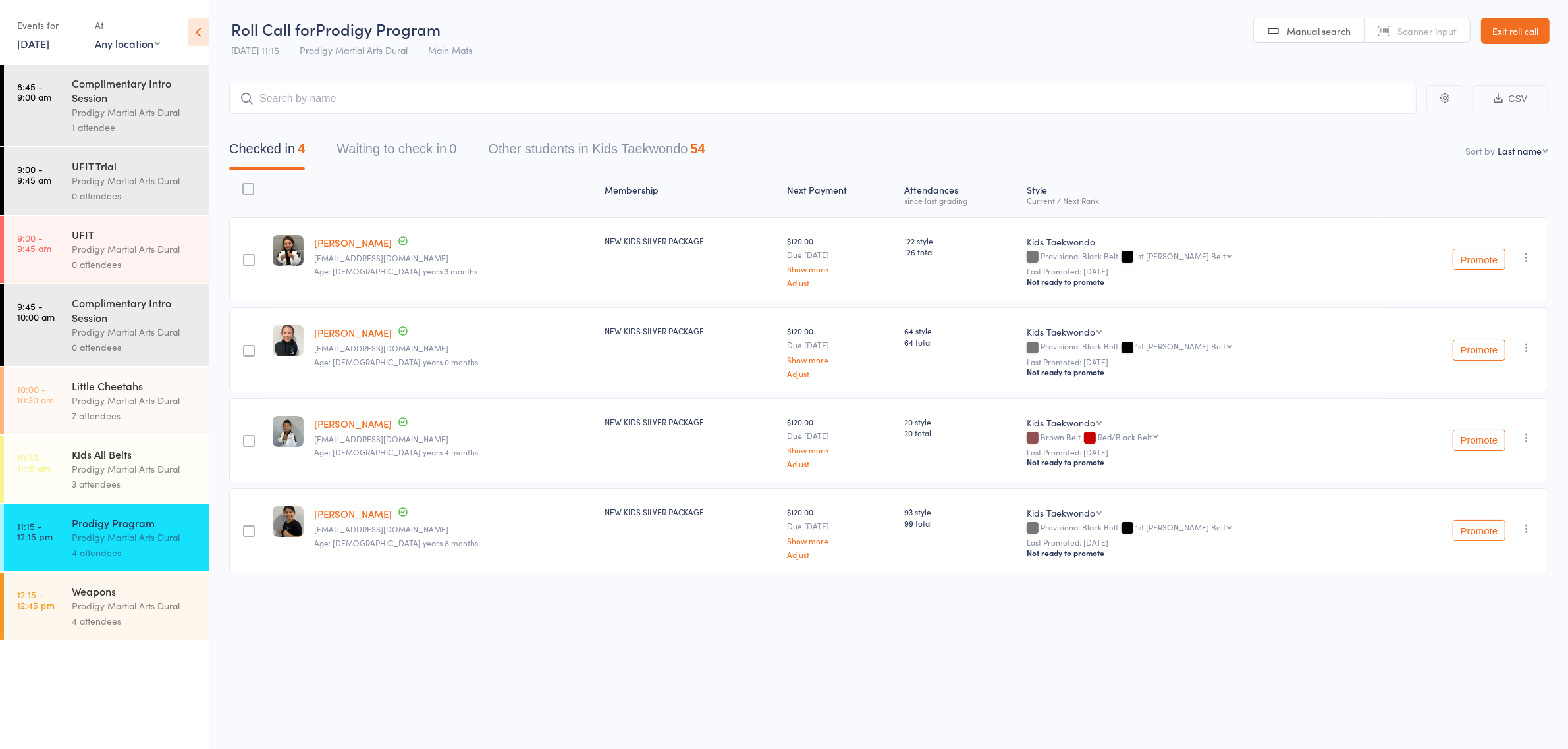
click at [350, 99] on input "search" at bounding box center [823, 98] width 1188 height 30
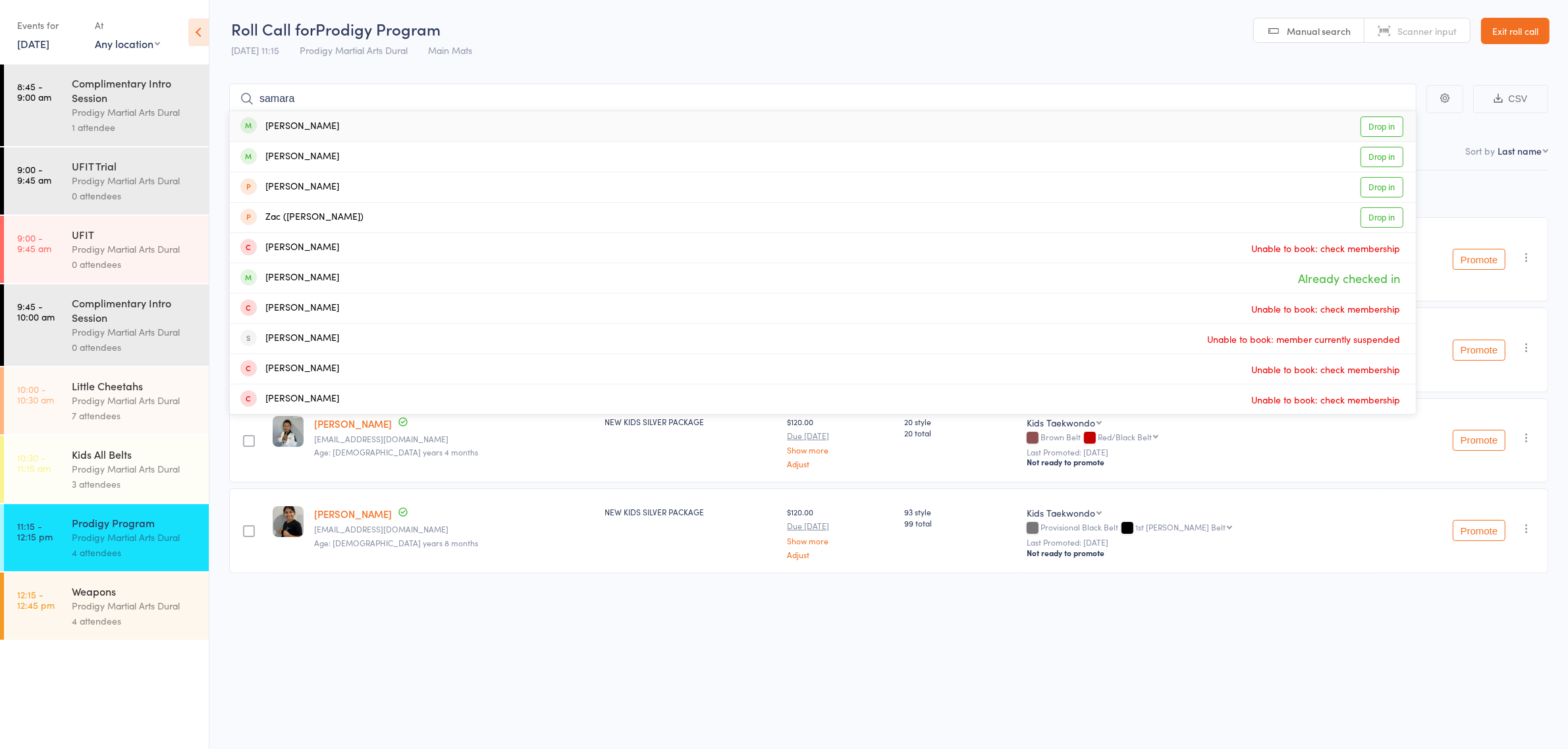
type input "samara"
click at [337, 122] on div "Samara D'souza Drop in" at bounding box center [822, 126] width 1186 height 30
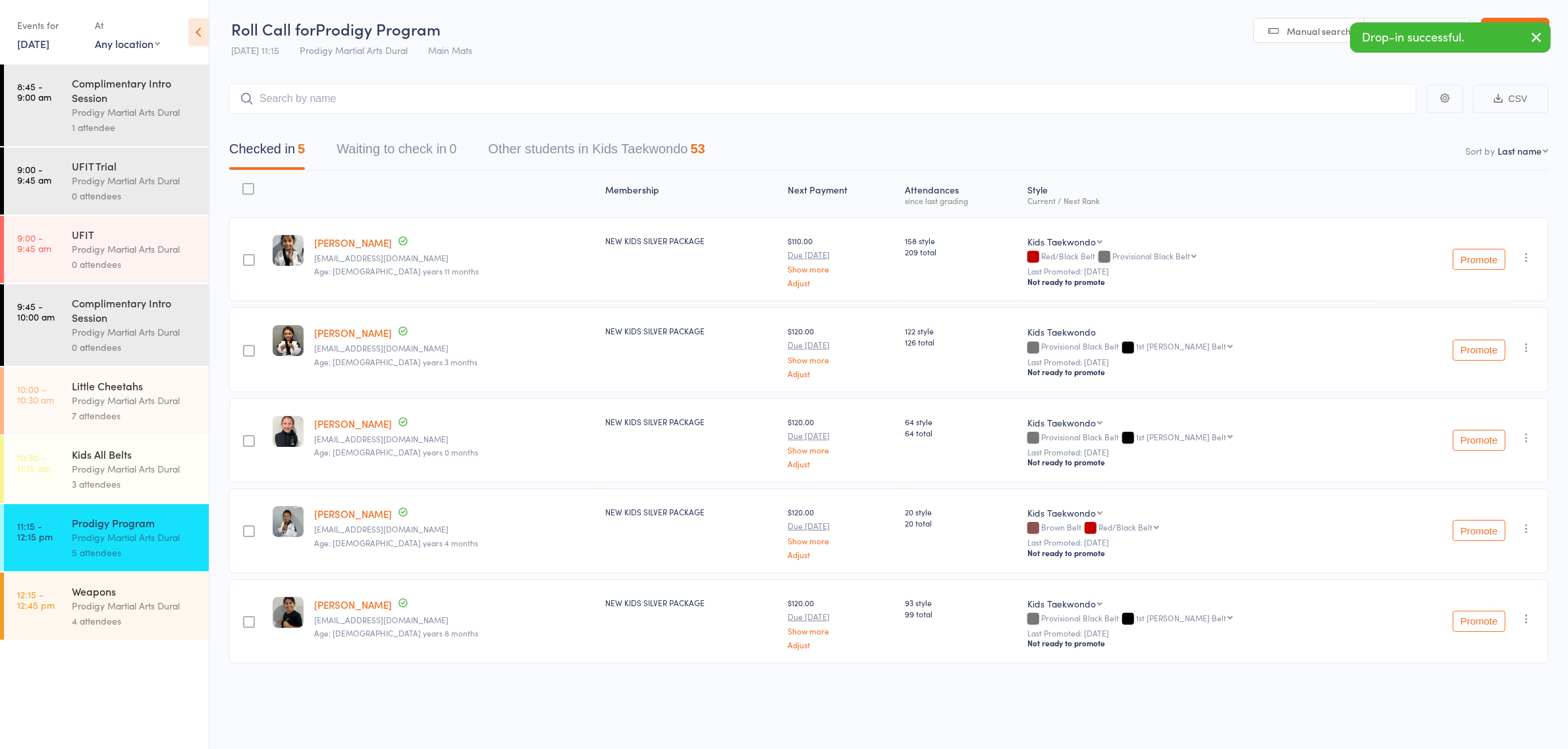
click at [546, 45] on header "Roll Call for Prodigy Program 16 Aug 11:15 Prodigy Martial Arts Dural Main Mats…" at bounding box center [889, 31] width 1359 height 64
click at [347, 195] on div at bounding box center [455, 193] width 291 height 35
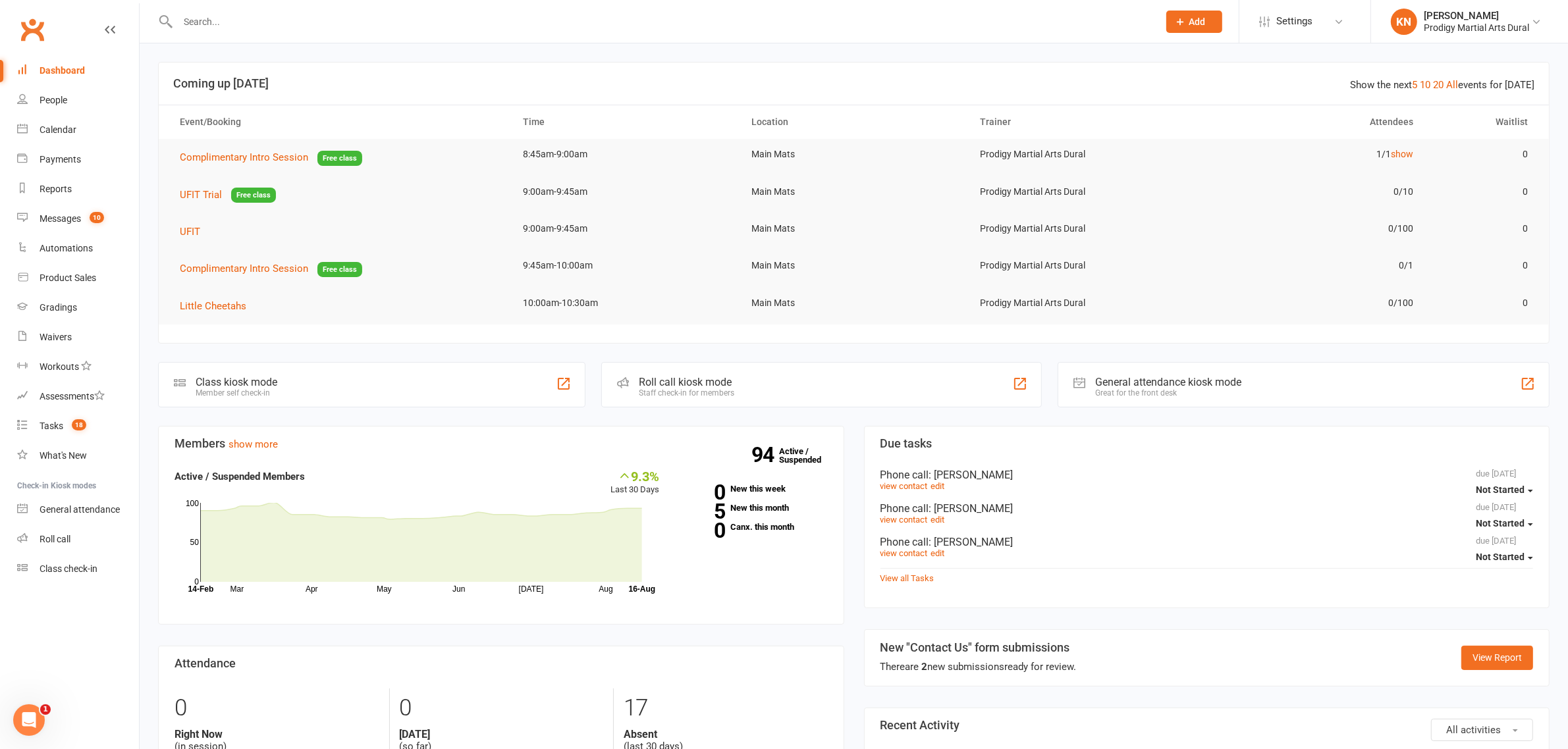
click at [584, 18] on input "text" at bounding box center [661, 22] width 975 height 19
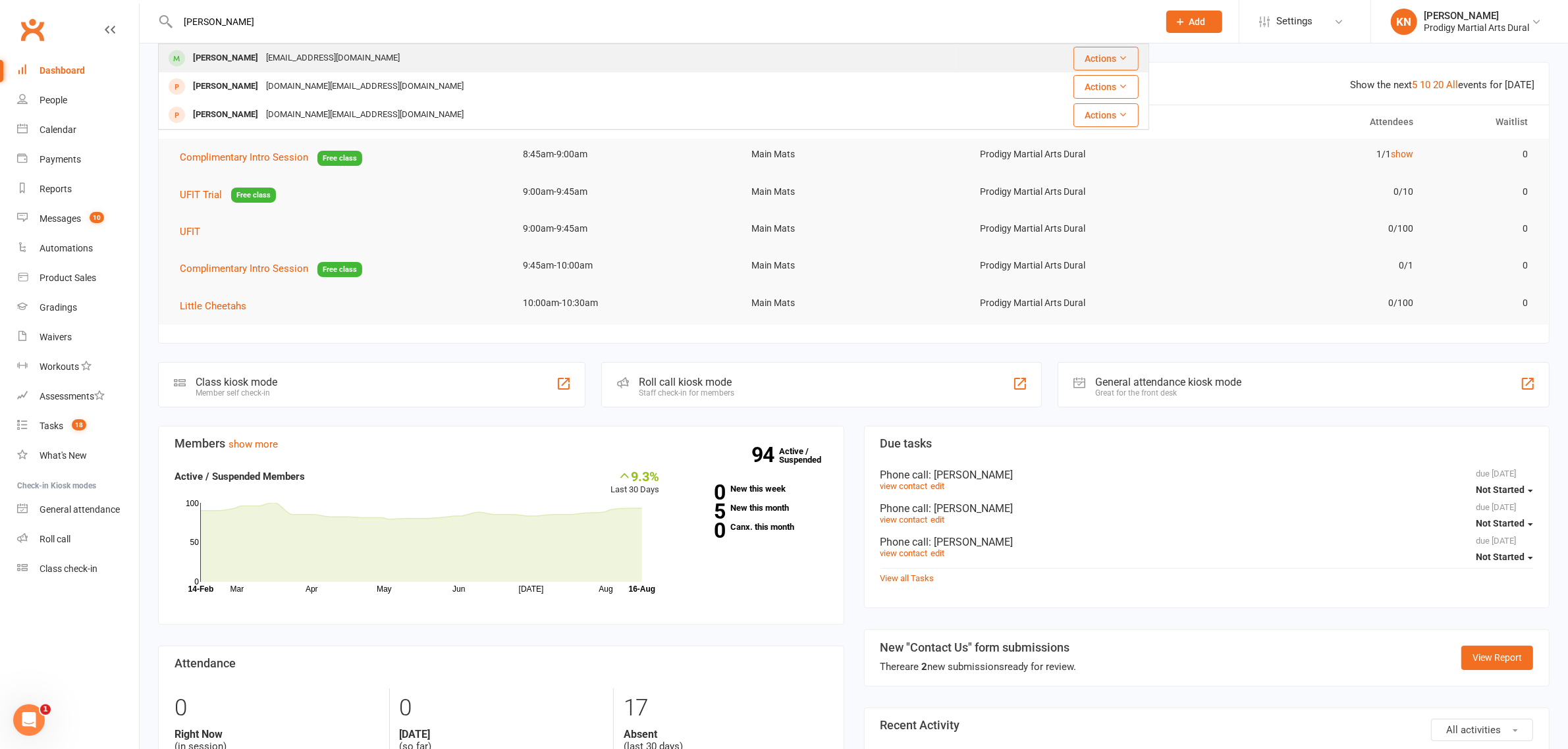
type input "alvey"
click at [444, 56] on div "Alvey Francis matt@msiit.com.au" at bounding box center [557, 58] width 797 height 27
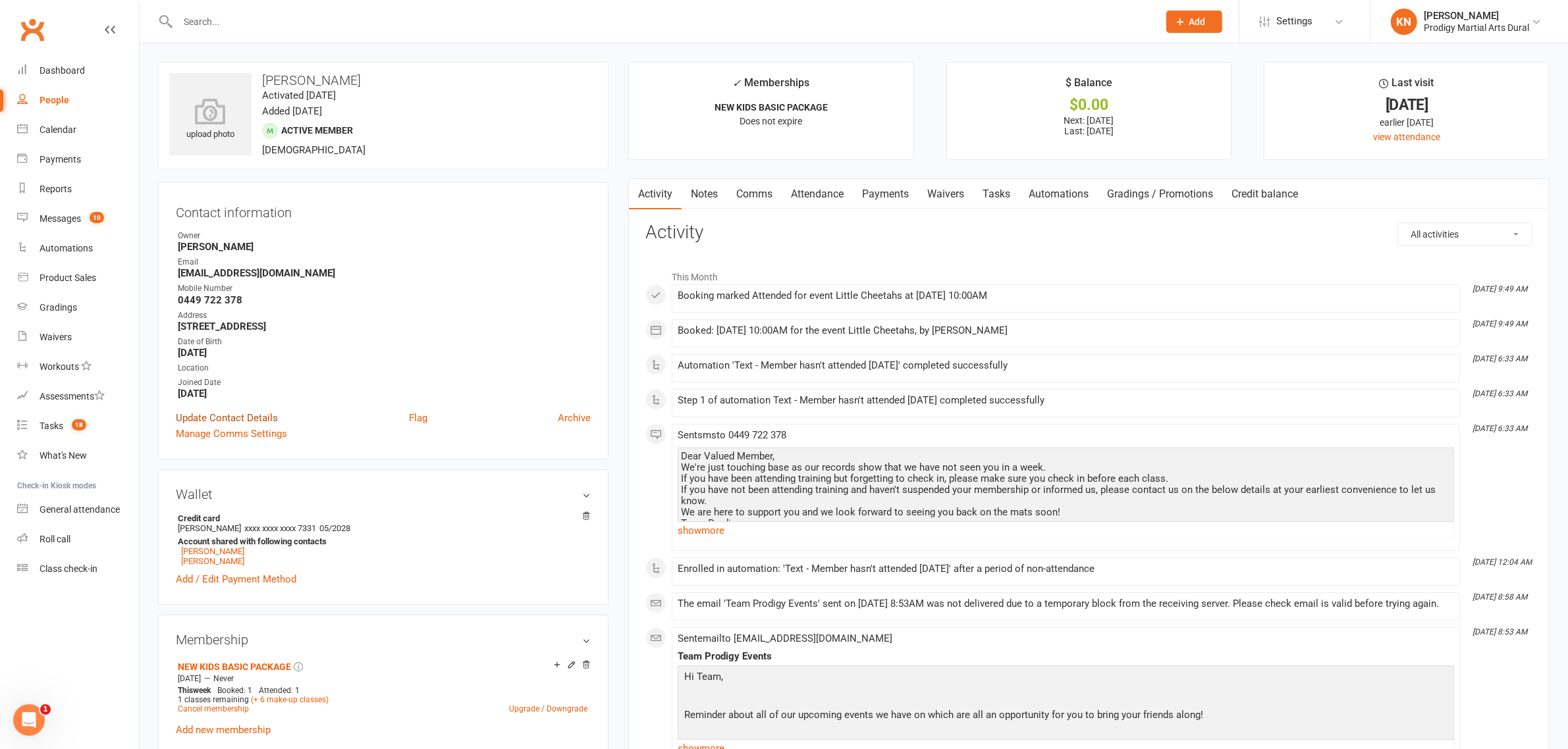
click at [225, 415] on link "Update Contact Details" at bounding box center [226, 418] width 102 height 15
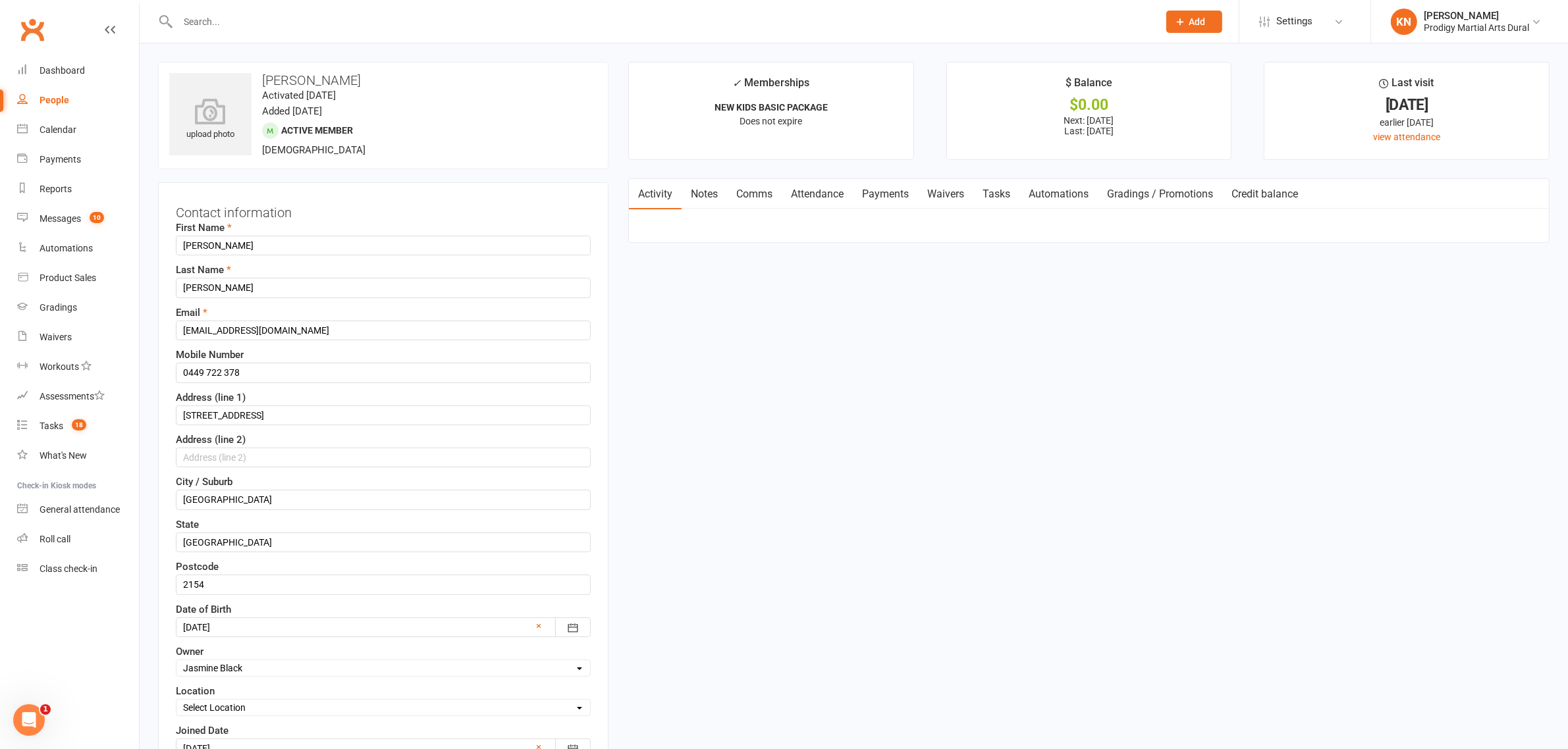
scroll to position [62, 0]
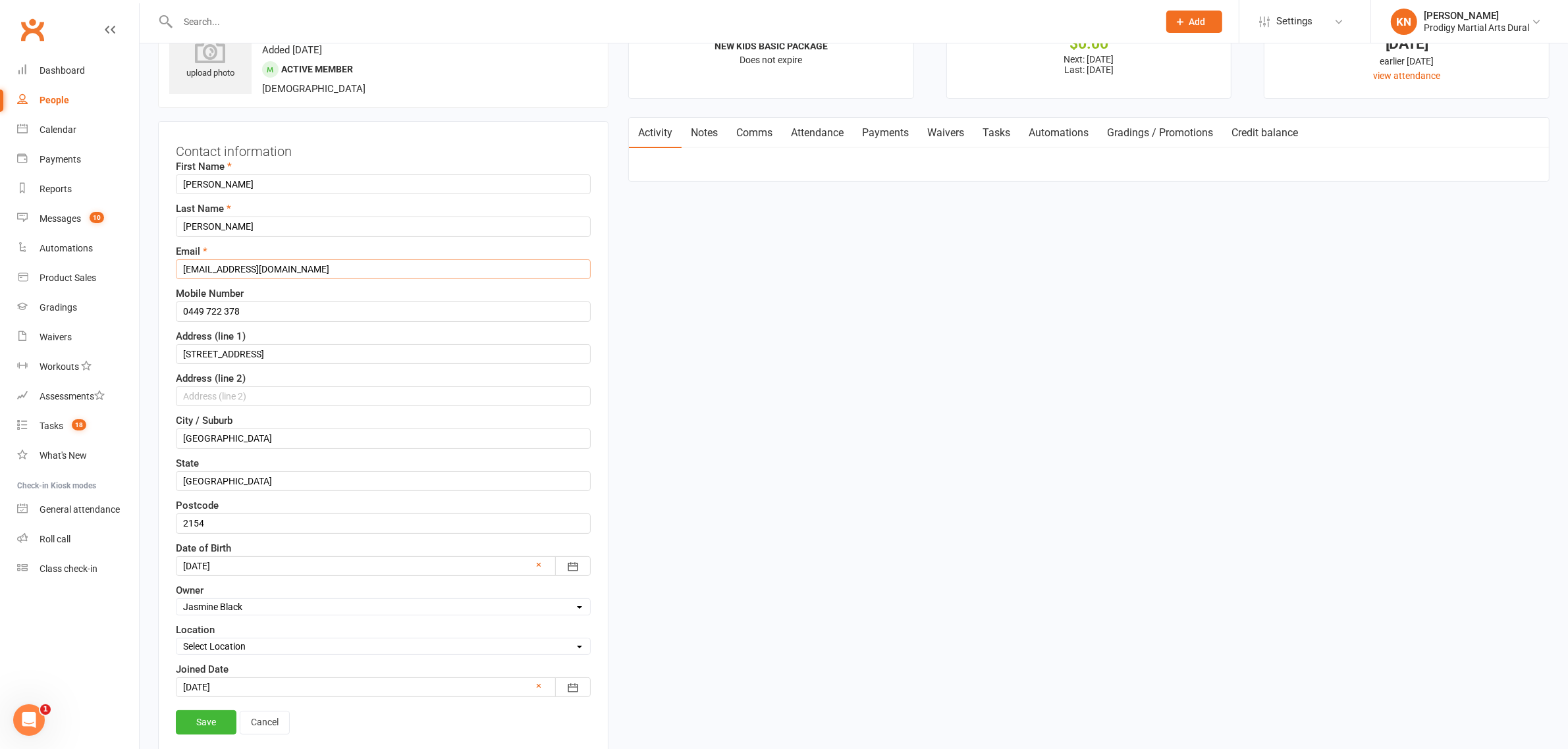
click at [221, 270] on input "matt@msiit.com.au" at bounding box center [383, 269] width 415 height 20
type input "matt@mfiit.com.au"
click at [193, 718] on link "Save" at bounding box center [206, 722] width 61 height 24
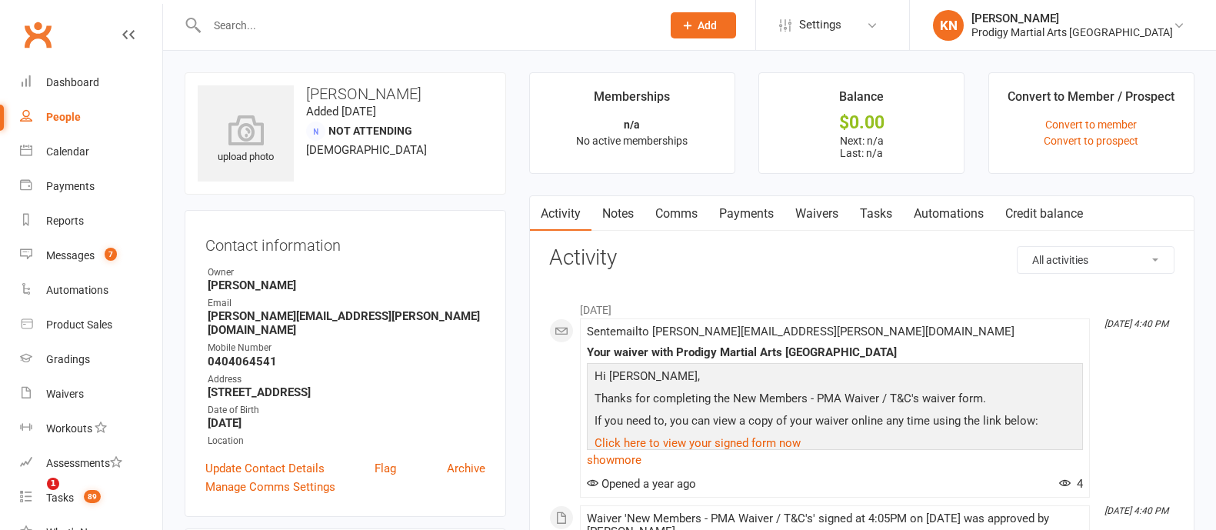
scroll to position [586, 0]
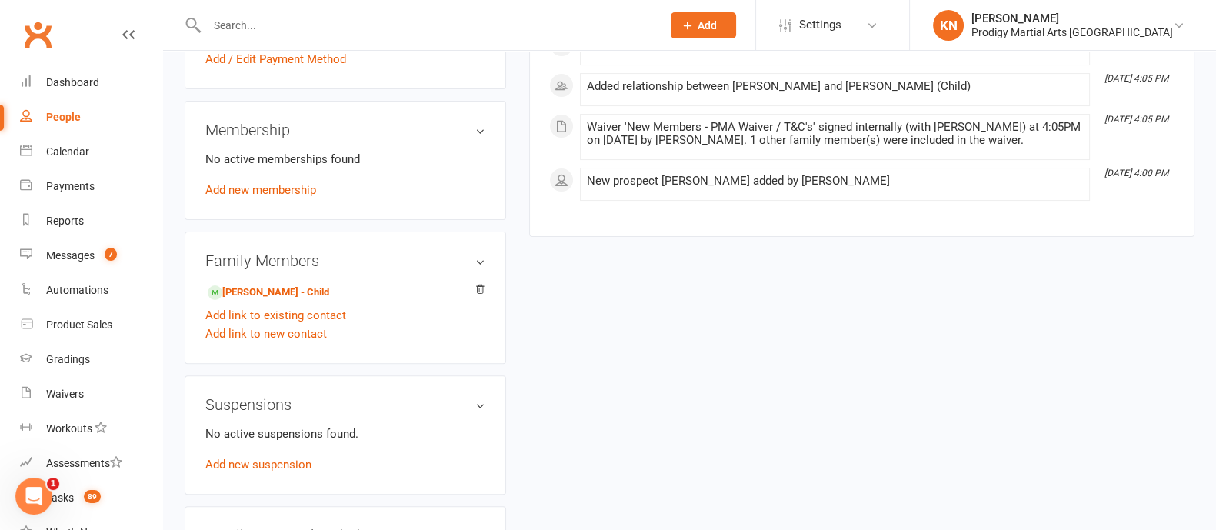
click at [433, 21] on input "text" at bounding box center [426, 26] width 448 height 22
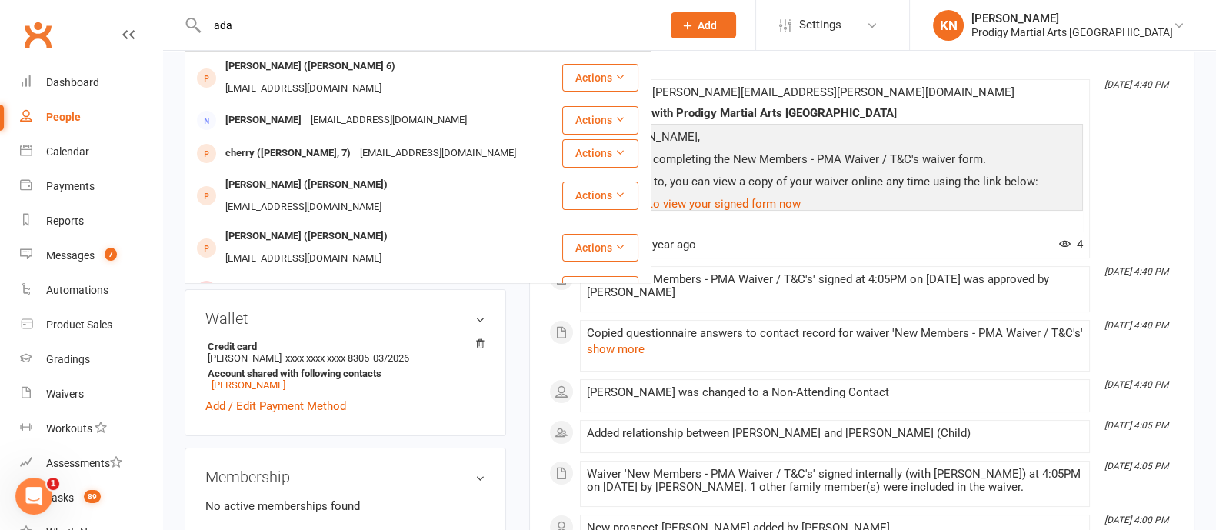
scroll to position [202, 0]
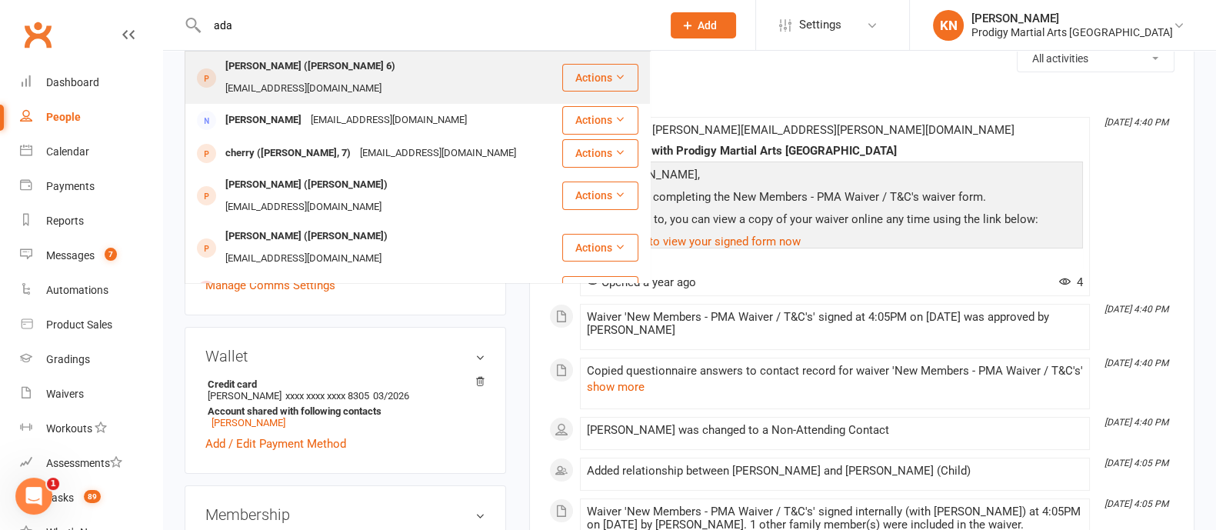
type input "ada"
click at [274, 62] on div "Ghada (Adam 6)" at bounding box center [310, 66] width 179 height 22
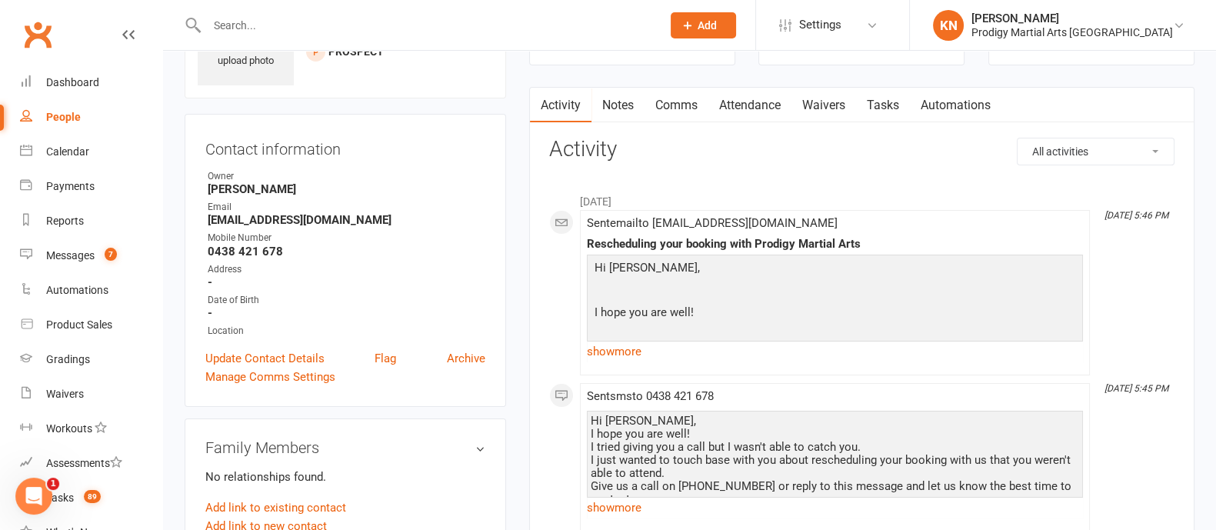
scroll to position [95, 0]
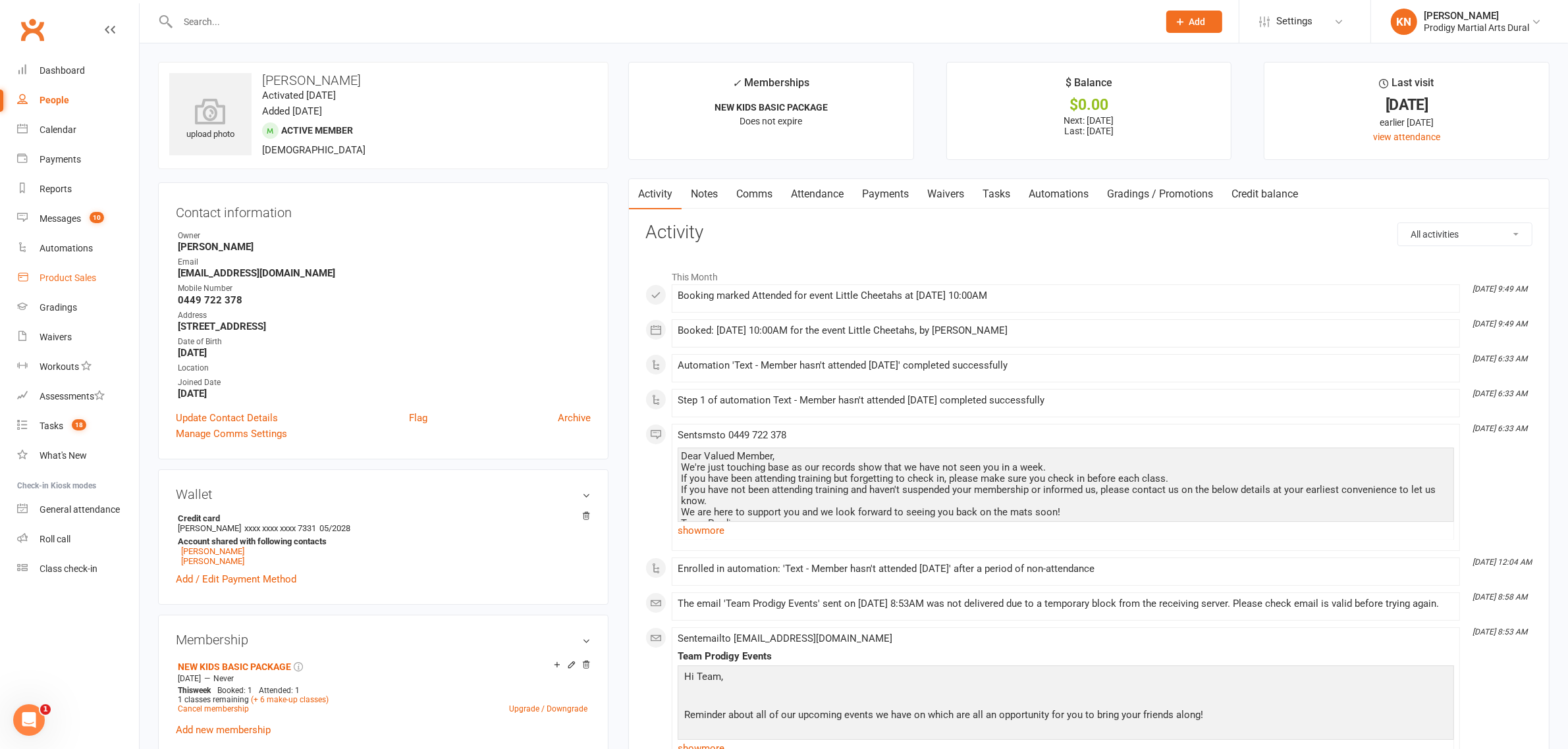
click at [86, 280] on div "Product Sales" at bounding box center [68, 277] width 57 height 10
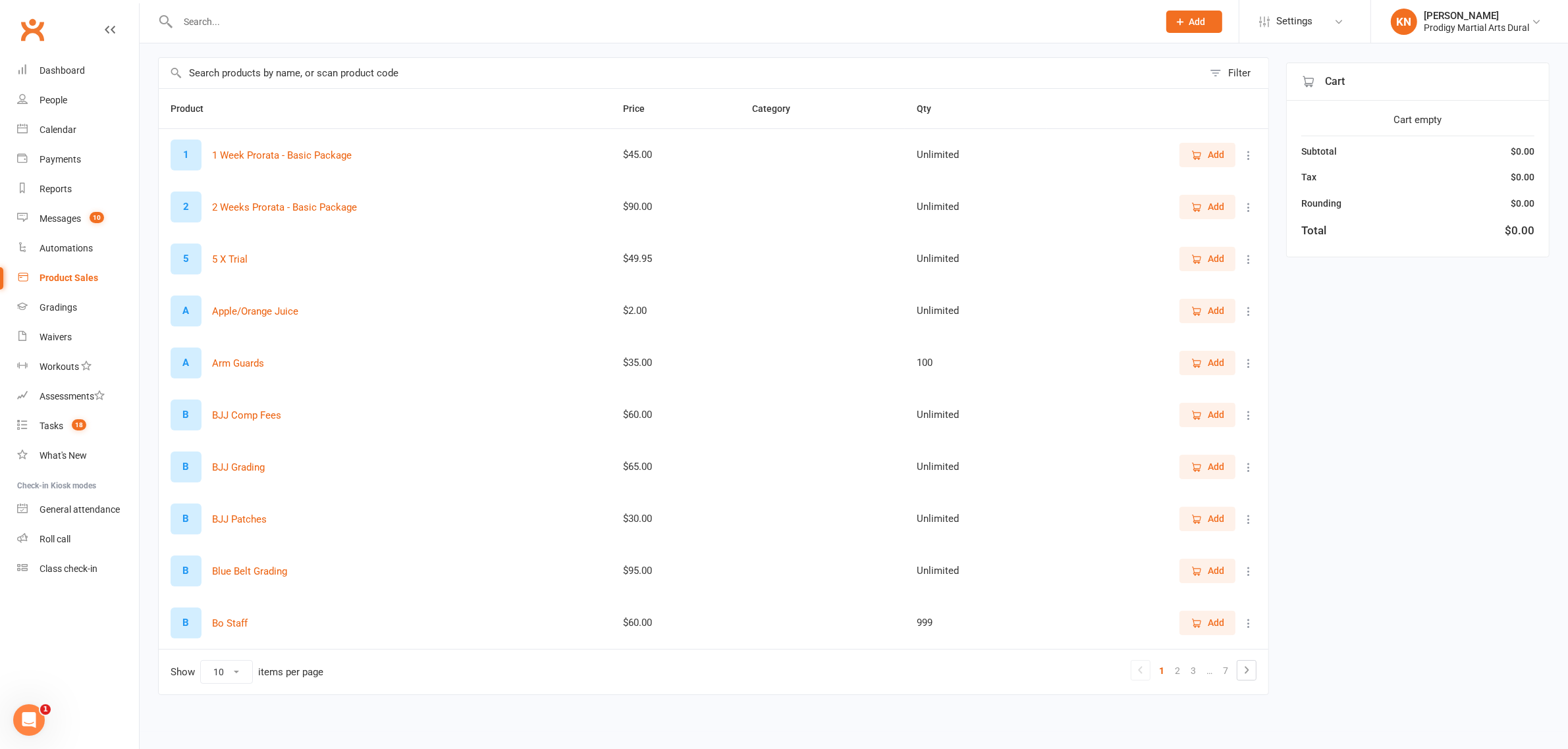
scroll to position [94, 0]
click at [234, 666] on select "10 25 50 100" at bounding box center [227, 670] width 51 height 22
select select "100"
click at [201, 659] on select "10 25 50 100" at bounding box center [227, 670] width 51 height 22
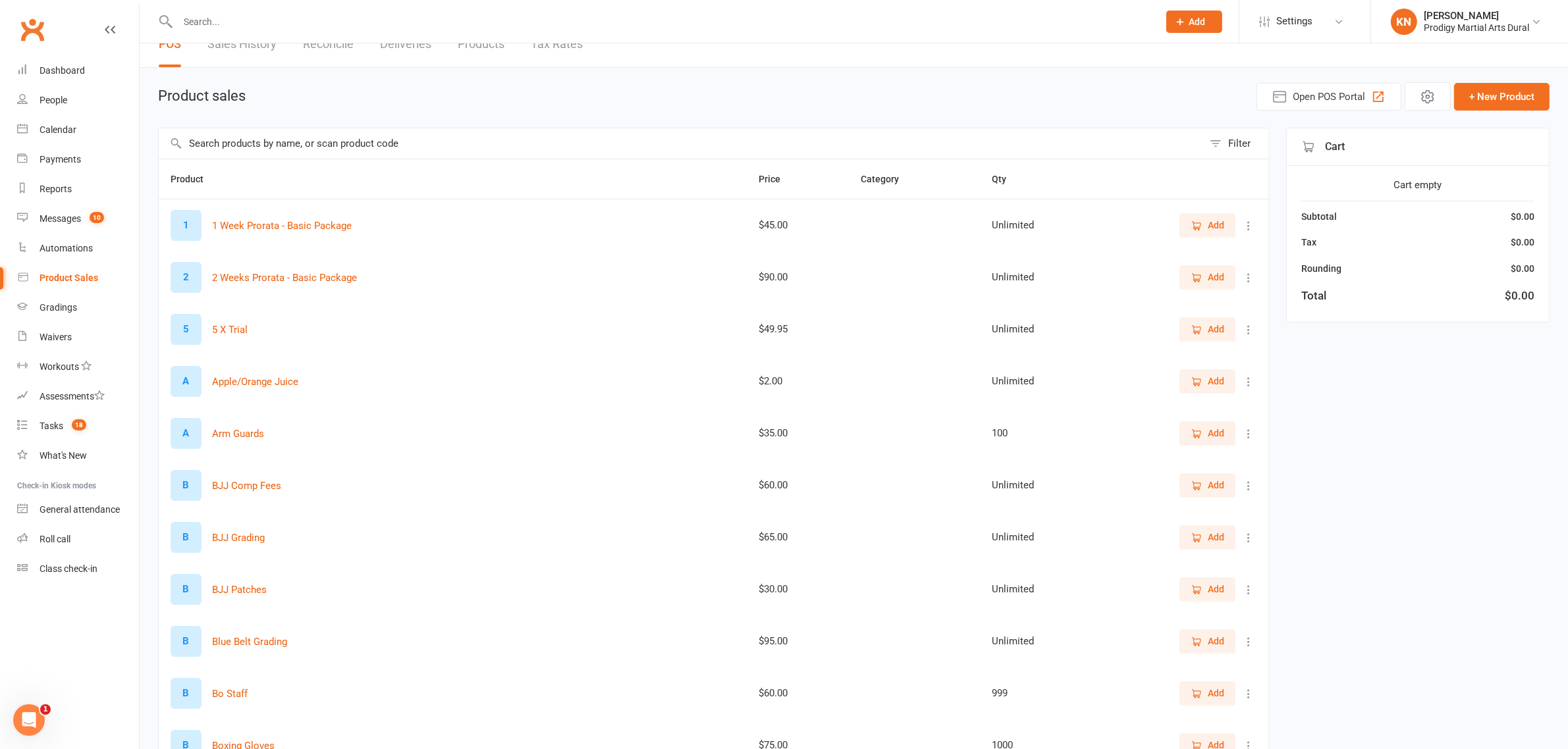
scroll to position [12, 0]
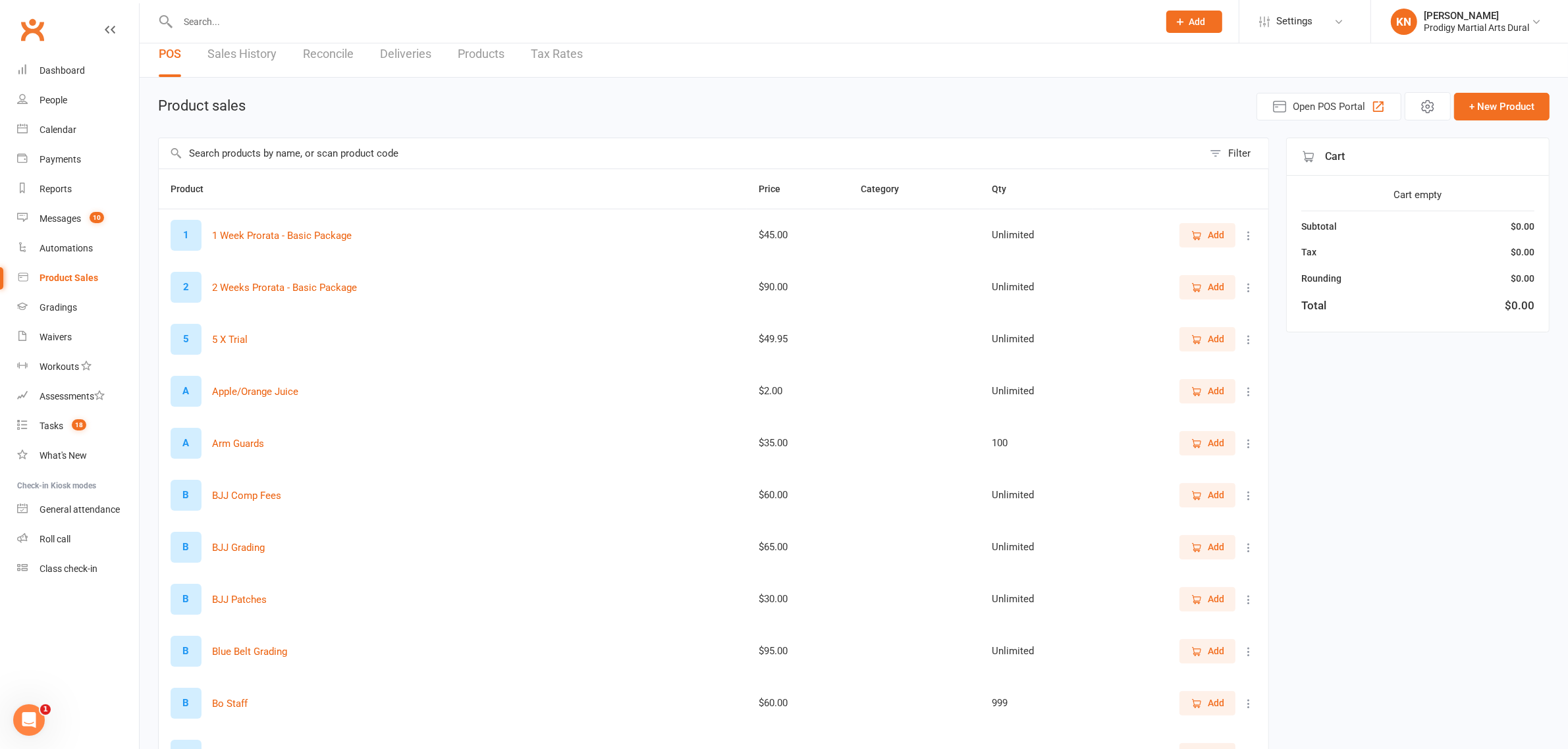
click at [260, 19] on input "text" at bounding box center [661, 22] width 975 height 19
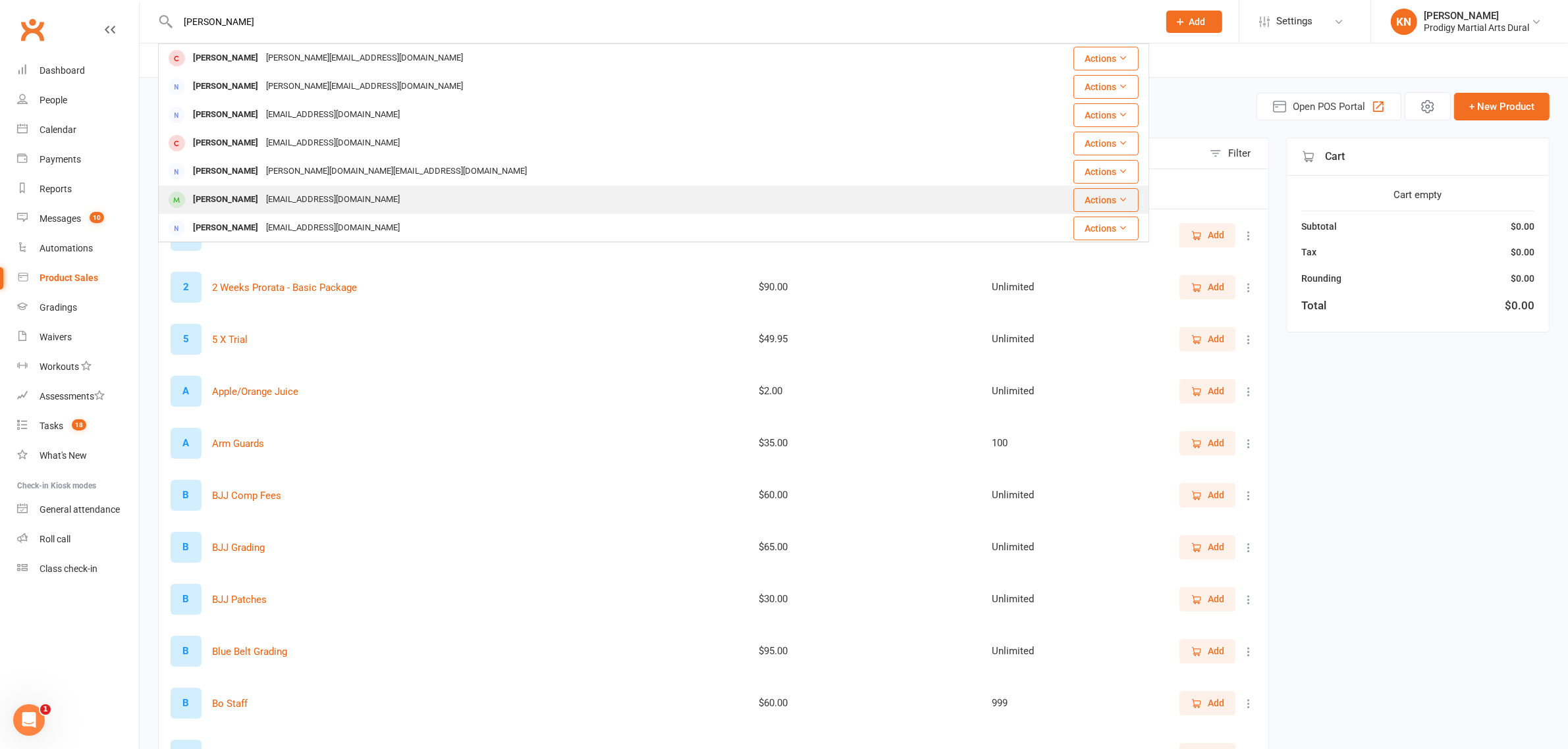
type input "Kylie fran"
click at [317, 199] on div "[EMAIL_ADDRESS][DOMAIN_NAME]" at bounding box center [332, 199] width 141 height 19
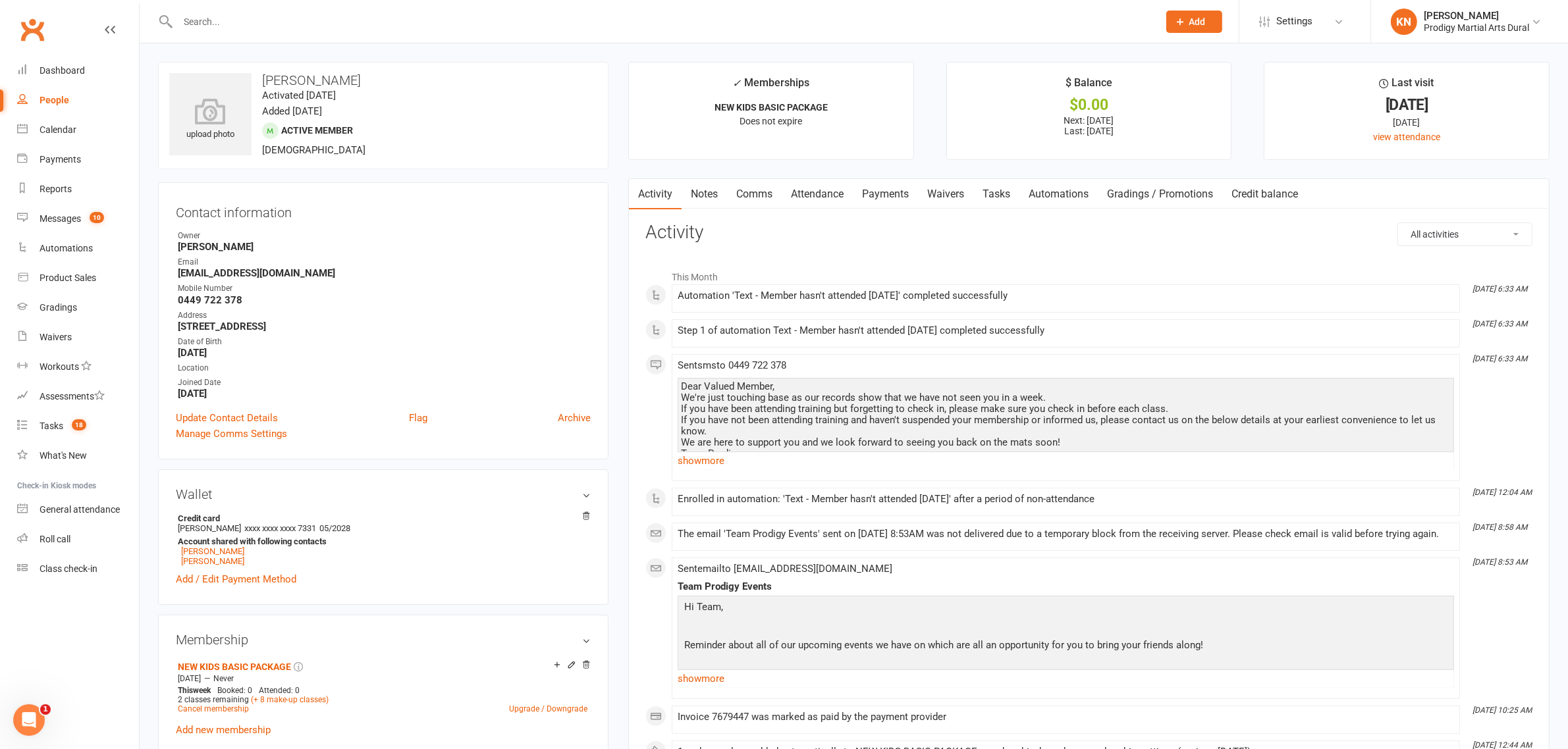
drag, startPoint x: 238, startPoint y: 415, endPoint x: 544, endPoint y: 259, distance: 343.5
click at [544, 259] on div "Email" at bounding box center [385, 262] width 413 height 13
click at [214, 415] on link "Update Contact Details" at bounding box center [226, 418] width 102 height 15
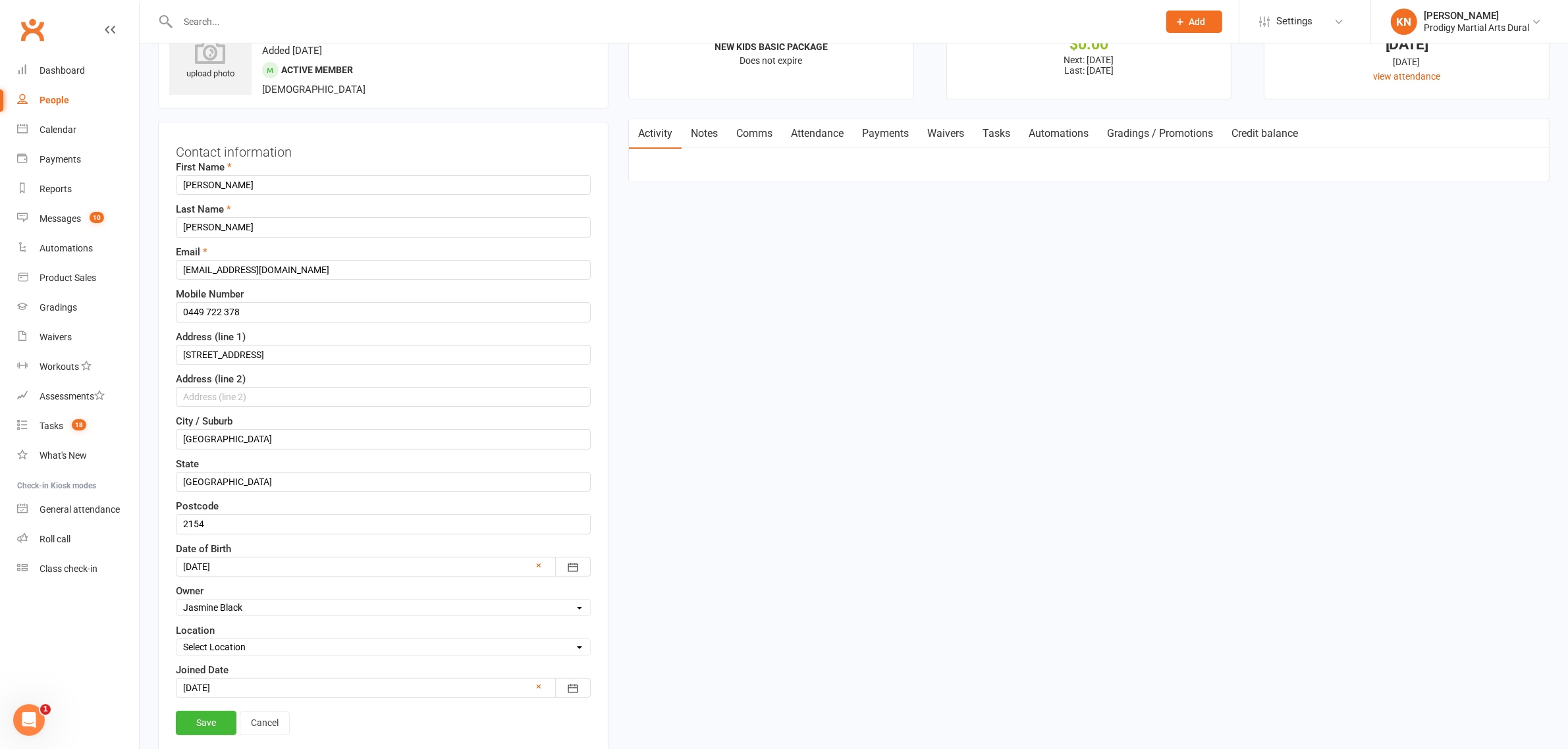
scroll to position [62, 0]
click at [222, 270] on input "[EMAIL_ADDRESS][DOMAIN_NAME]" at bounding box center [383, 269] width 415 height 20
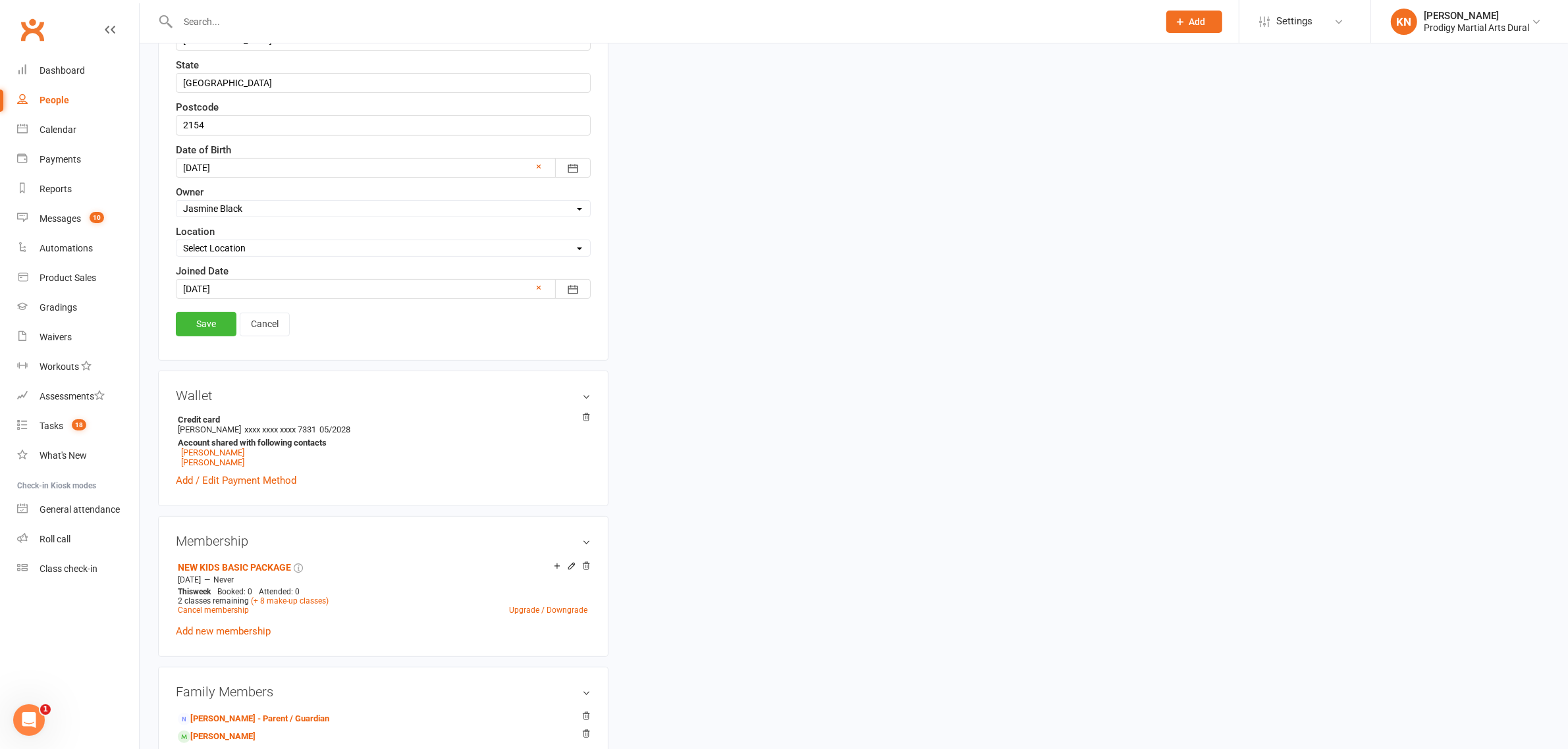
scroll to position [461, 0]
type input "[EMAIL_ADDRESS][DOMAIN_NAME]"
click at [218, 330] on link "Save" at bounding box center [206, 323] width 61 height 24
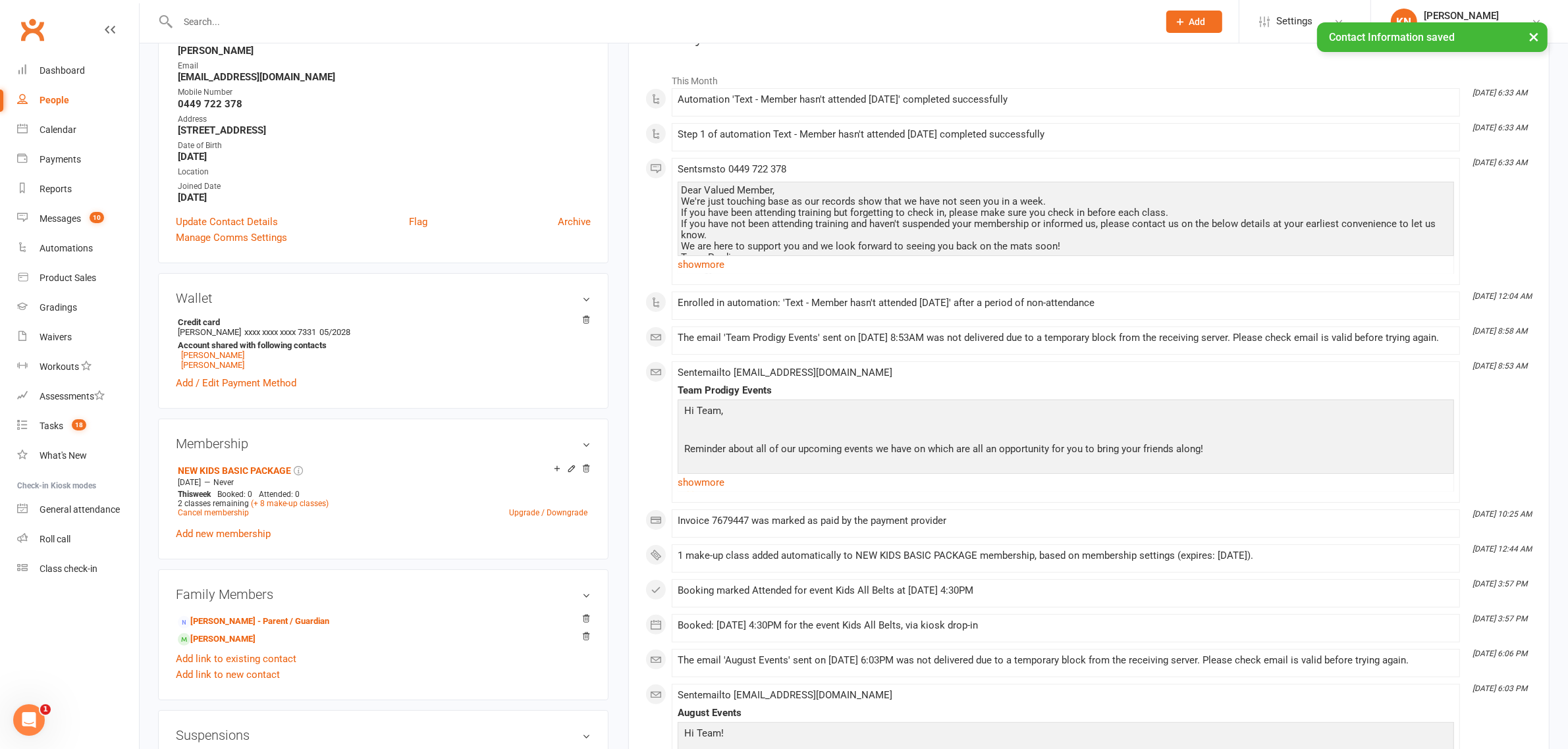
scroll to position [195, 0]
click at [274, 623] on link "Matt Francis - Parent / Guardian" at bounding box center [253, 622] width 152 height 14
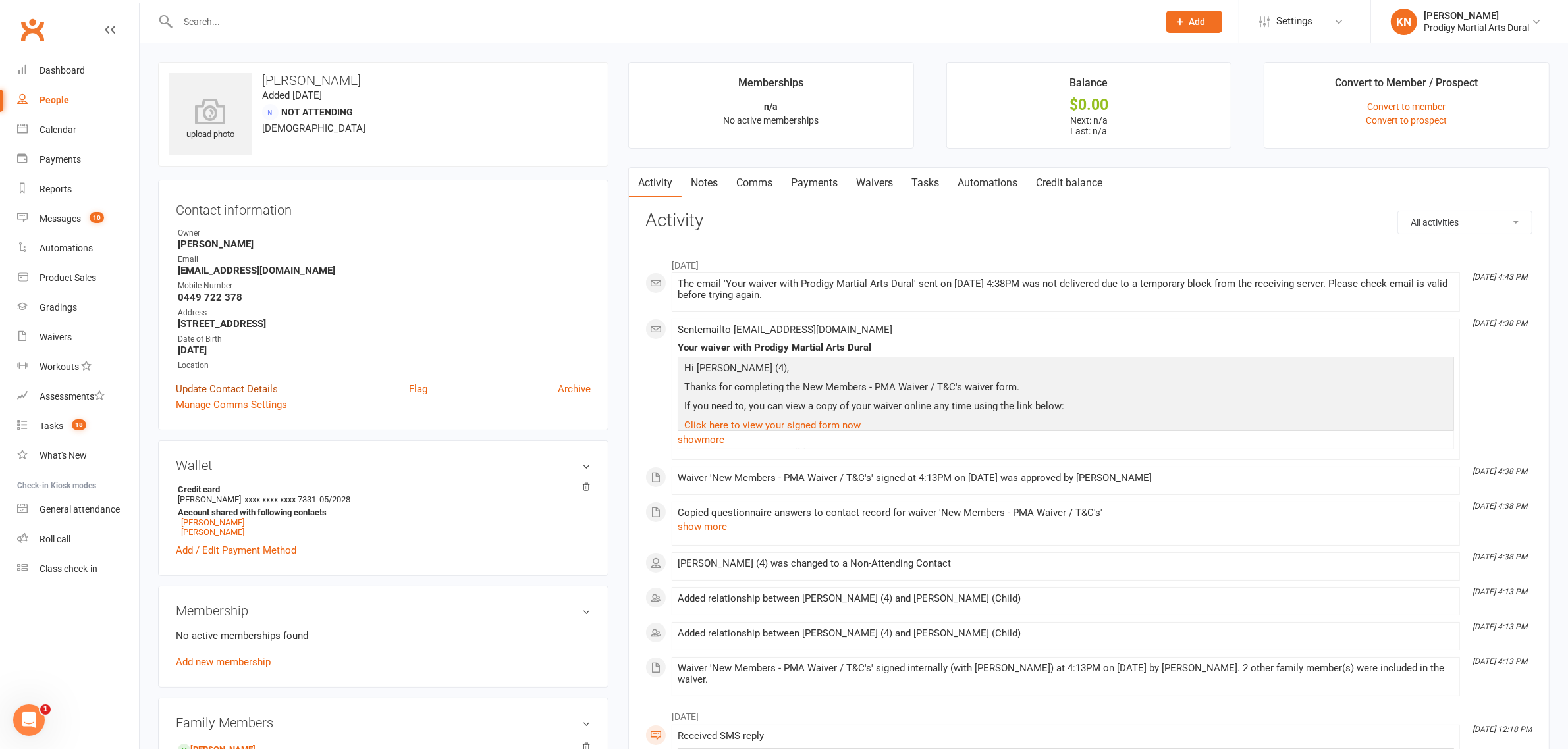
click at [226, 387] on link "Update Contact Details" at bounding box center [226, 389] width 102 height 15
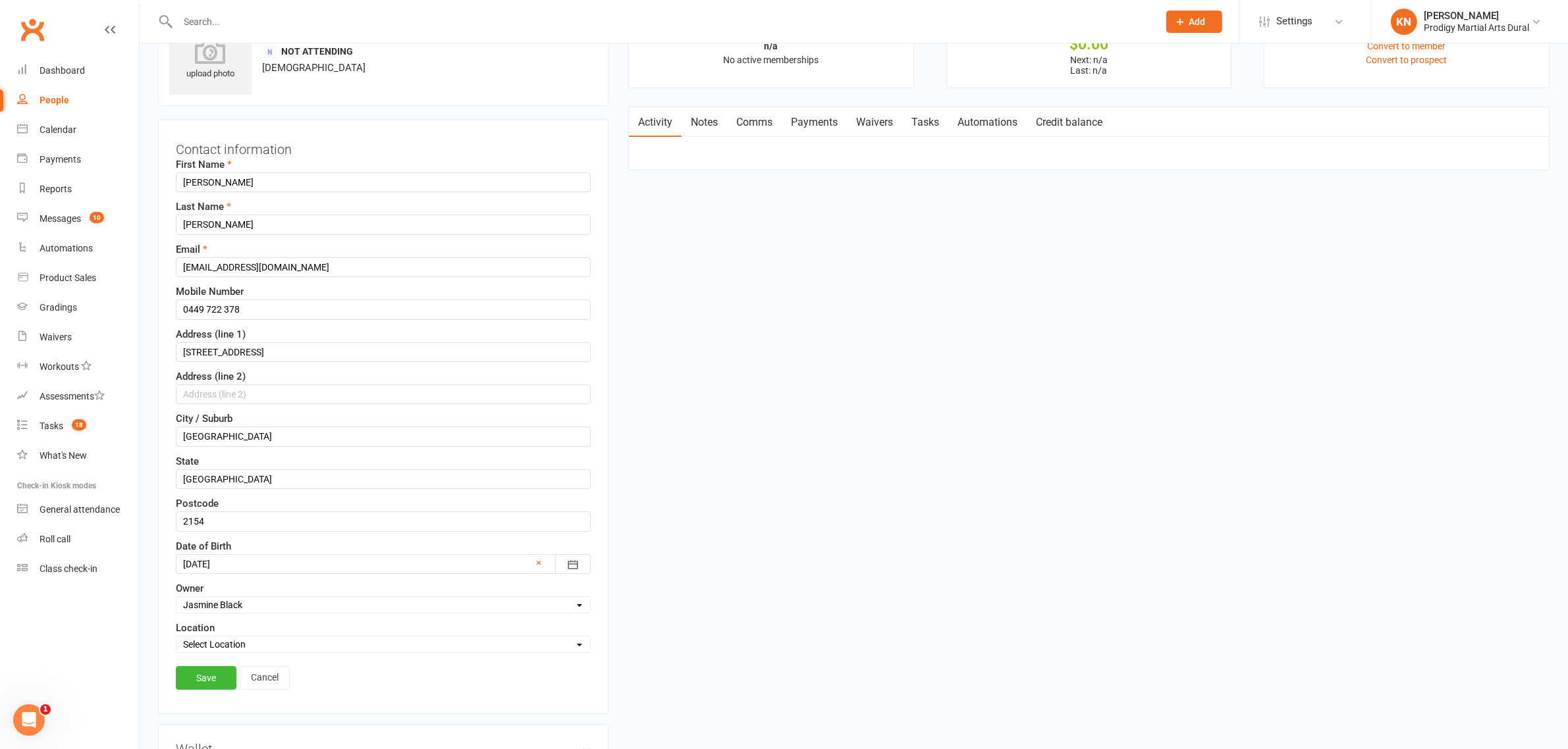
scroll to position [62, 0]
click at [215, 265] on input "[EMAIL_ADDRESS][DOMAIN_NAME]" at bounding box center [383, 266] width 415 height 20
type input "[EMAIL_ADDRESS][DOMAIN_NAME]"
click at [199, 673] on link "Save" at bounding box center [206, 678] width 61 height 24
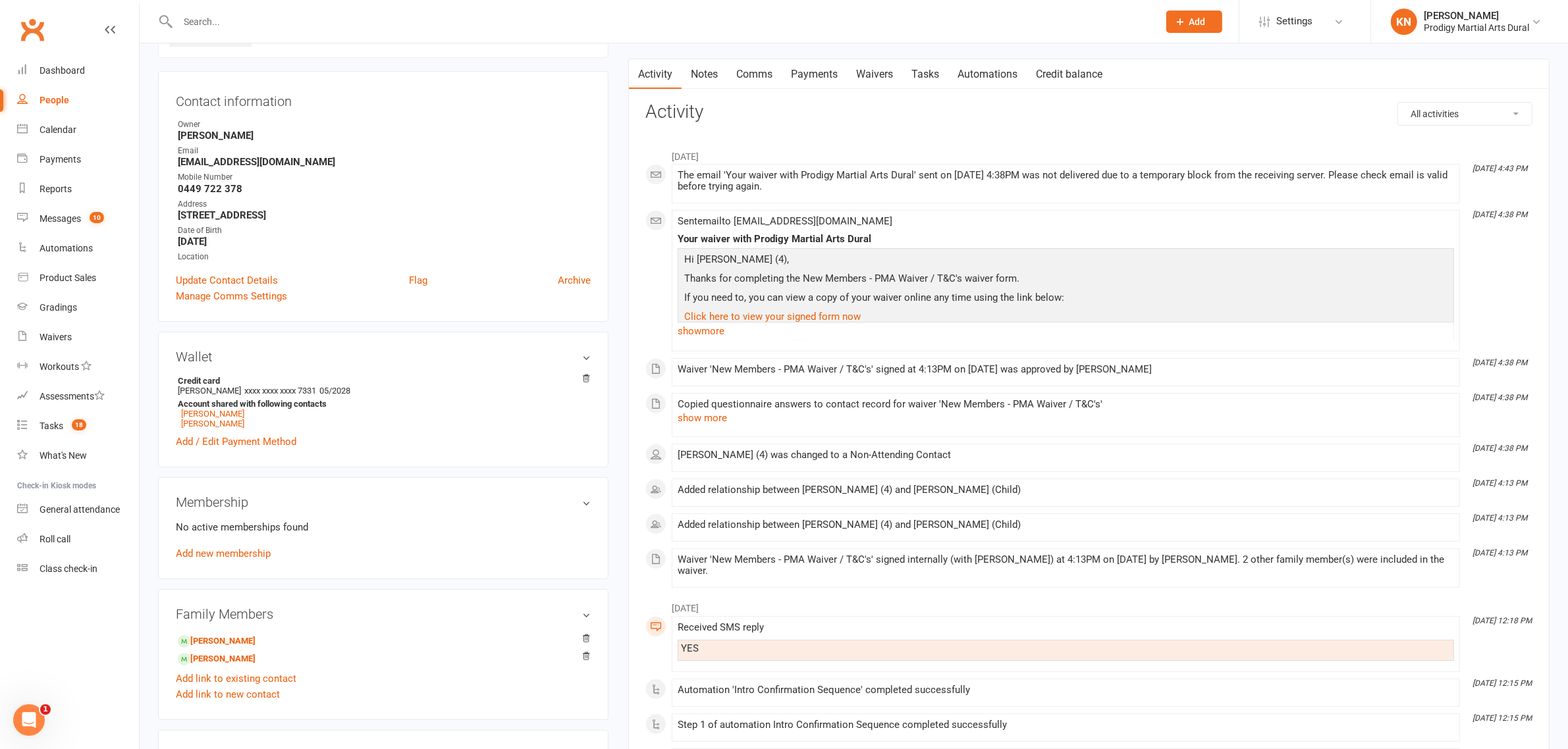
scroll to position [0, 0]
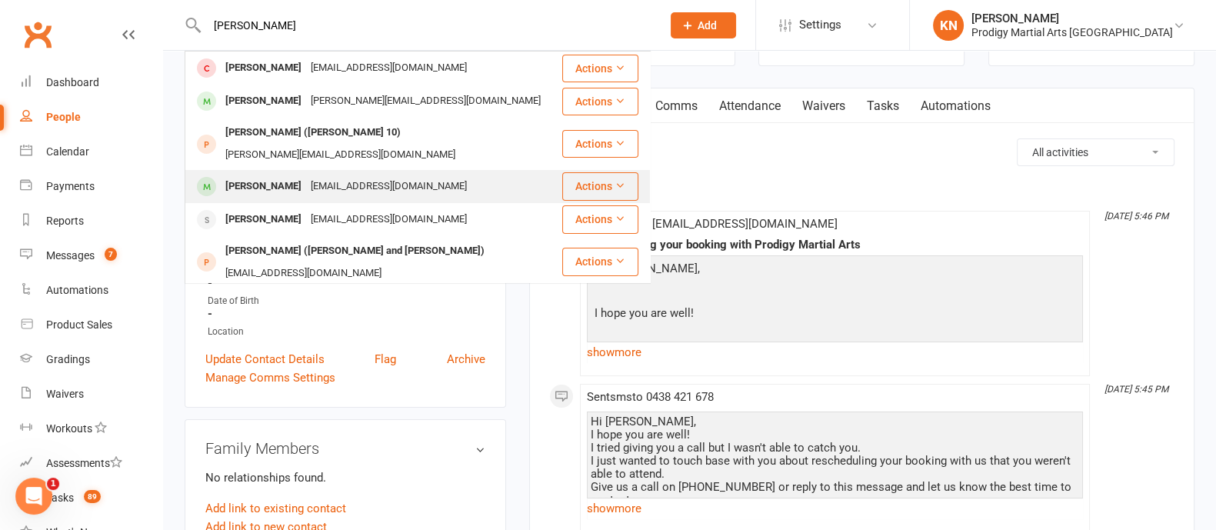
type input "[PERSON_NAME]"
click at [407, 175] on div "[EMAIL_ADDRESS][DOMAIN_NAME]" at bounding box center [388, 186] width 165 height 22
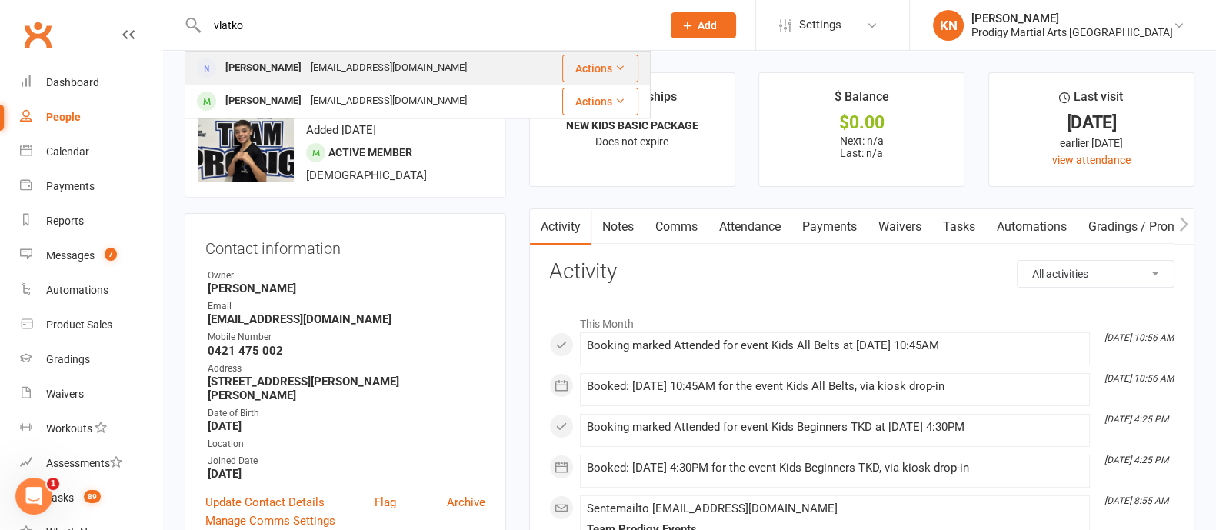
type input "vlatko"
click at [306, 72] on div "[EMAIL_ADDRESS][DOMAIN_NAME]" at bounding box center [388, 68] width 165 height 22
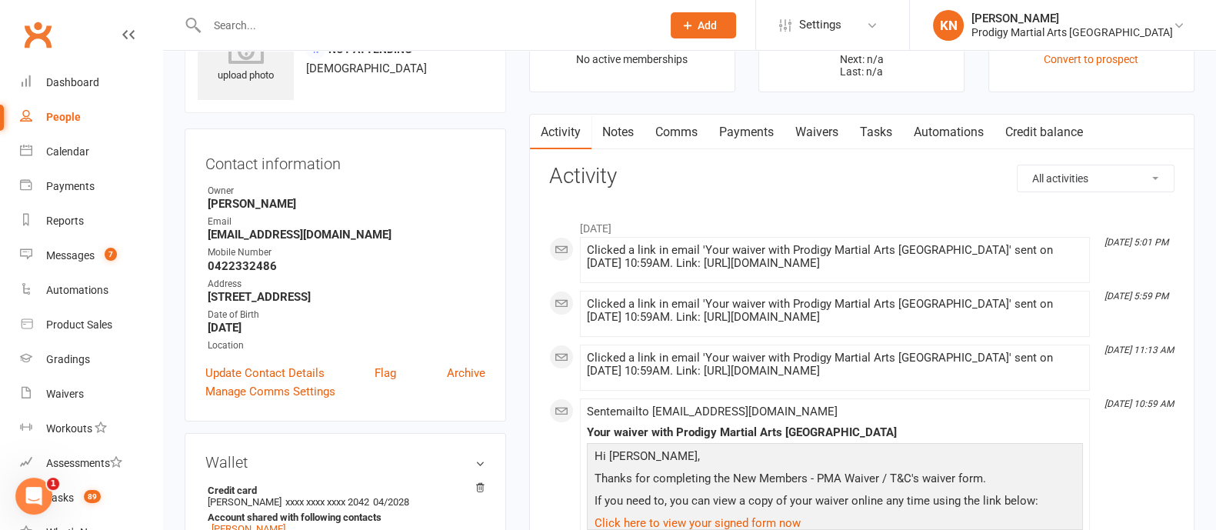
scroll to position [288, 0]
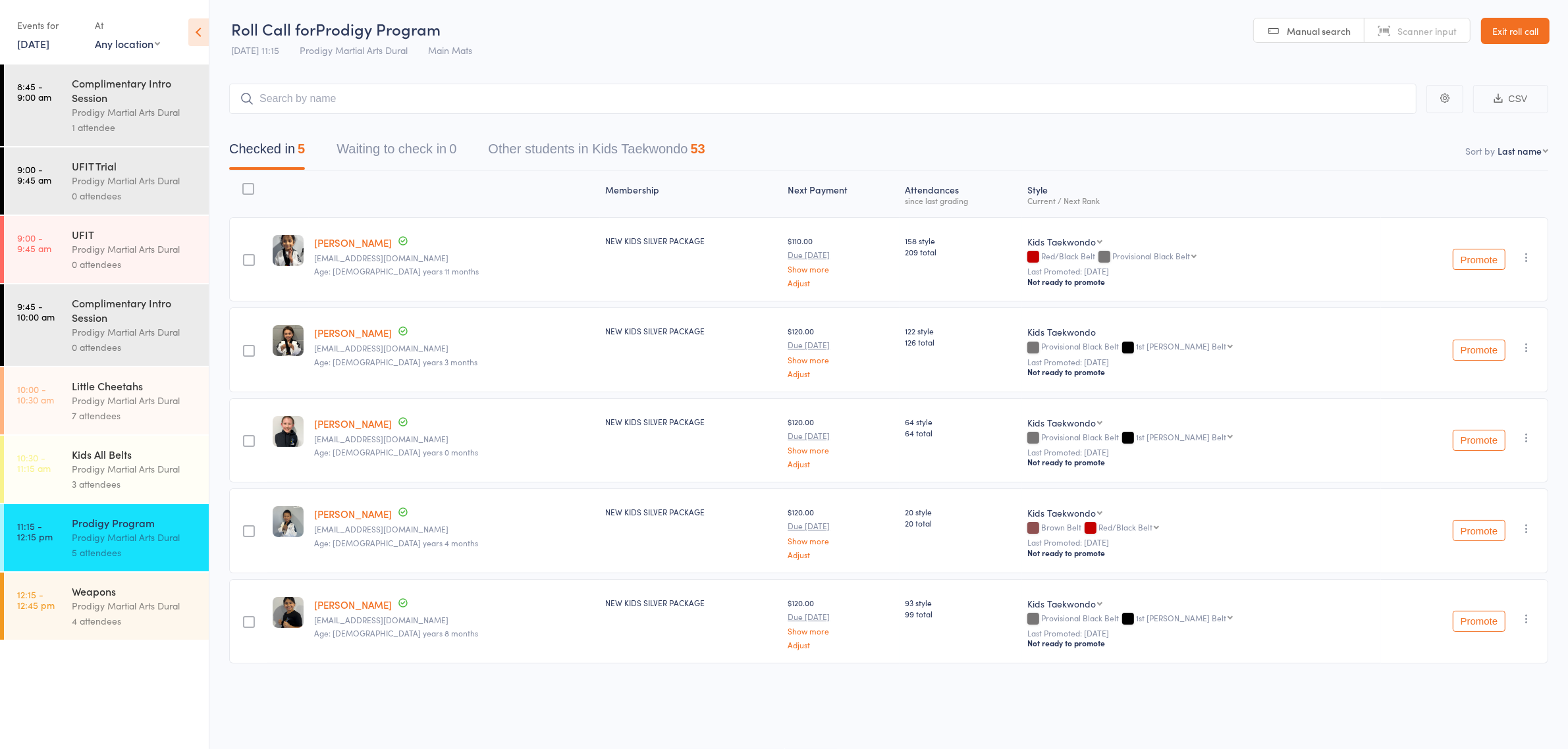
click at [145, 482] on div "3 attendees" at bounding box center [134, 484] width 126 height 15
